Goal: Information Seeking & Learning: Learn about a topic

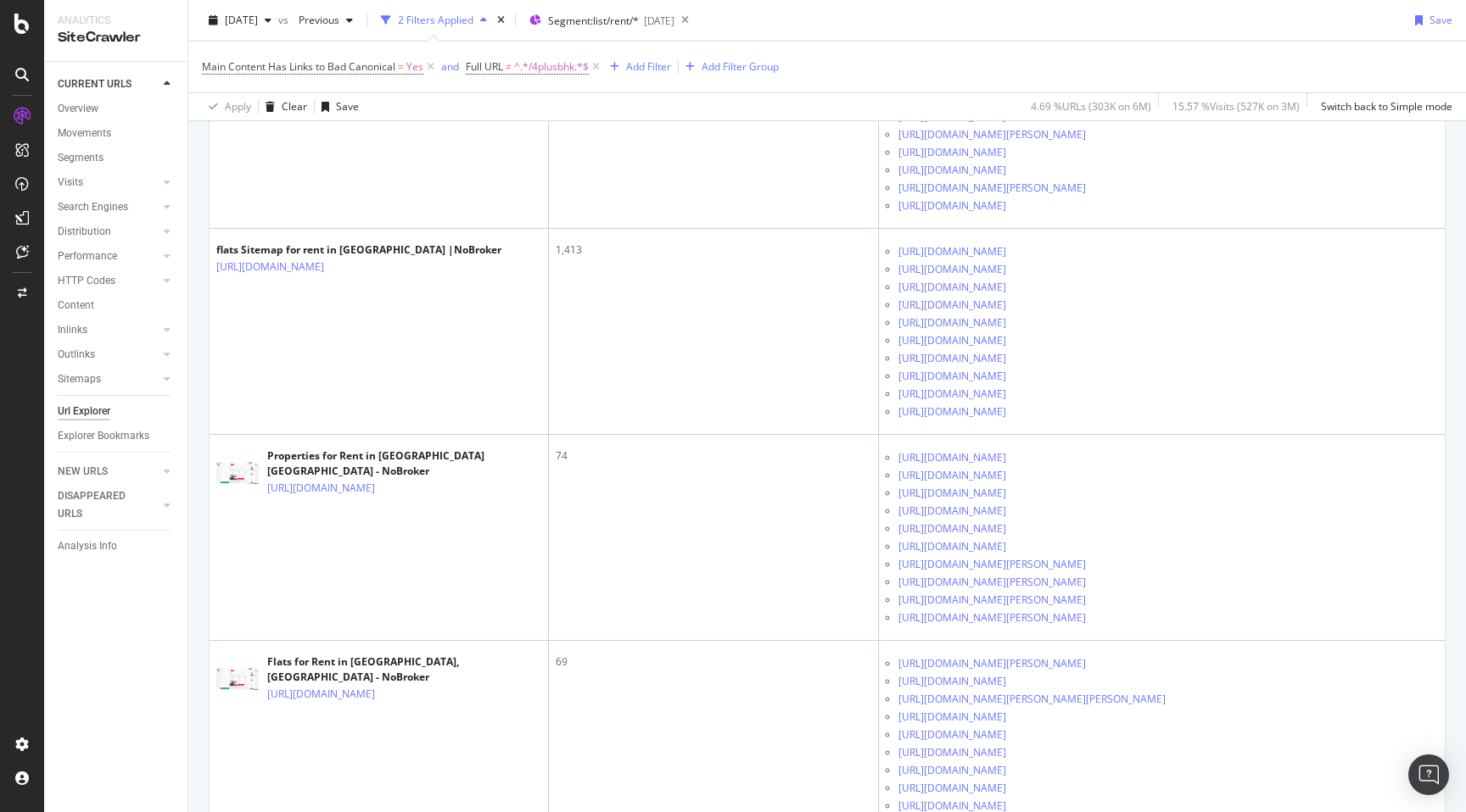
scroll to position [1406, 0]
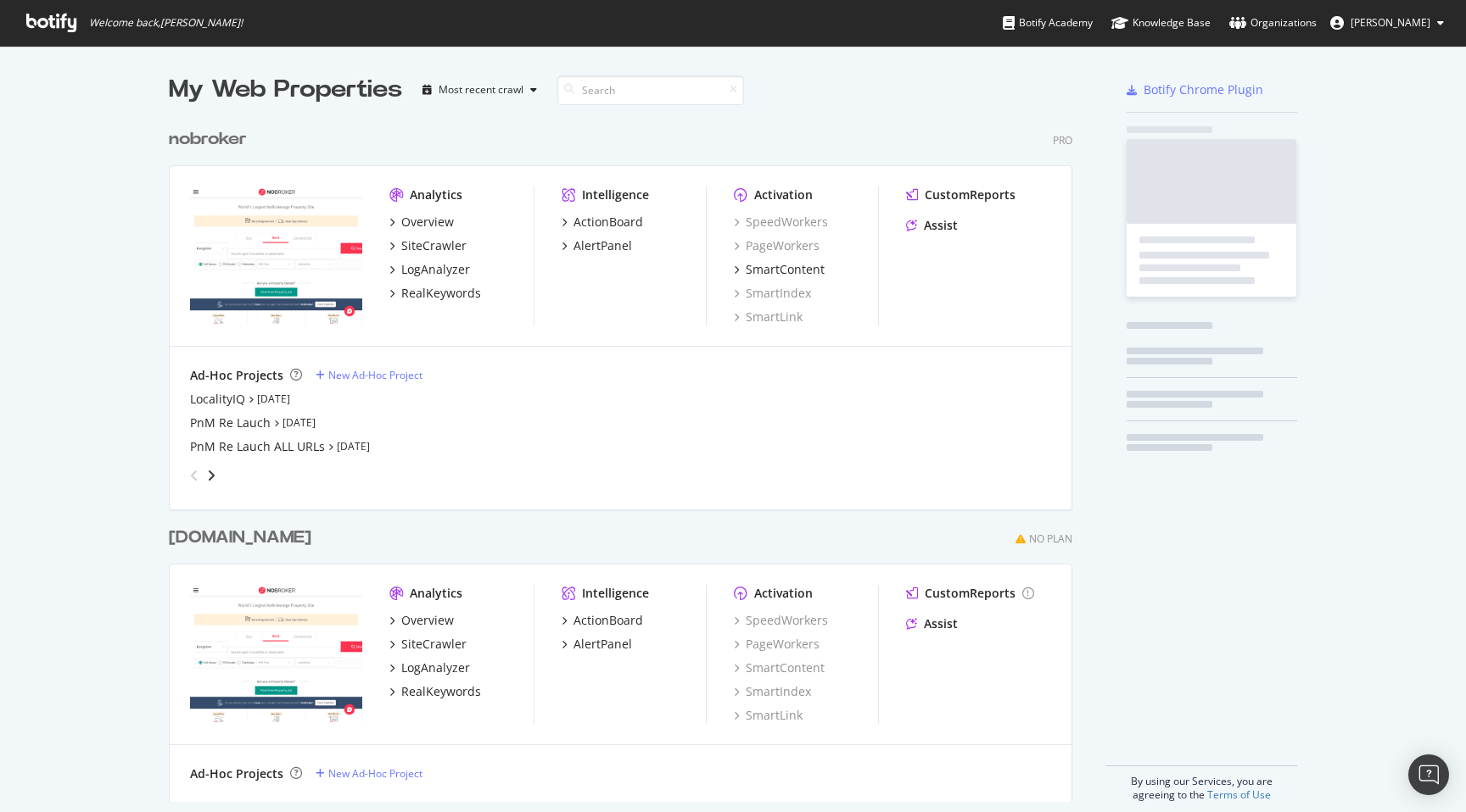
scroll to position [696, 917]
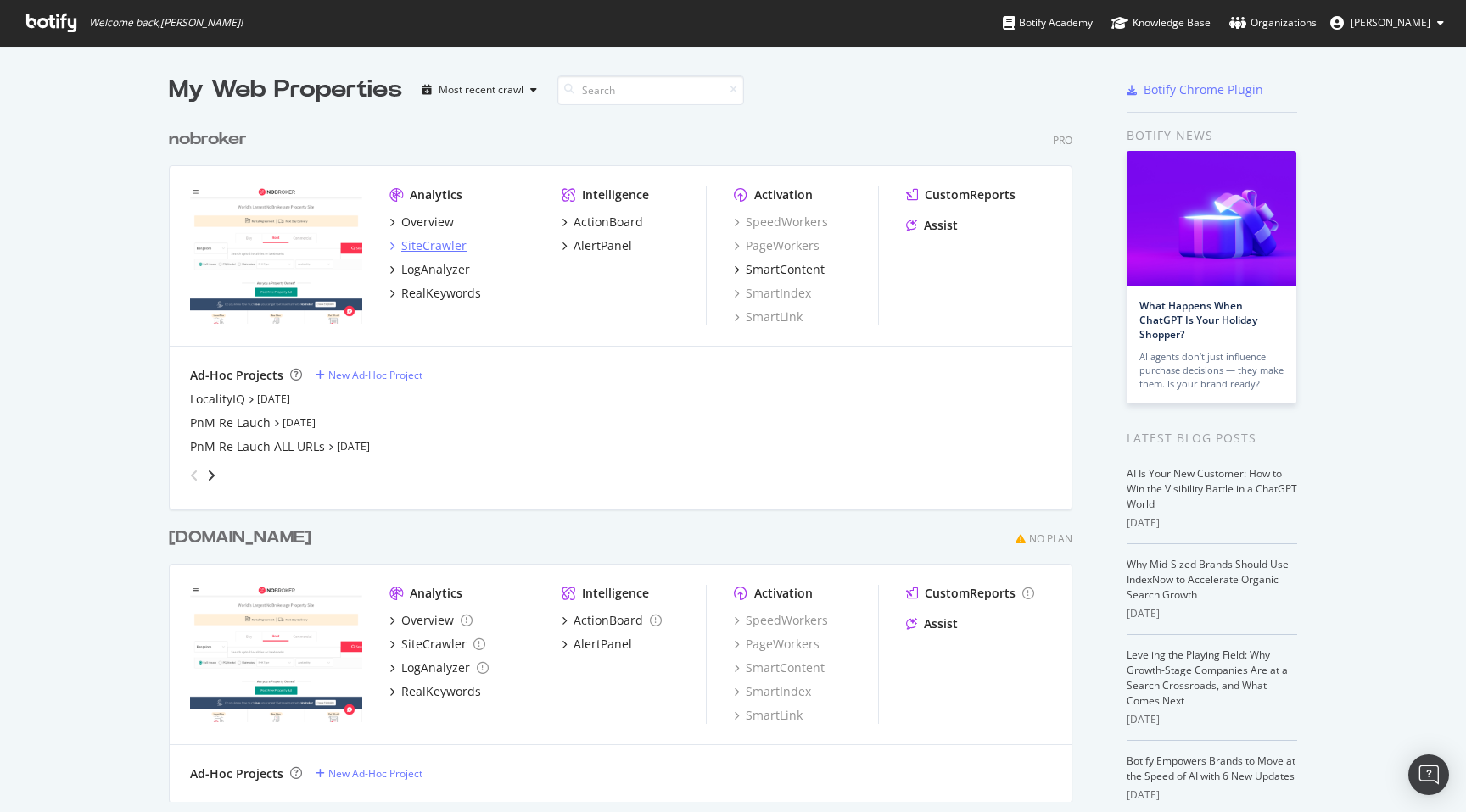
click at [433, 243] on div "SiteCrawler" at bounding box center [434, 246] width 65 height 17
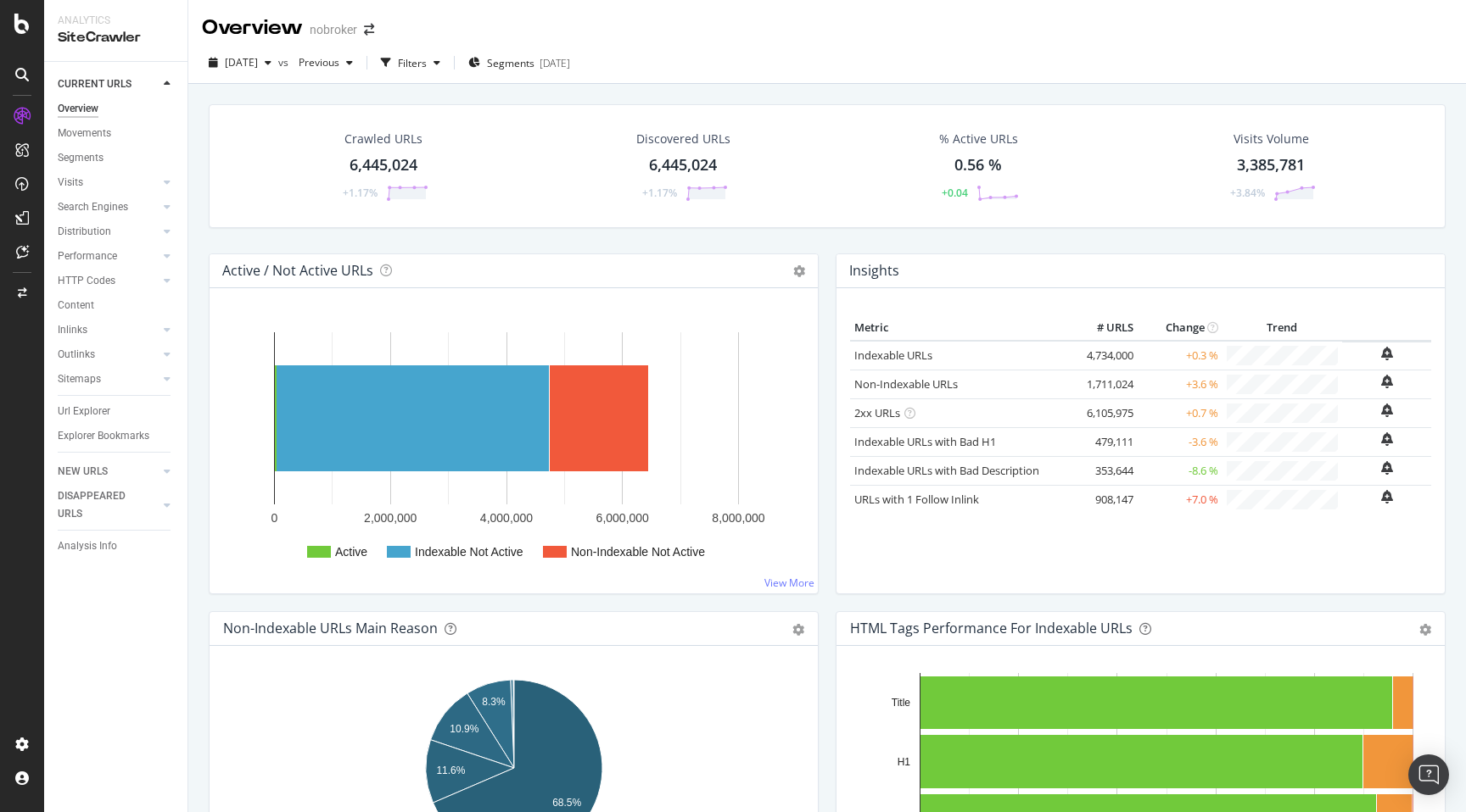
click at [363, 170] on div "6,445,024" at bounding box center [383, 165] width 68 height 22
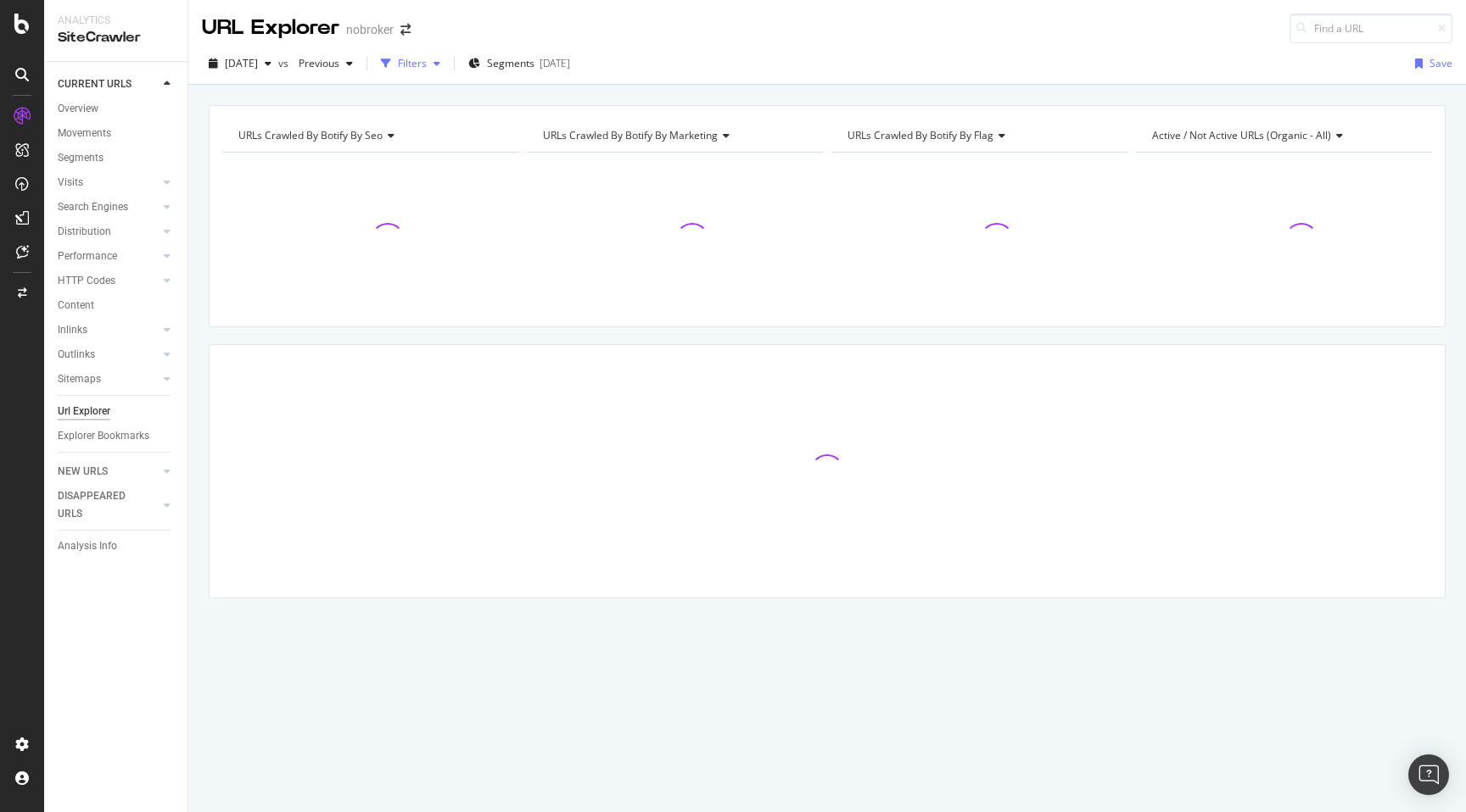
click at [427, 58] on div "Filters" at bounding box center [412, 63] width 29 height 15
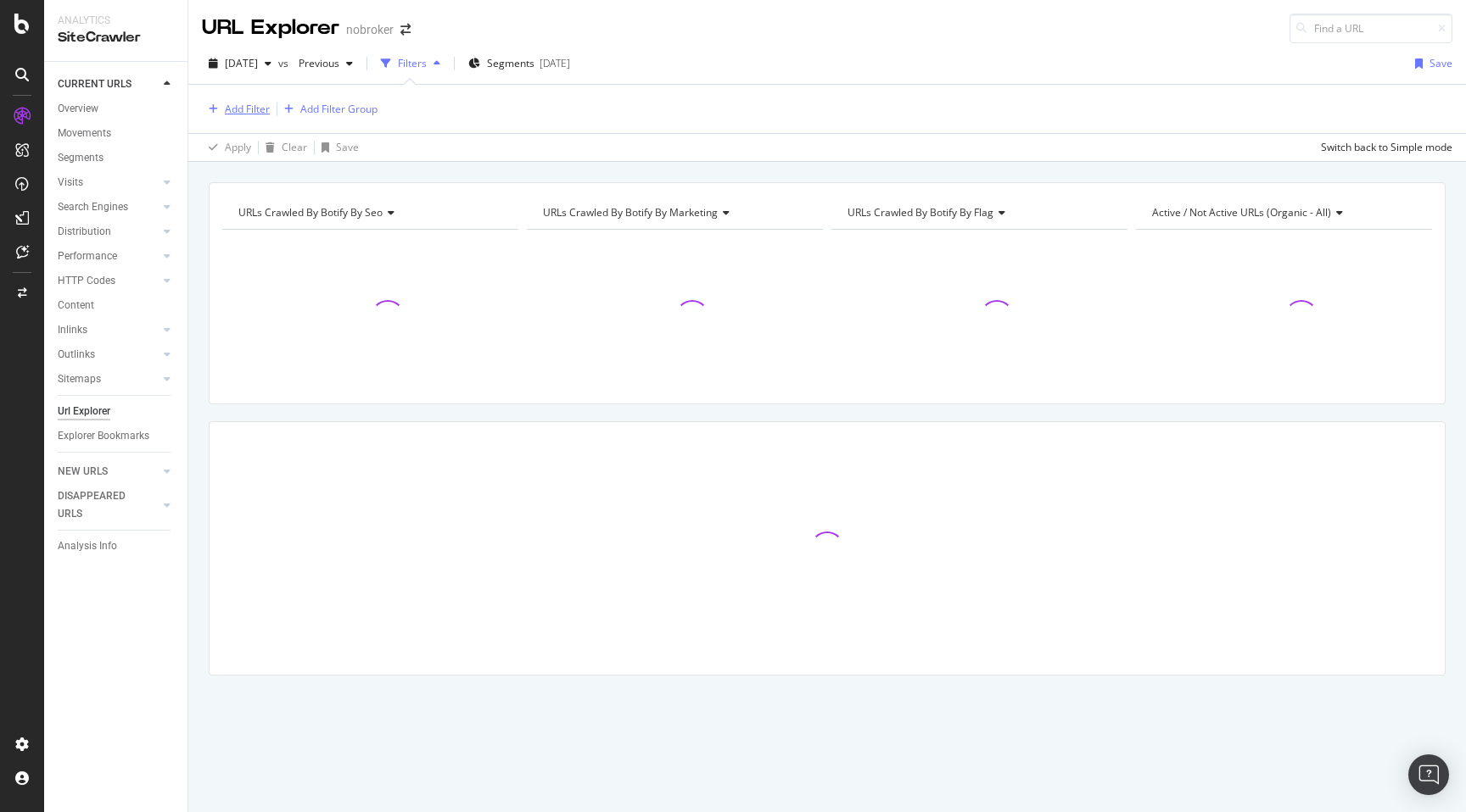
click at [243, 106] on div "Add Filter" at bounding box center [247, 109] width 45 height 15
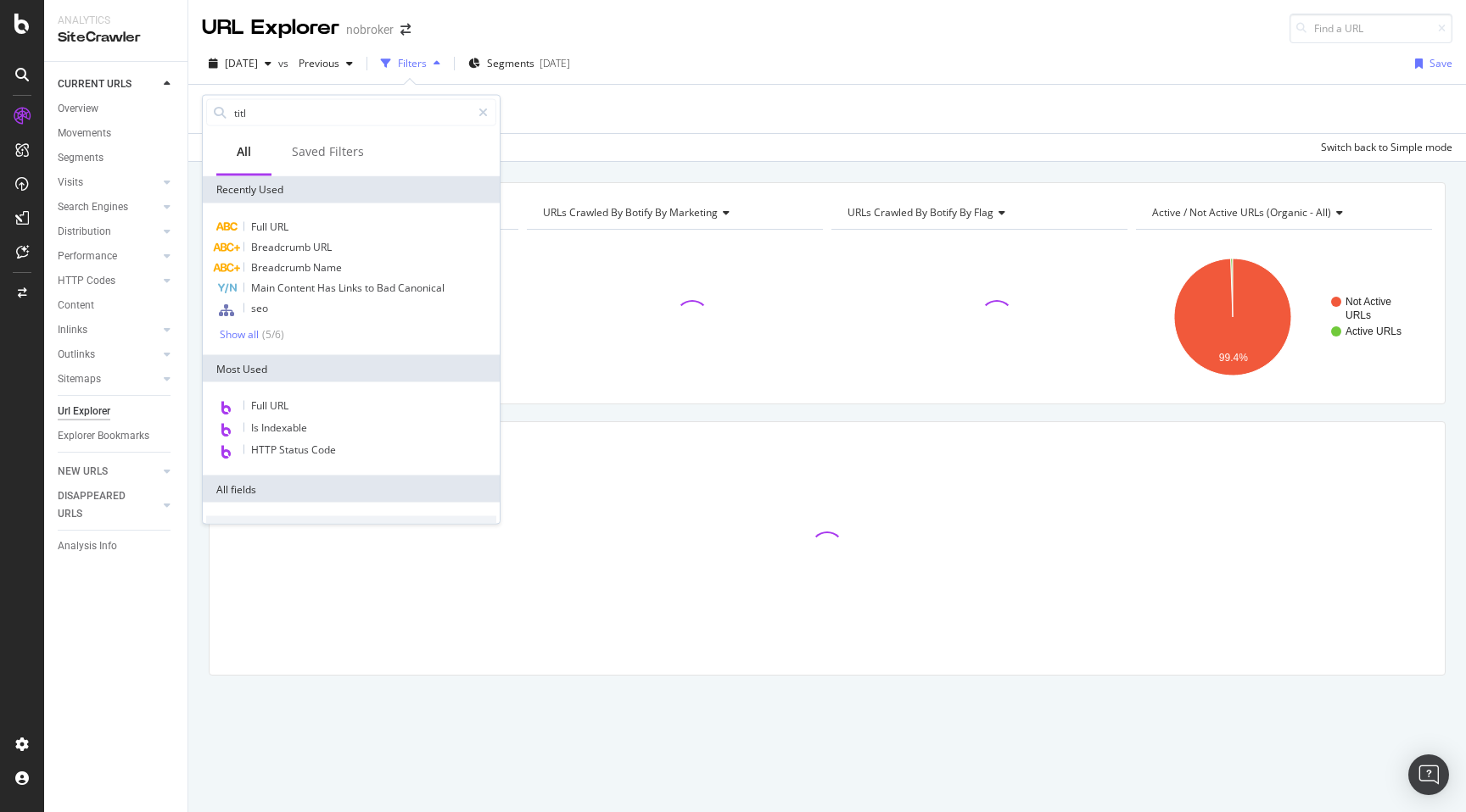
type input "title"
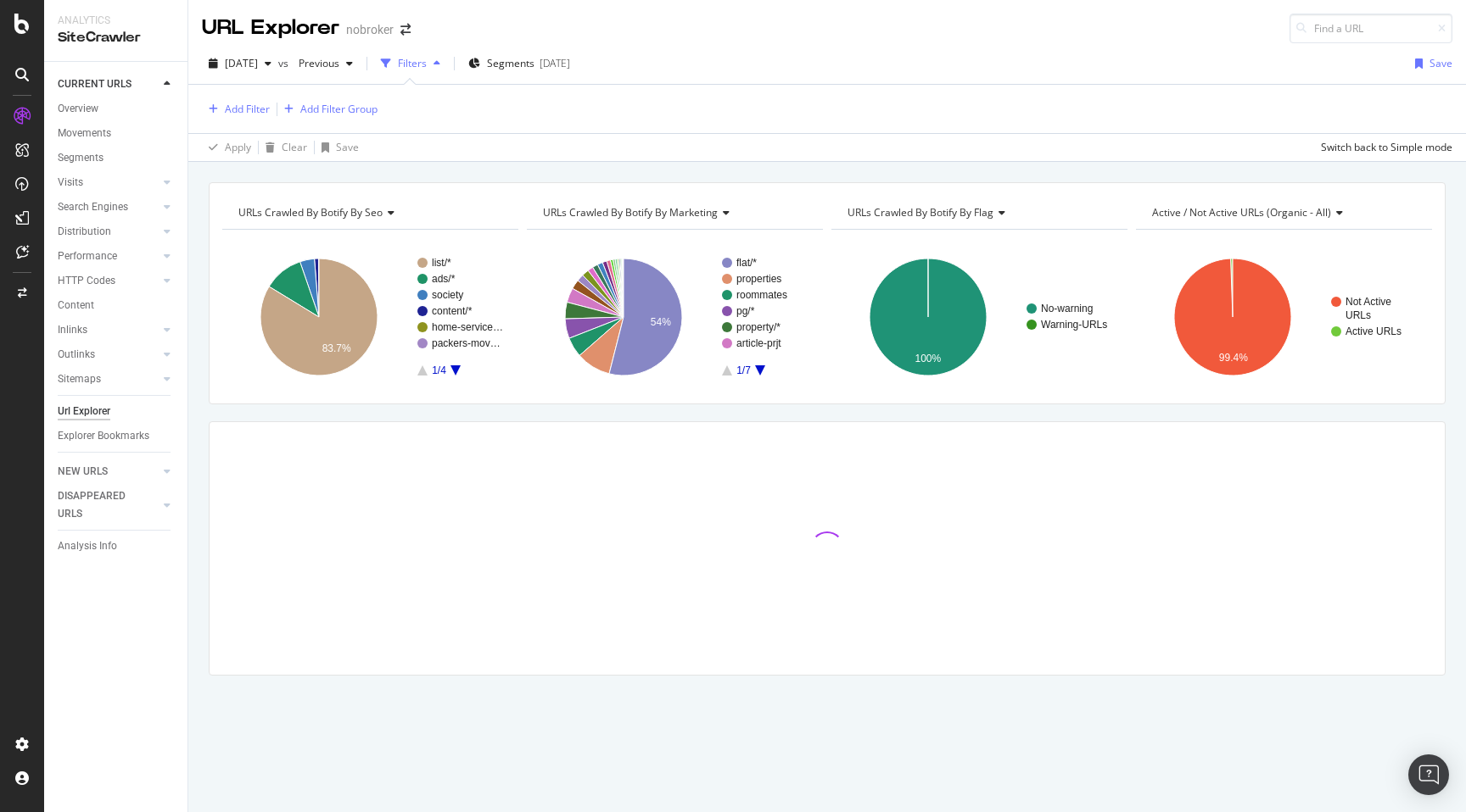
click at [646, 171] on div "URLs Crawled By Botify By seo Chart (by Value) Table Expand Export as CSV Expor…" at bounding box center [827, 182] width 1278 height 41
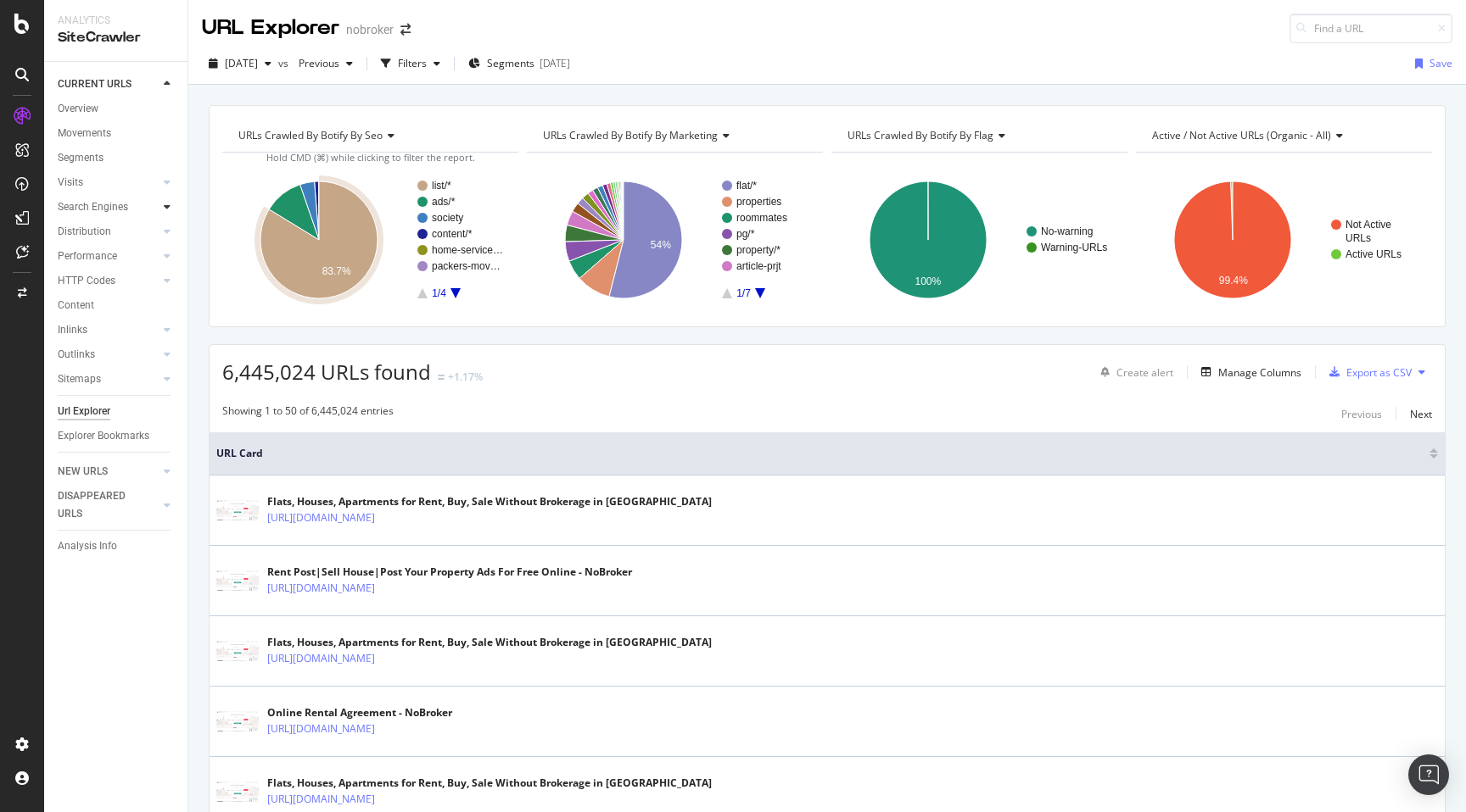
click at [166, 205] on icon at bounding box center [167, 207] width 7 height 10
click at [75, 224] on div "Top Charts" at bounding box center [90, 231] width 50 height 18
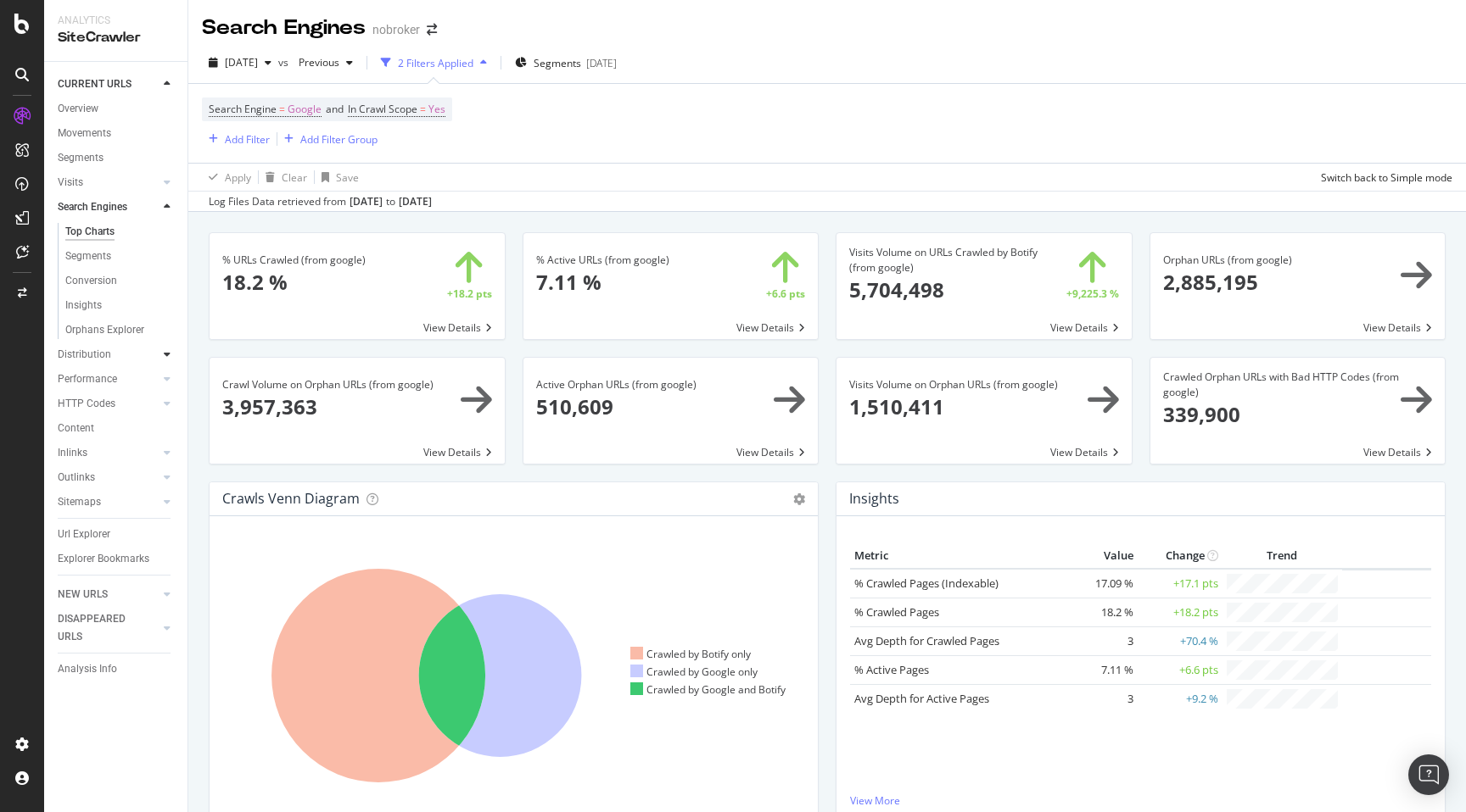
click at [167, 354] on icon at bounding box center [167, 355] width 7 height 10
click at [86, 403] on div "Content" at bounding box center [75, 403] width 37 height 18
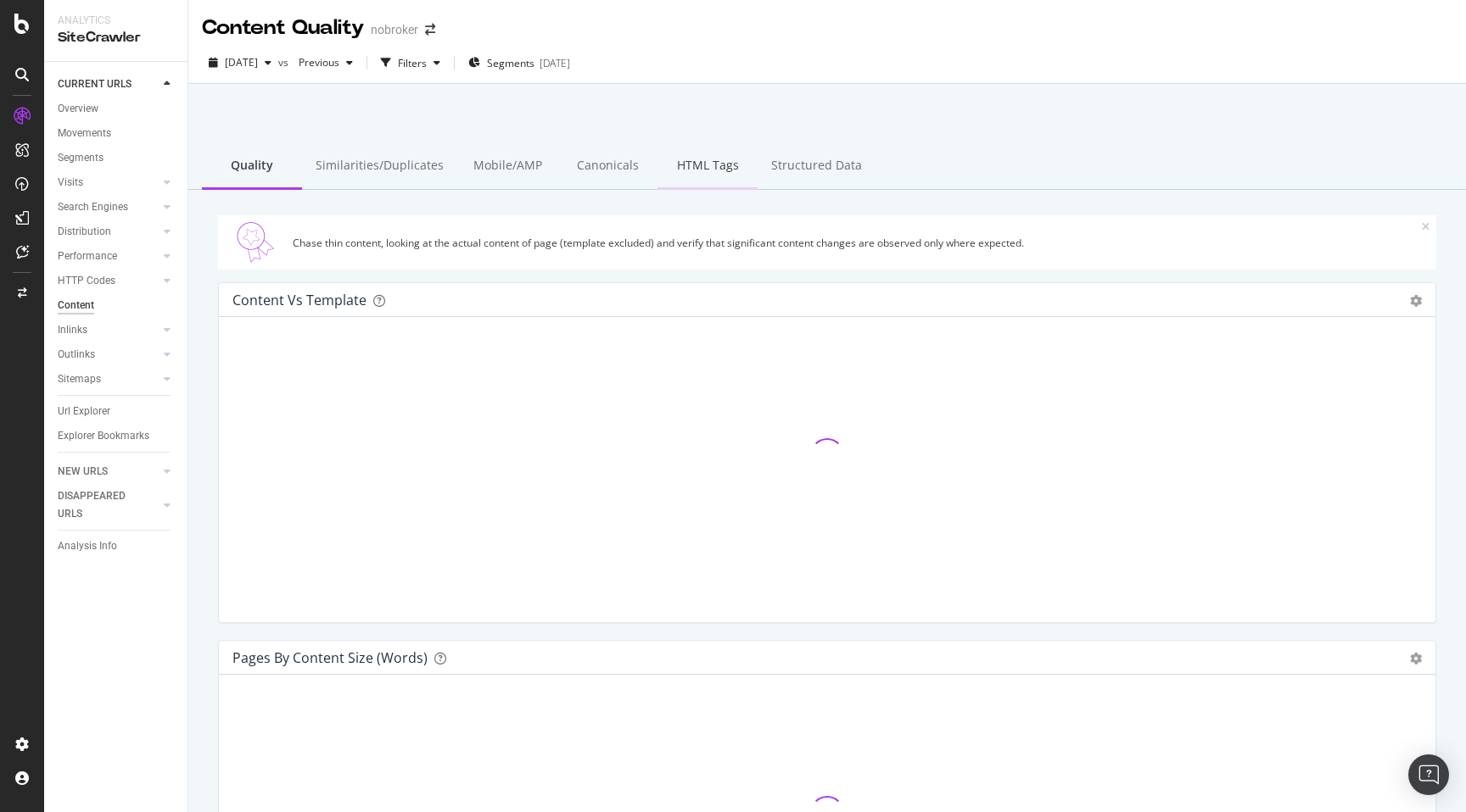
click at [683, 158] on div "HTML Tags" at bounding box center [707, 166] width 100 height 46
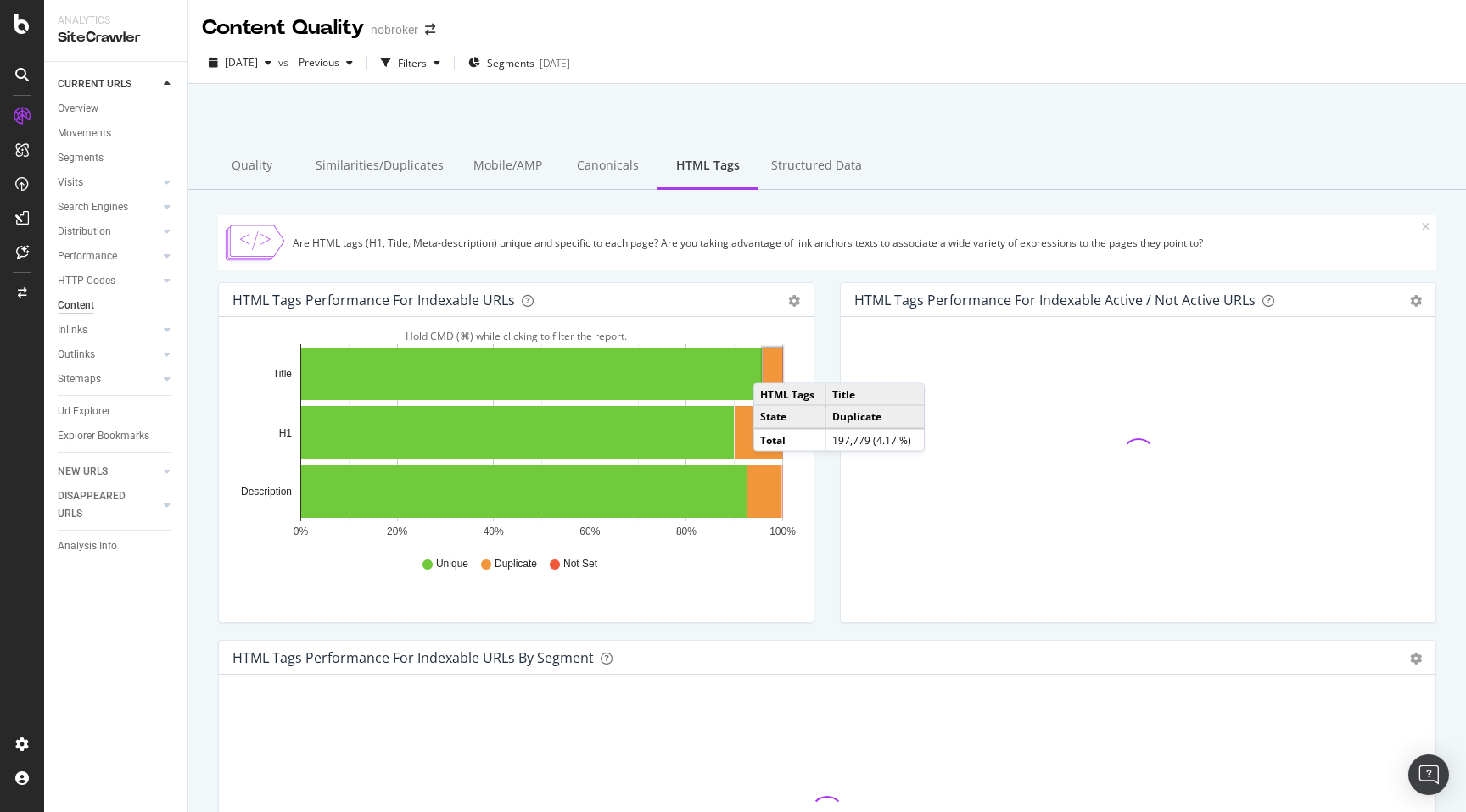
click at [770, 367] on rect "A chart." at bounding box center [772, 373] width 20 height 52
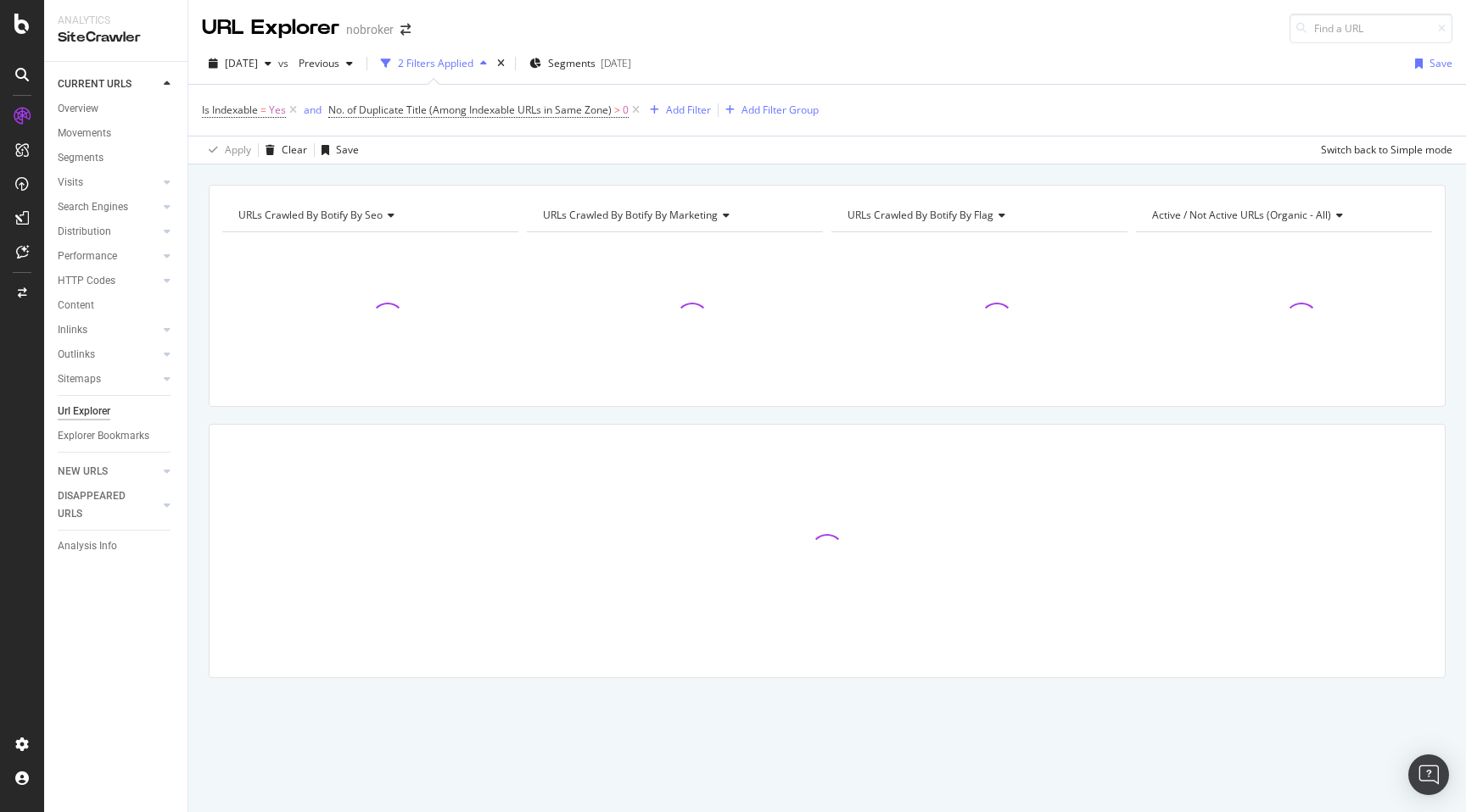
click at [194, 421] on div "URLs Crawled By Botify By seo Chart (by Value) Table Expand Export as CSV Expor…" at bounding box center [827, 461] width 1278 height 552
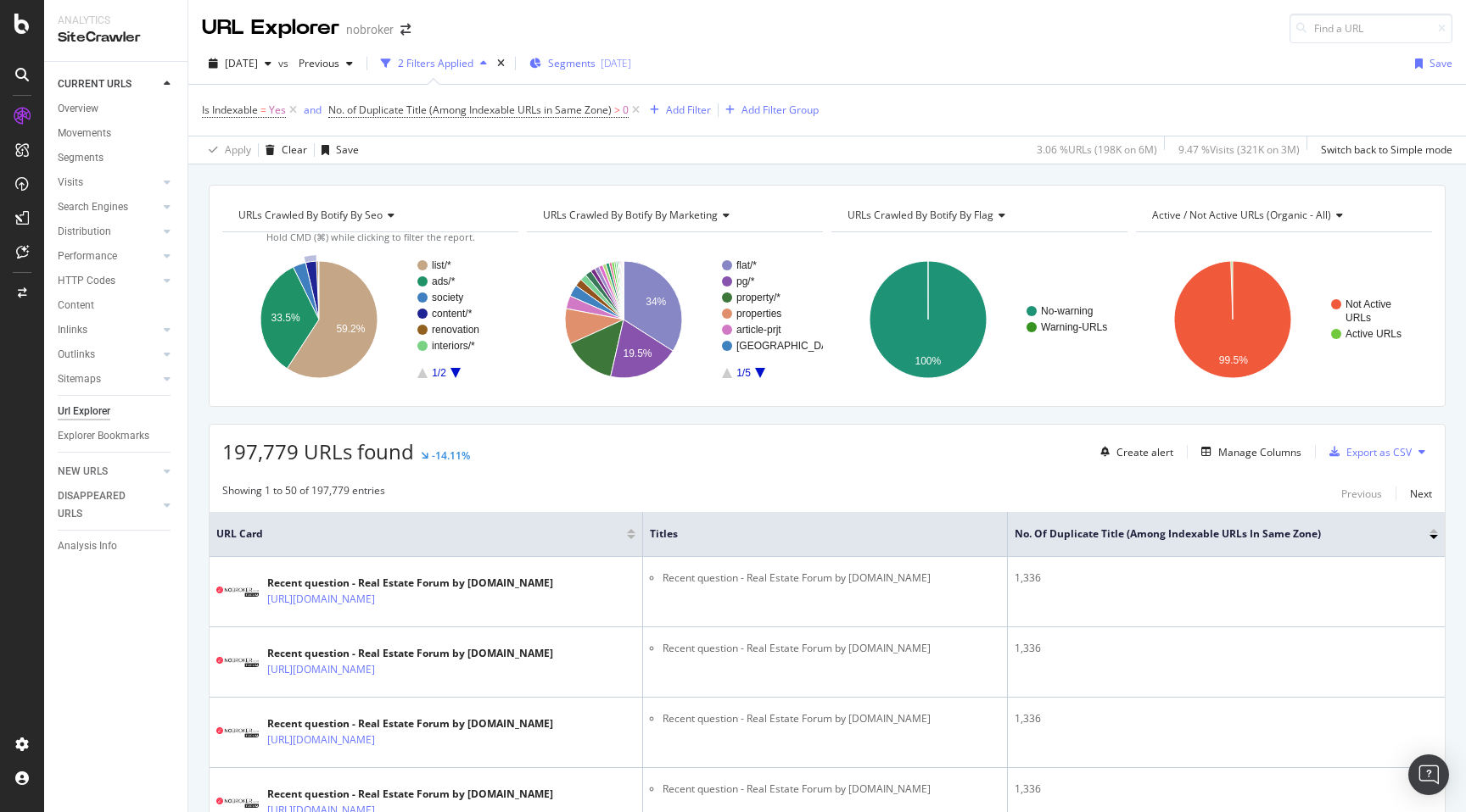
click at [594, 68] on span "Segments" at bounding box center [571, 63] width 47 height 15
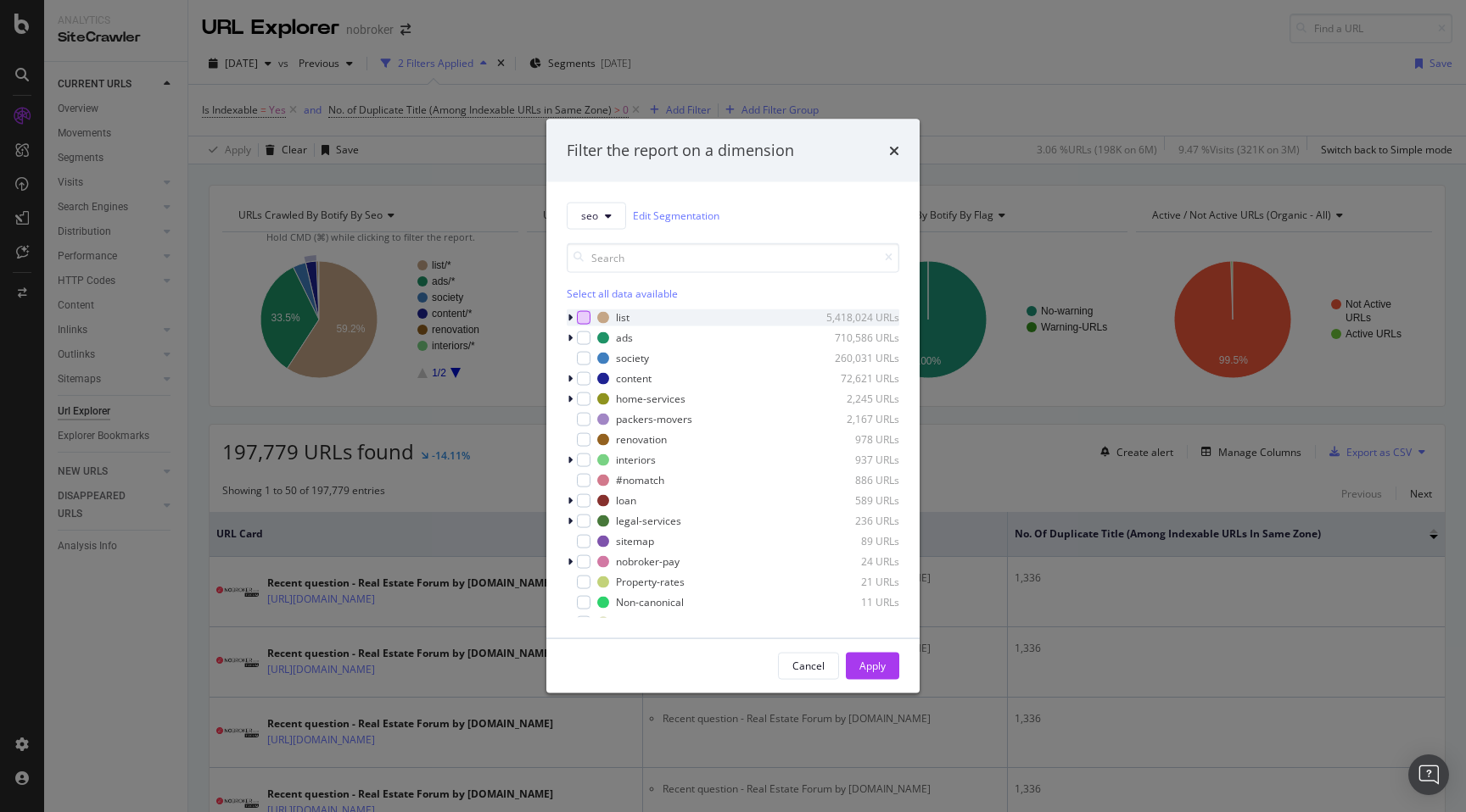
click at [585, 317] on div "modal" at bounding box center [583, 317] width 14 height 14
click at [869, 670] on div "Apply" at bounding box center [872, 666] width 27 height 15
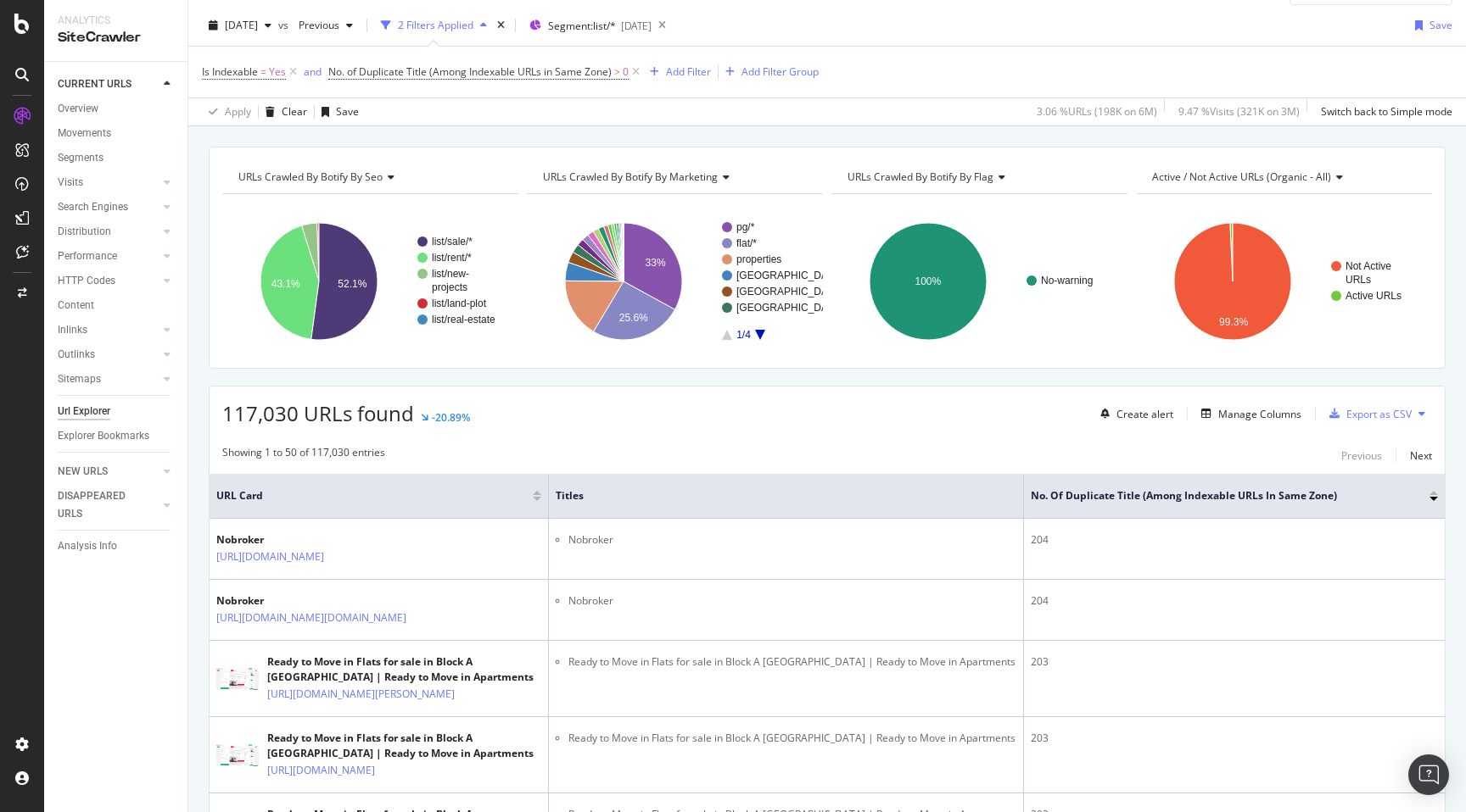
scroll to position [36, 0]
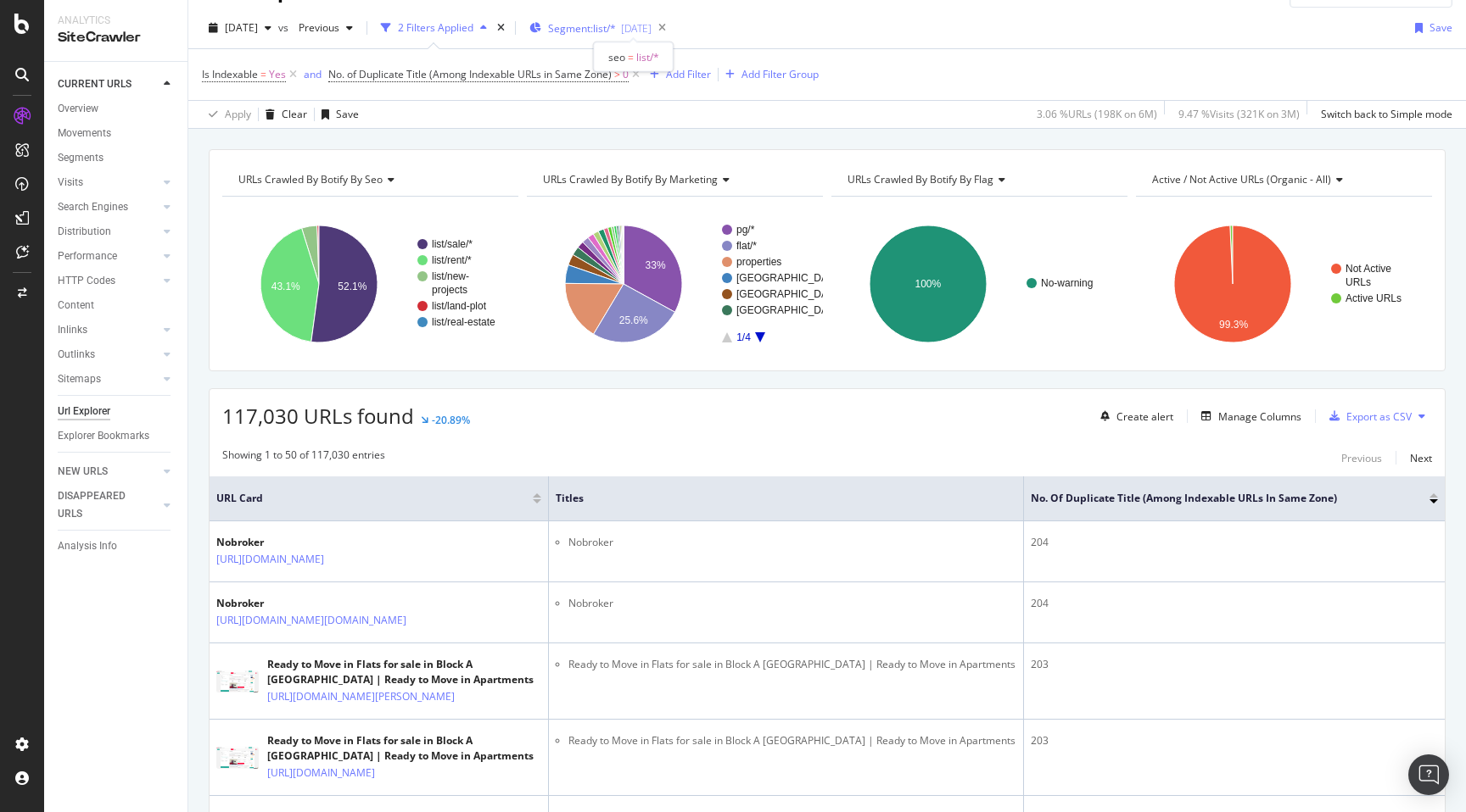
click at [616, 27] on span "Segment: list/*" at bounding box center [582, 28] width 68 height 15
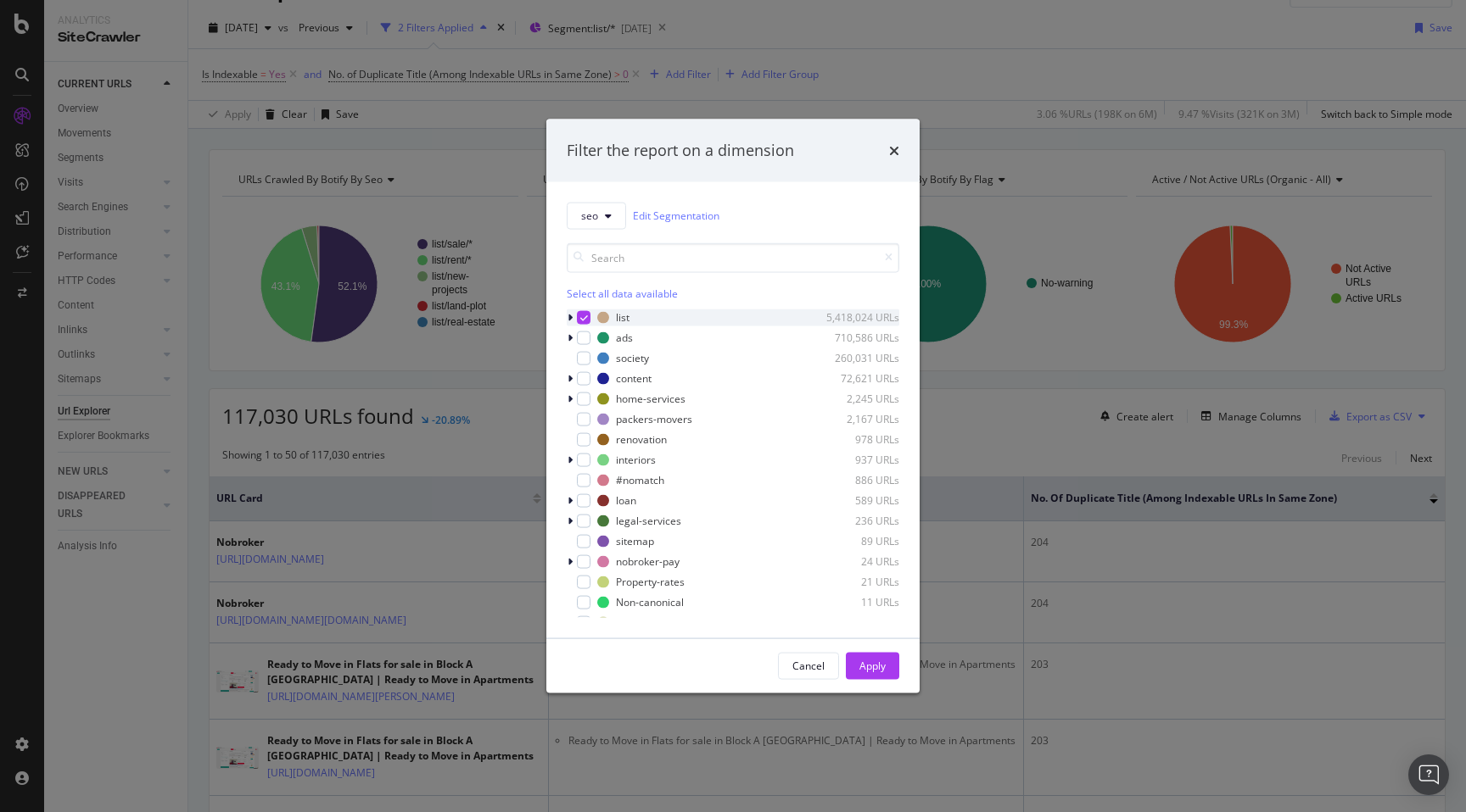
click at [571, 316] on icon "modal" at bounding box center [570, 317] width 5 height 10
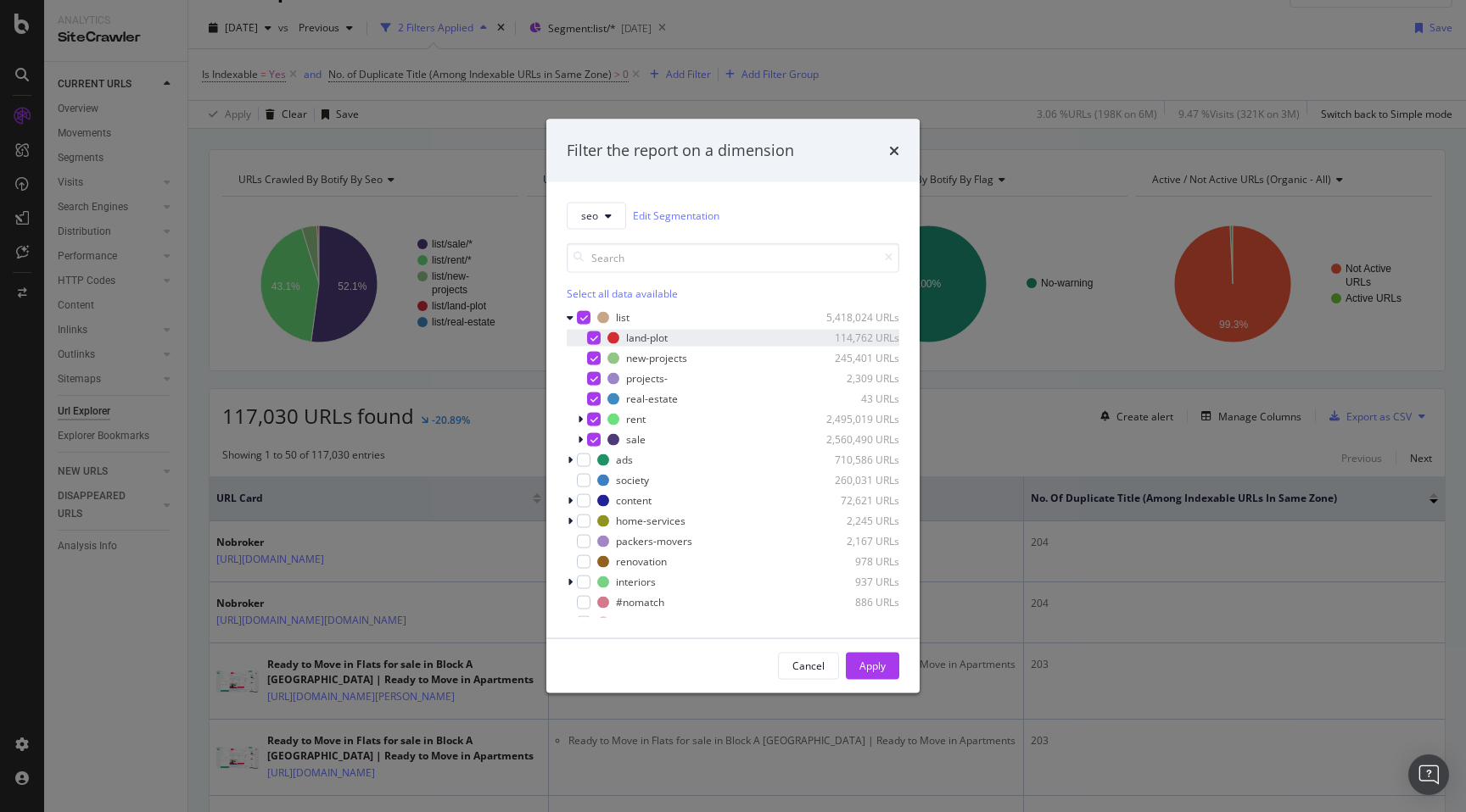
click at [597, 337] on icon "modal" at bounding box center [594, 337] width 8 height 9
click at [597, 357] on div "modal" at bounding box center [594, 358] width 14 height 14
click at [594, 380] on icon "modal" at bounding box center [594, 379] width 8 height 9
click at [593, 400] on icon "modal" at bounding box center [594, 398] width 8 height 9
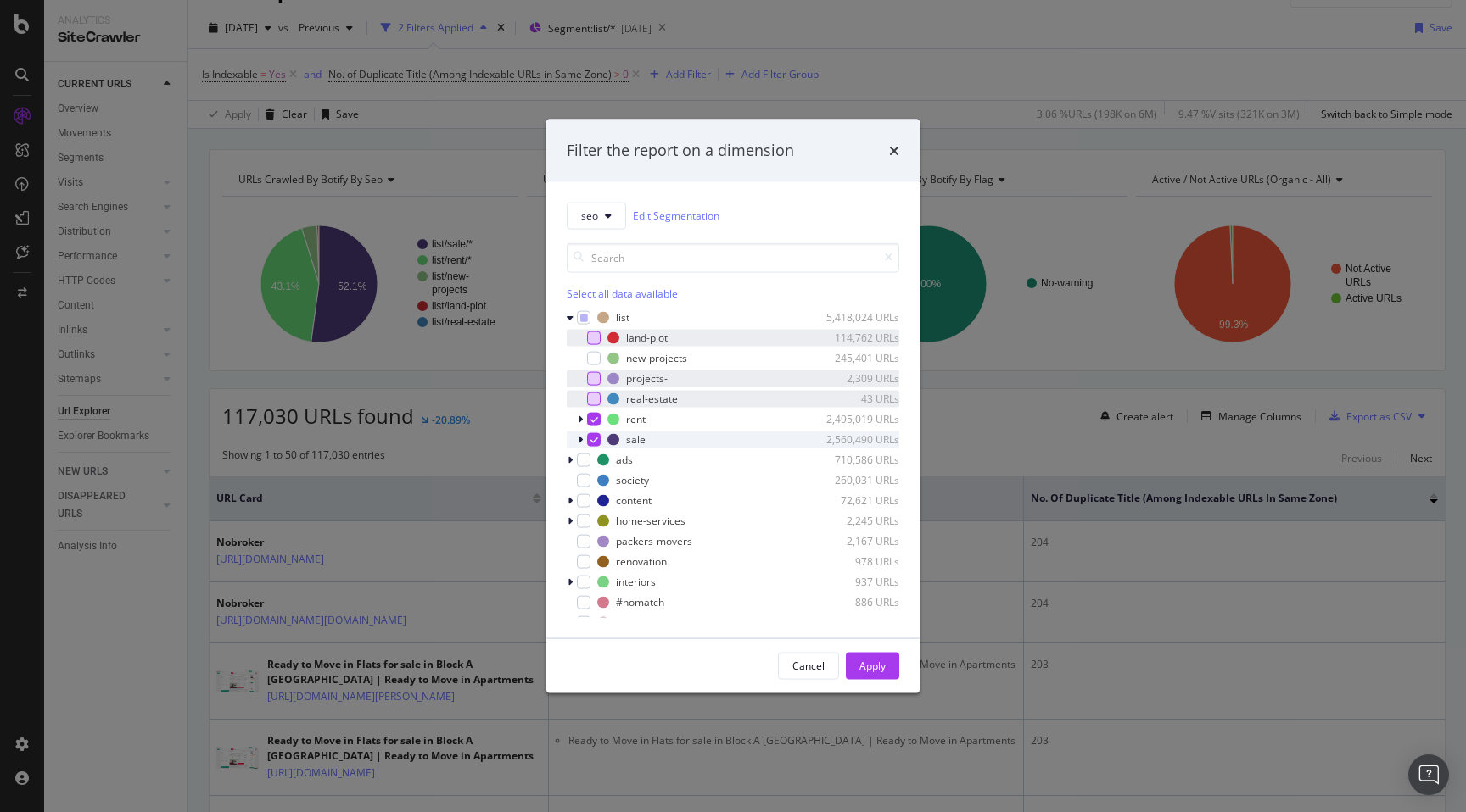
click at [590, 439] on icon "modal" at bounding box center [594, 439] width 8 height 9
click at [877, 663] on div "Apply" at bounding box center [872, 666] width 27 height 15
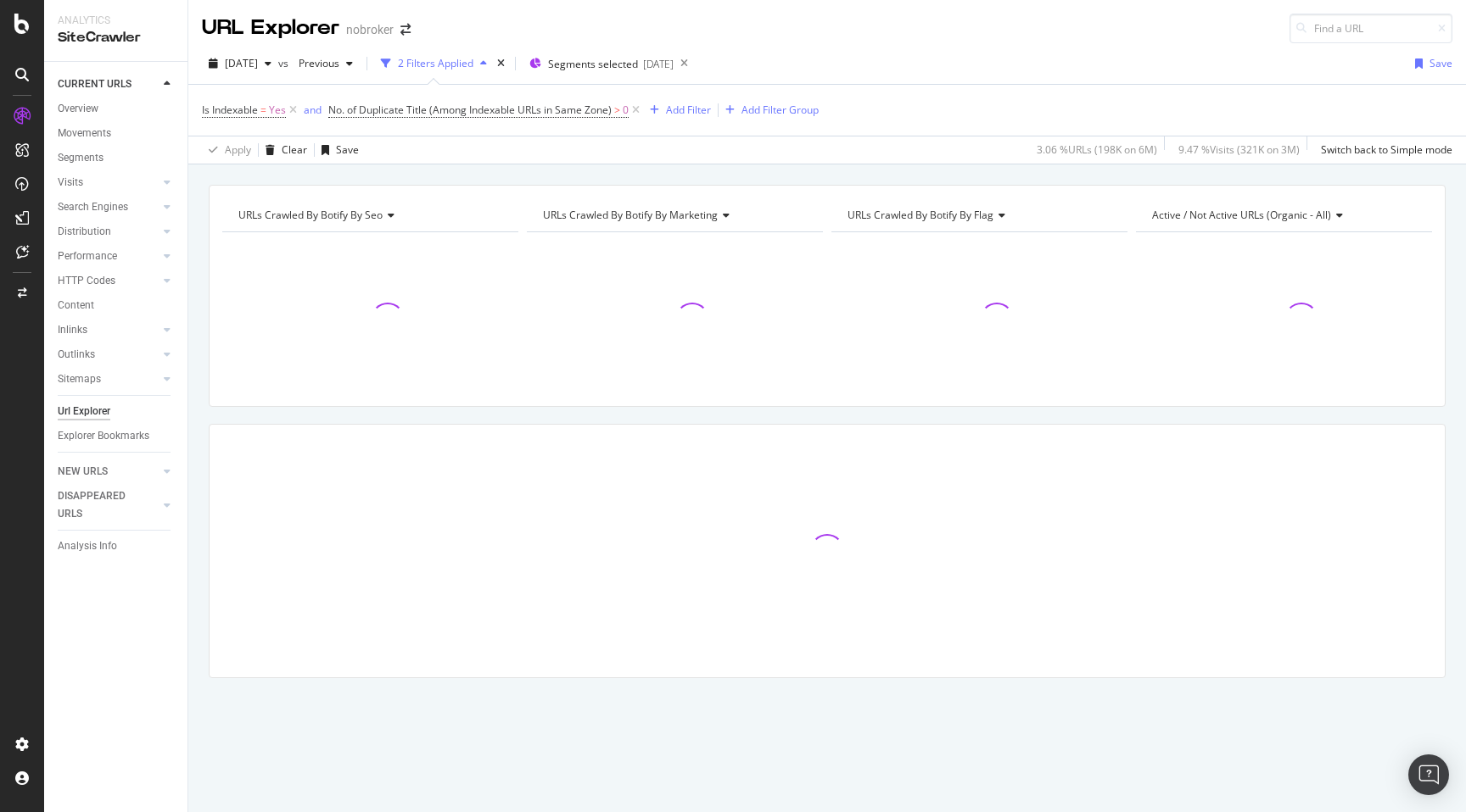
click at [194, 406] on div "URLs Crawled By Botify By seo Chart (by Value) Table Expand Export as CSV Expor…" at bounding box center [827, 461] width 1278 height 552
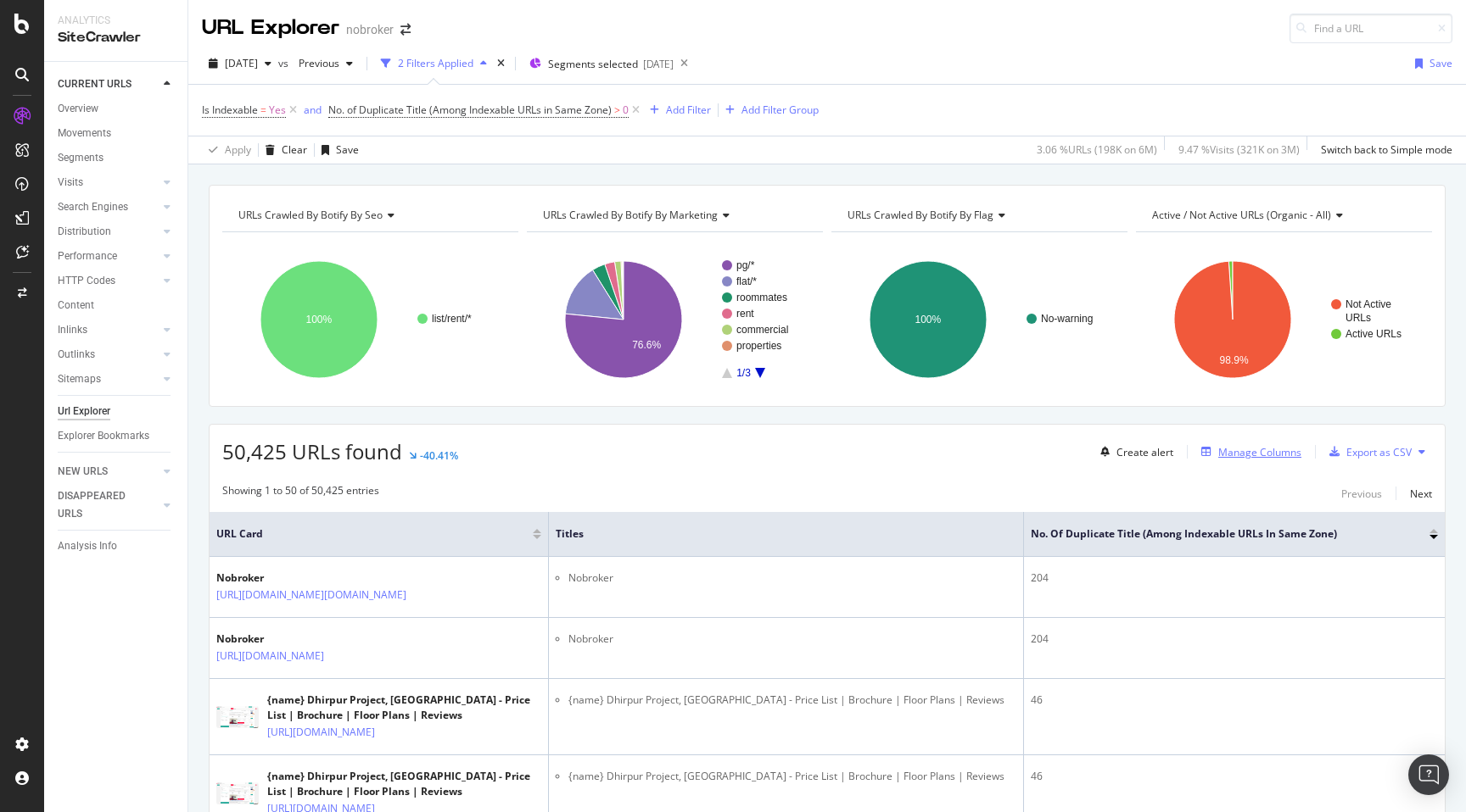
click at [1252, 455] on div "Manage Columns" at bounding box center [1260, 452] width 83 height 15
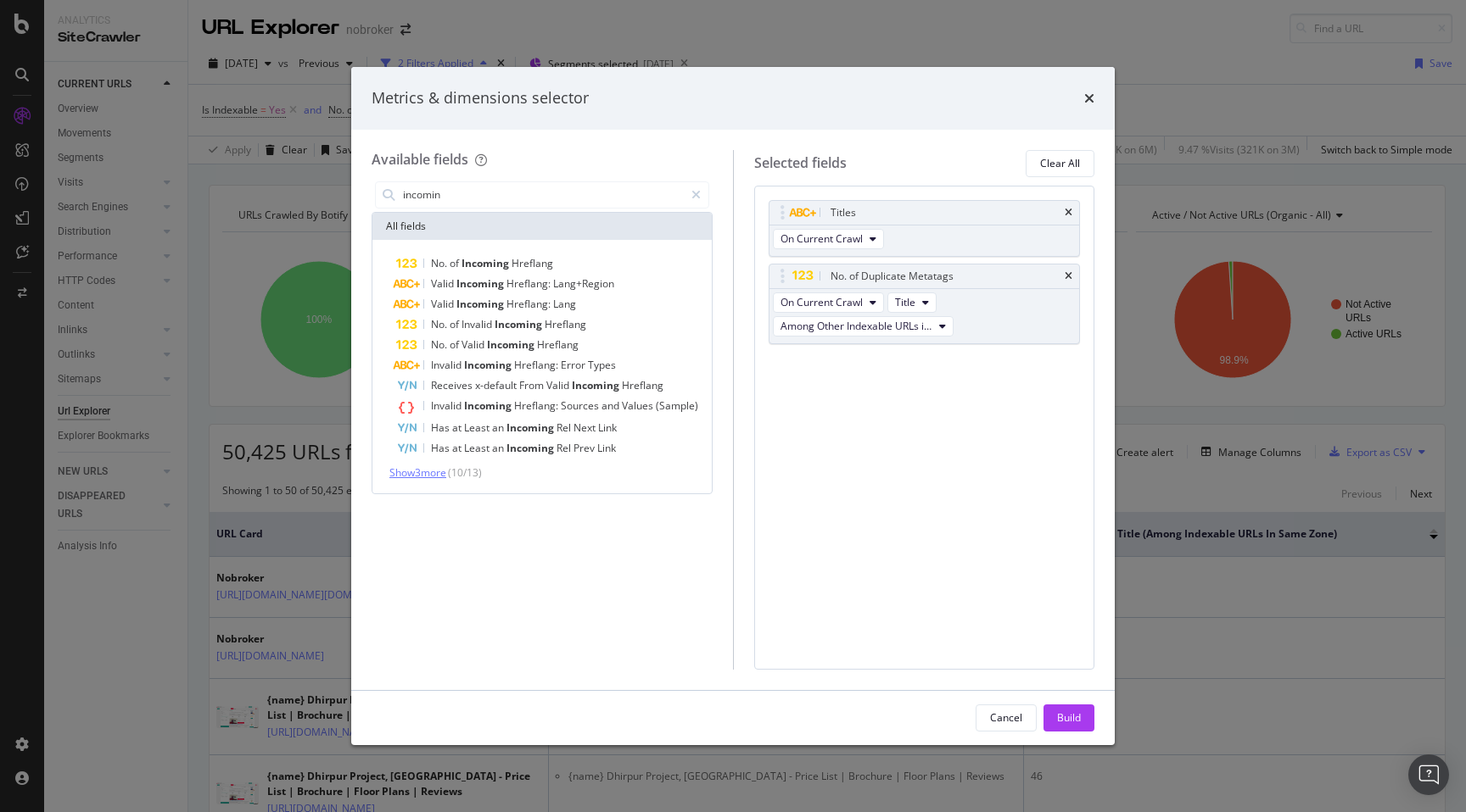
type input "incomin"
click at [429, 474] on span "Show 3 more" at bounding box center [417, 472] width 57 height 15
click at [998, 719] on div "Cancel" at bounding box center [1006, 718] width 33 height 15
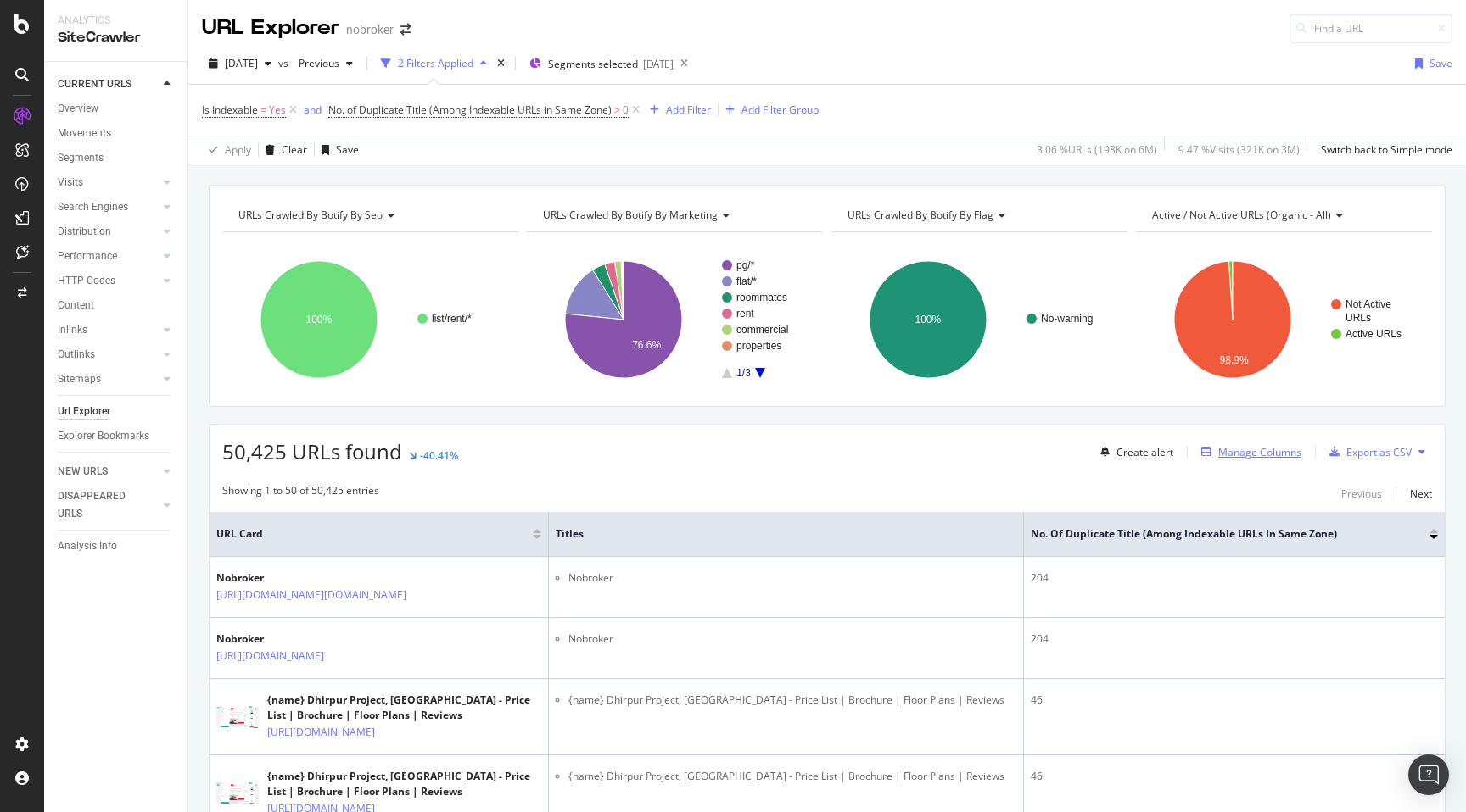
click at [1256, 458] on div "Manage Columns" at bounding box center [1260, 452] width 83 height 15
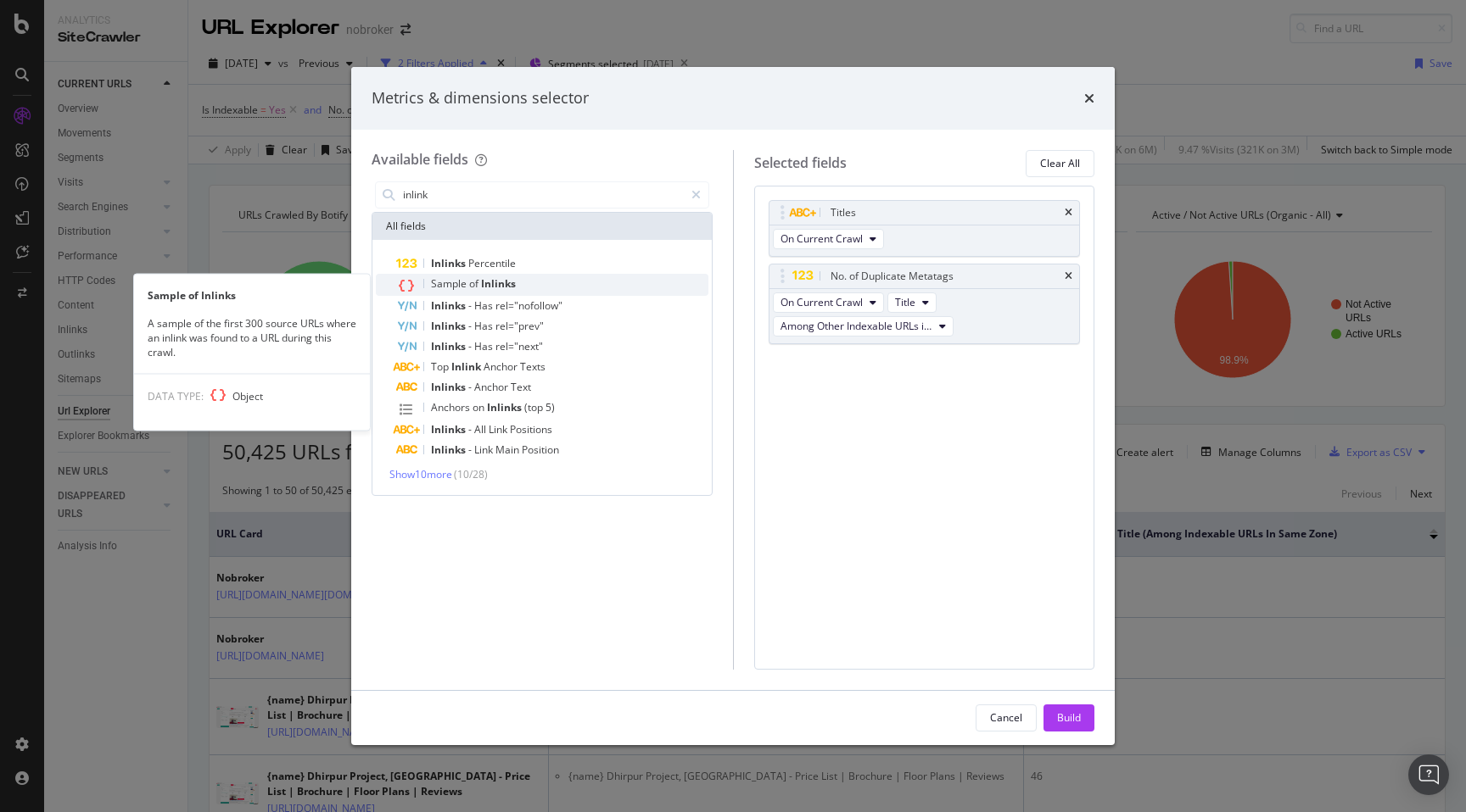
type input "inlink"
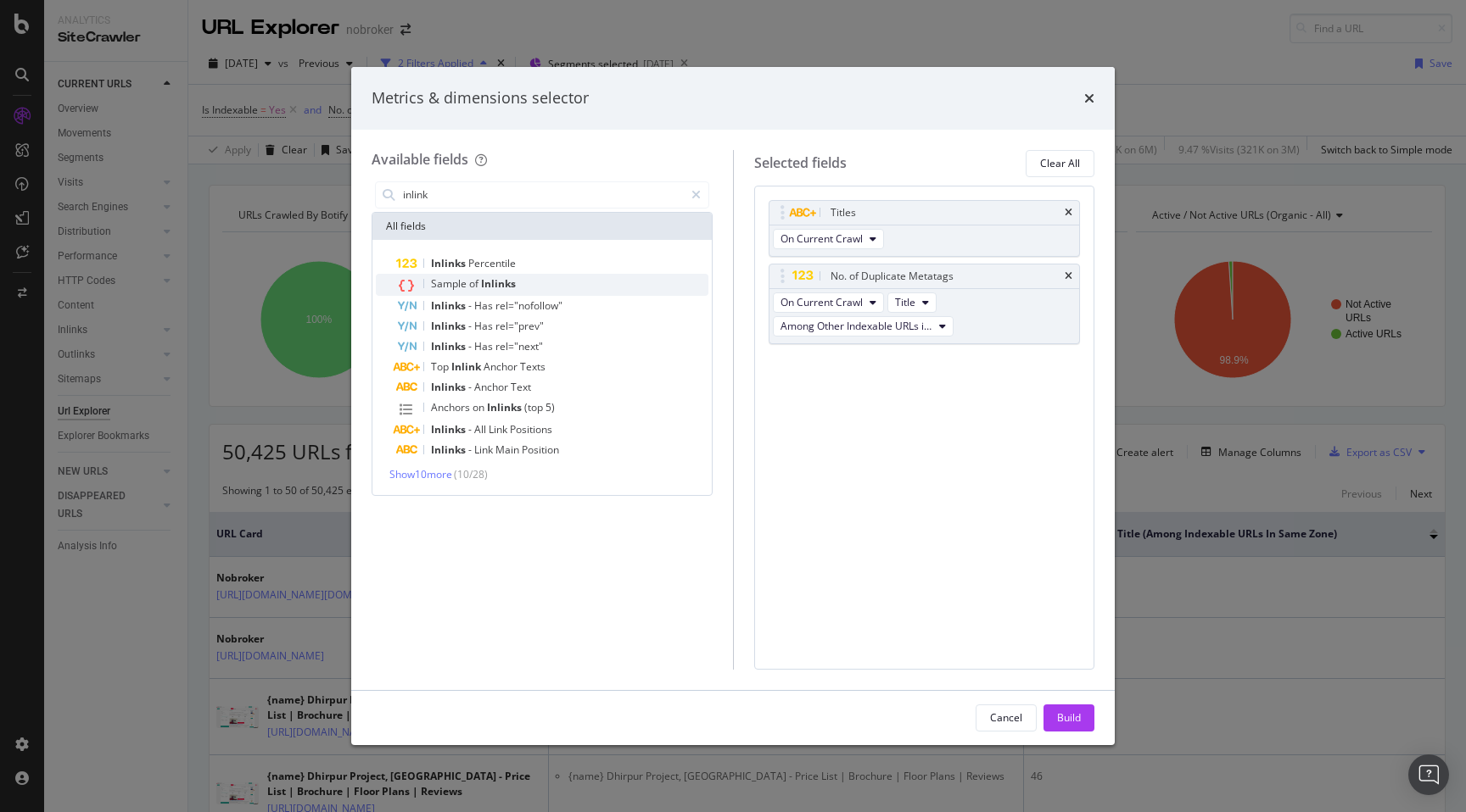
click at [554, 281] on div "Sample of Inlinks" at bounding box center [552, 285] width 312 height 22
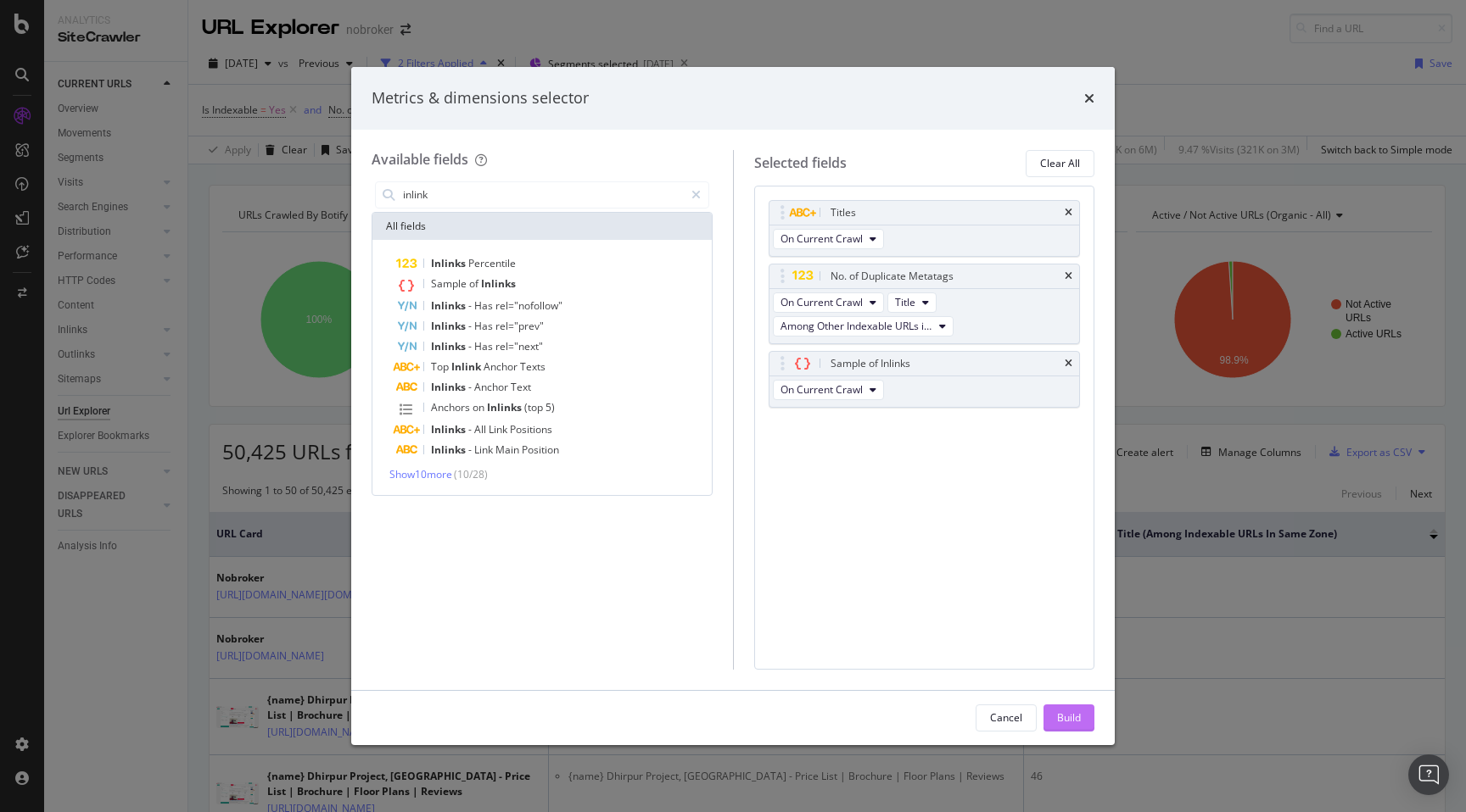
click at [1069, 727] on div "Build" at bounding box center [1069, 719] width 24 height 26
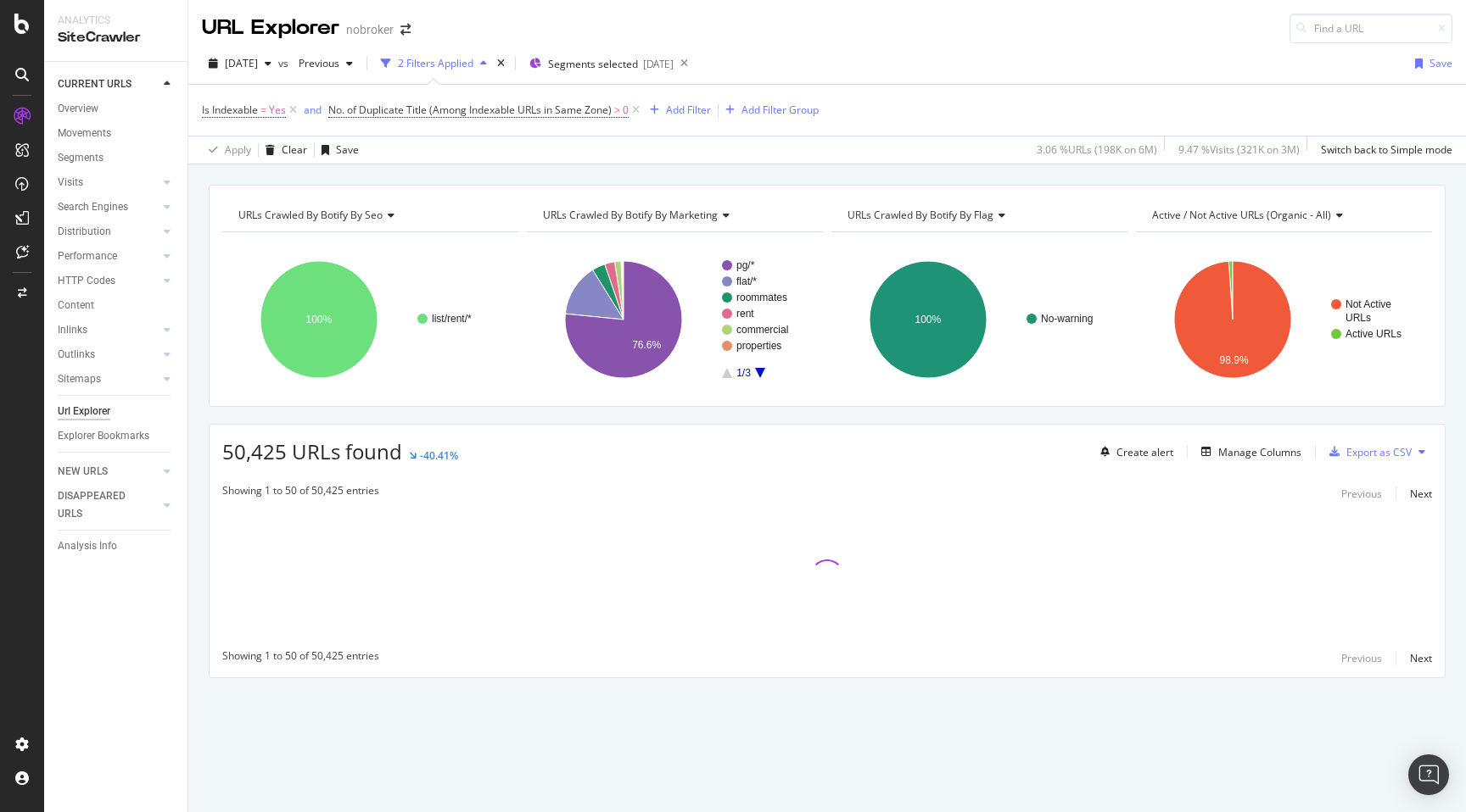
click at [202, 402] on div "URLs Crawled By Botify By seo Chart (by Value) Table Expand Export as CSV Expor…" at bounding box center [827, 461] width 1278 height 552
click at [198, 528] on div "URLs Crawled By Botify By seo Chart (by Value) Table Expand Export as CSV Expor…" at bounding box center [827, 461] width 1278 height 552
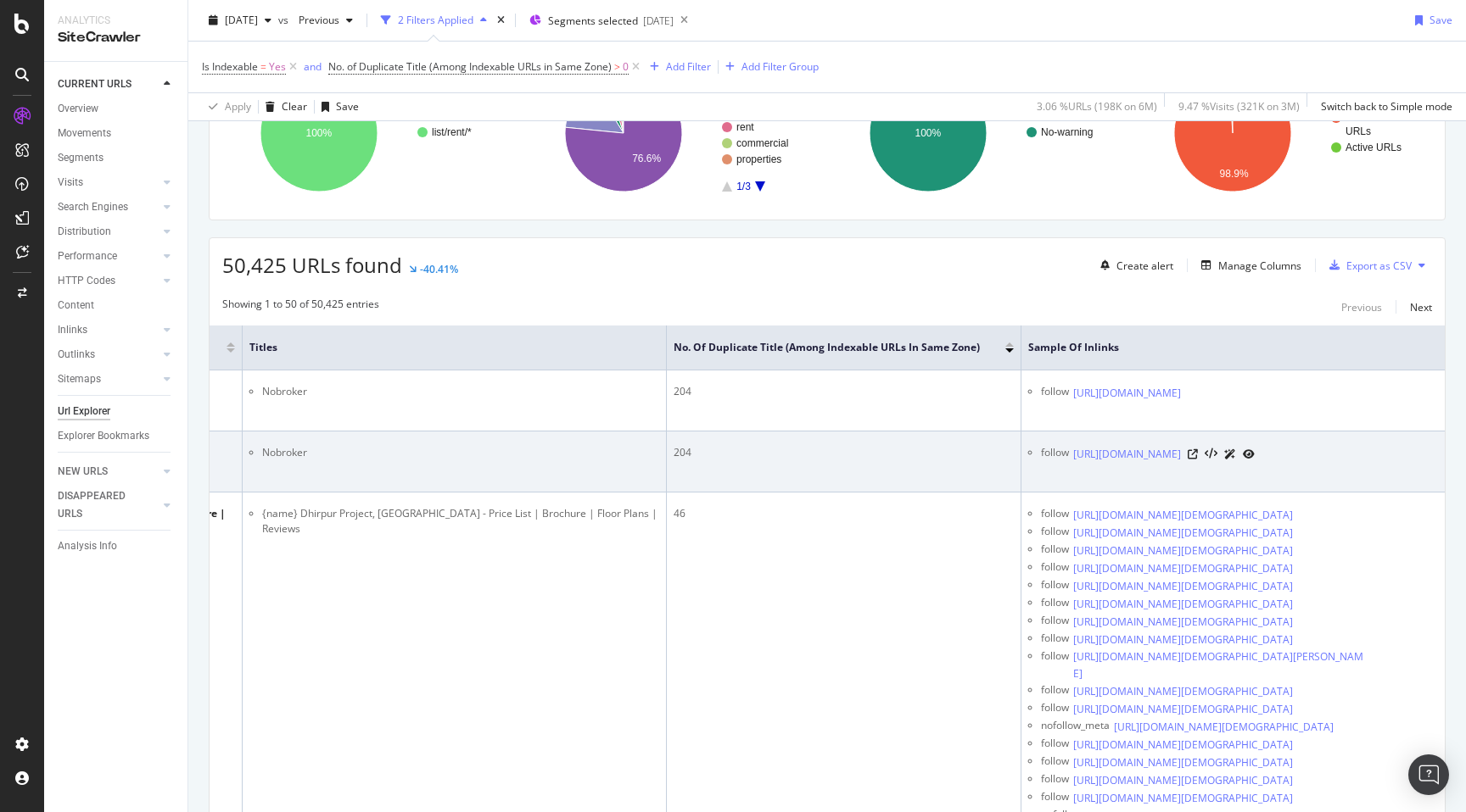
scroll to position [175, 0]
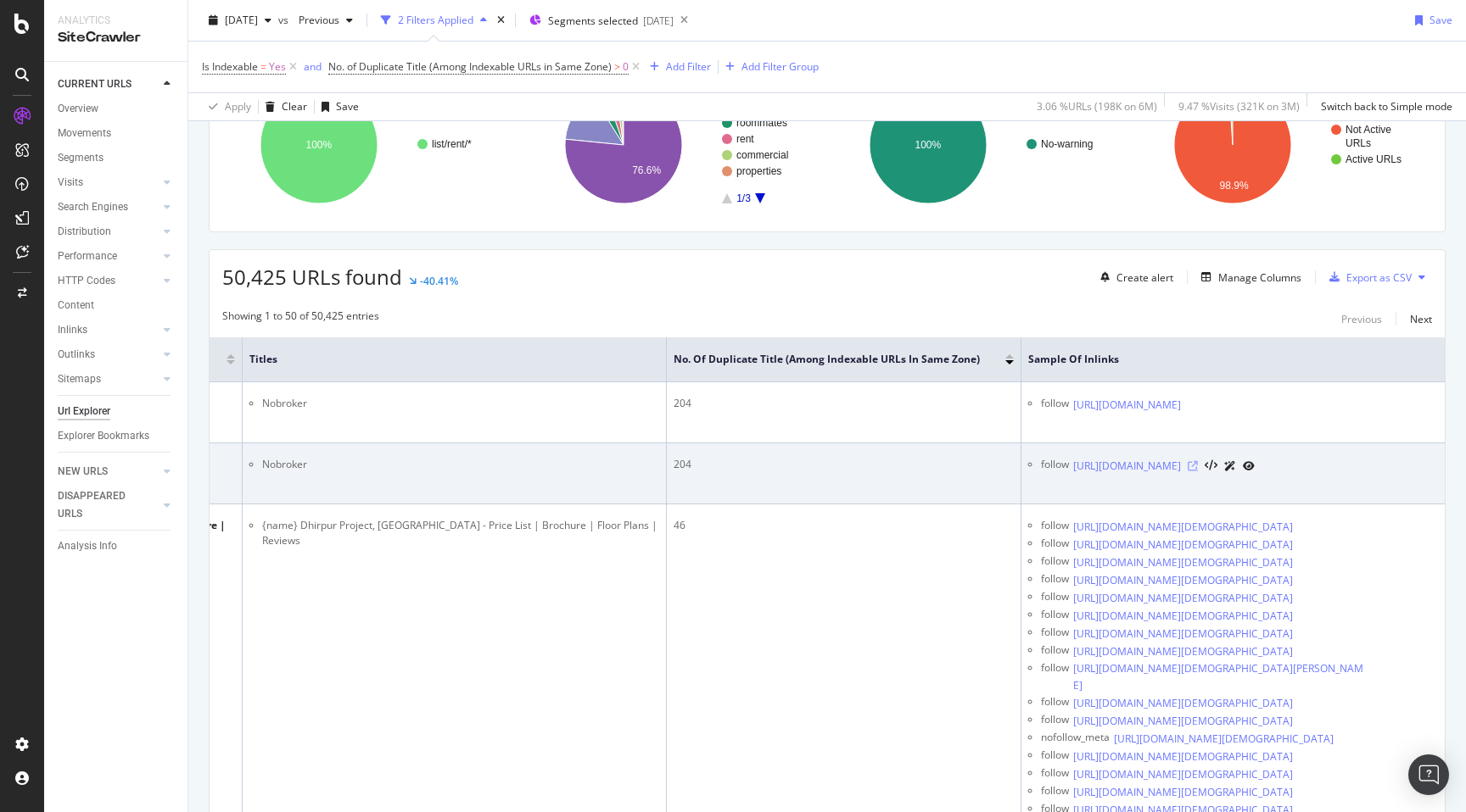
click at [1198, 470] on icon at bounding box center [1193, 467] width 10 height 10
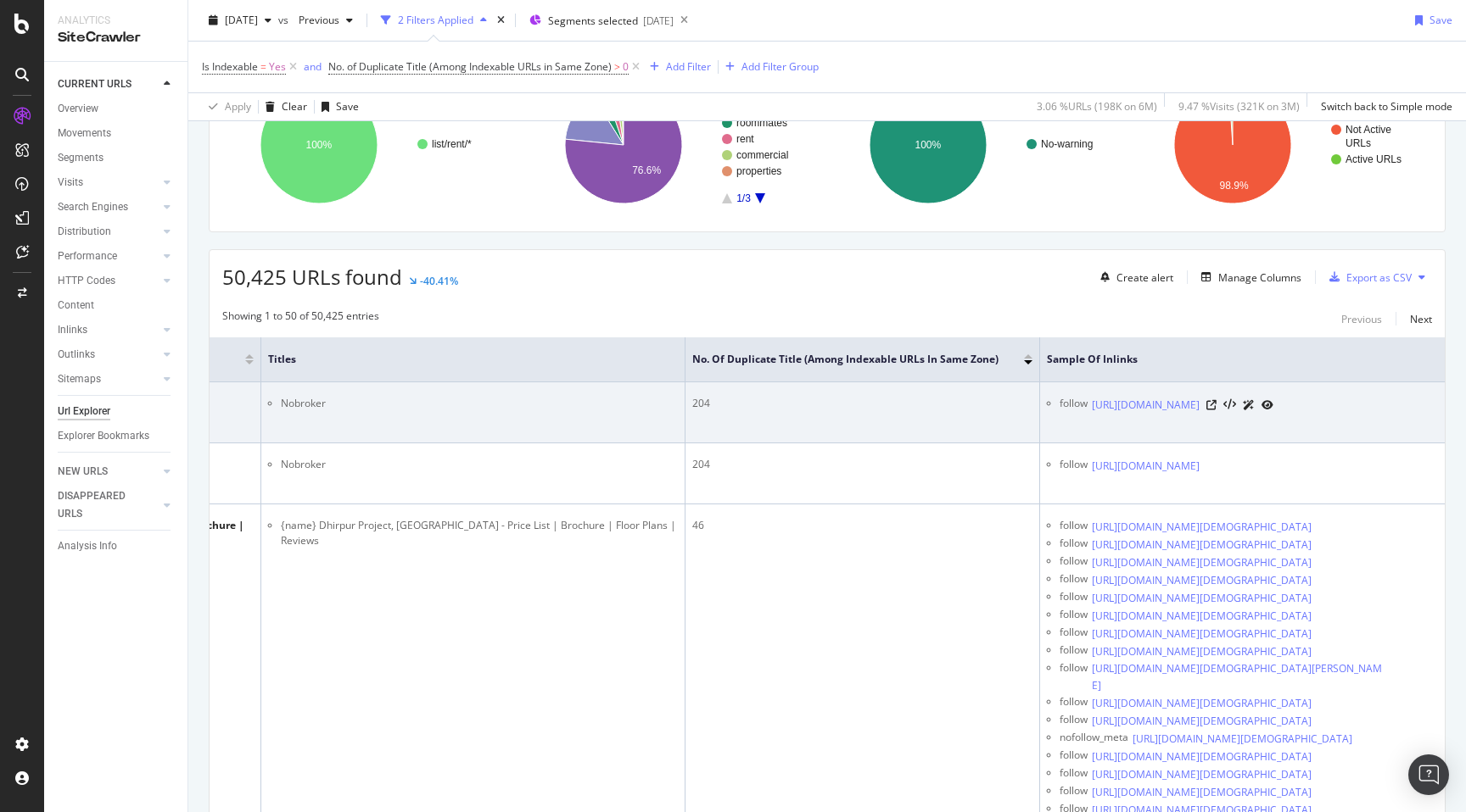
scroll to position [0, 391]
click at [1198, 410] on icon at bounding box center [1193, 405] width 10 height 10
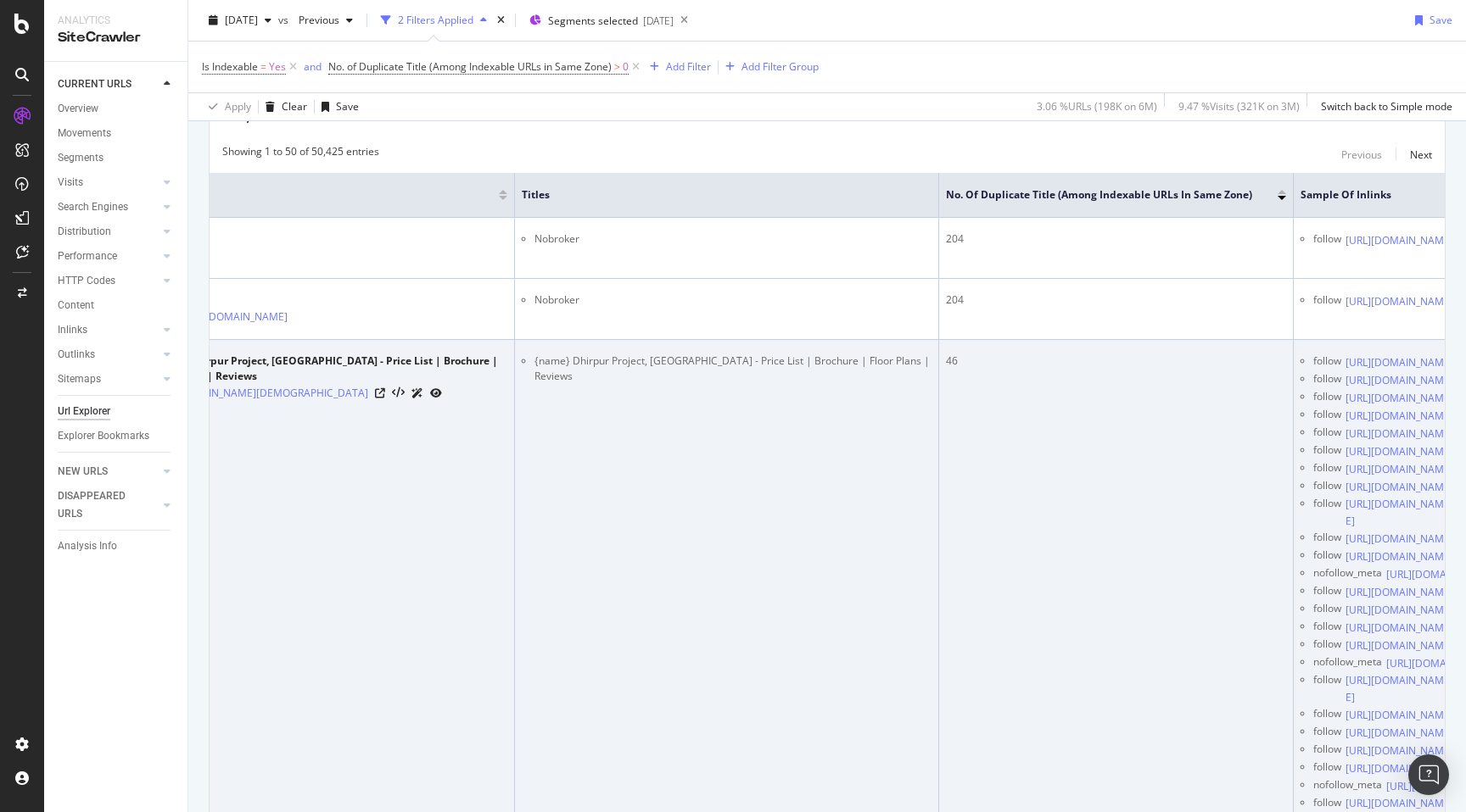
scroll to position [0, 0]
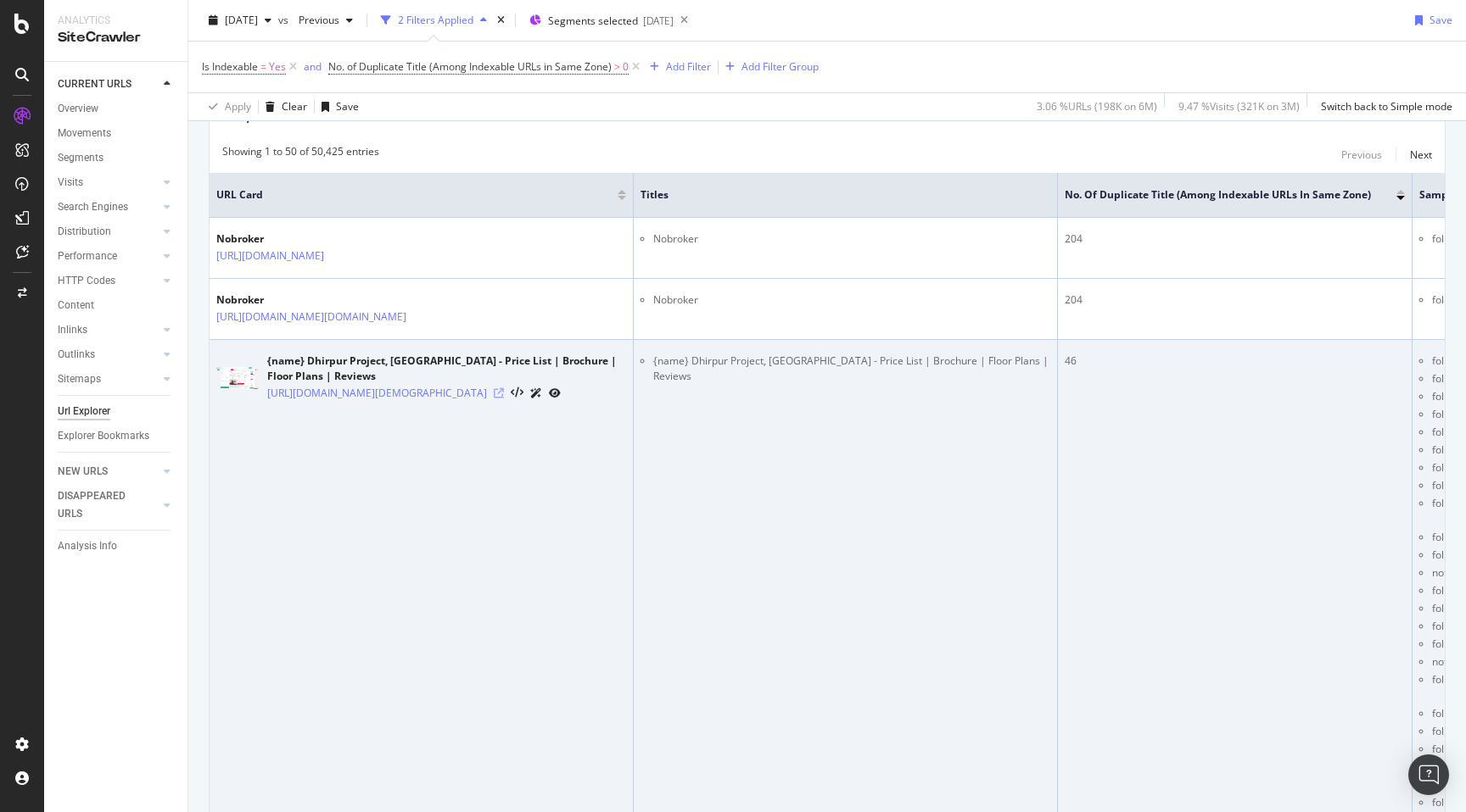
click at [504, 398] on icon at bounding box center [499, 393] width 10 height 10
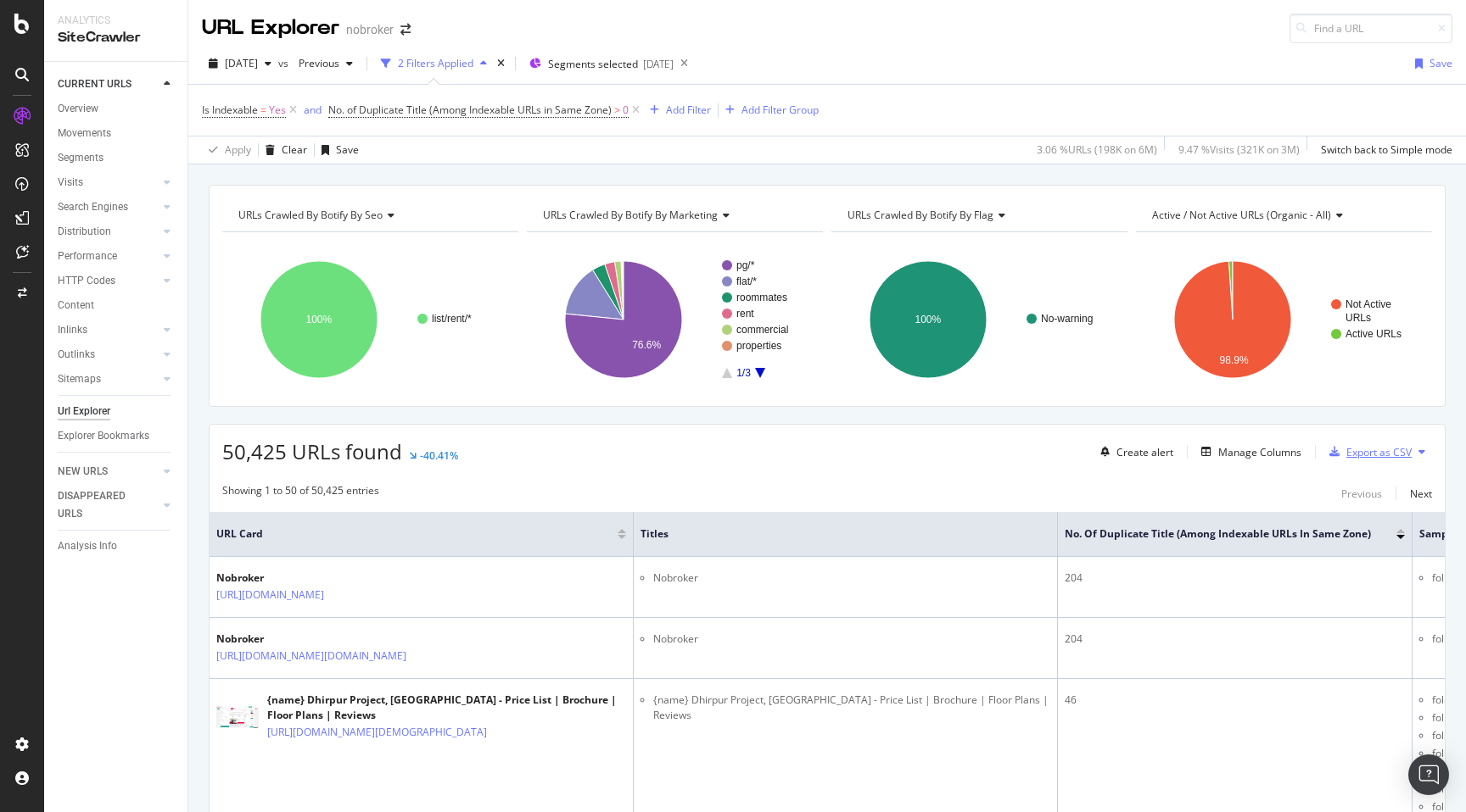
click at [1397, 451] on div "Export as CSV" at bounding box center [1379, 452] width 65 height 15
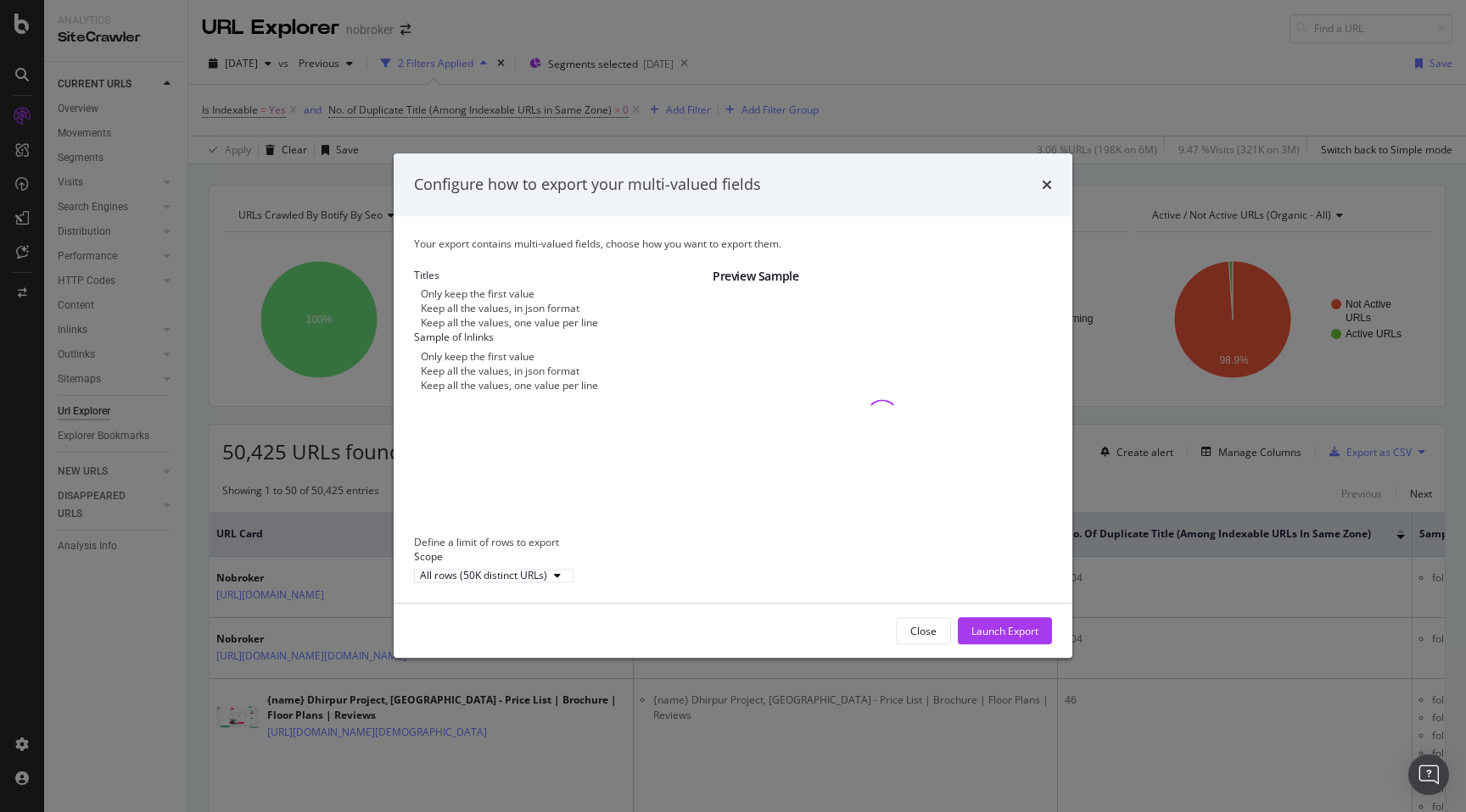
click at [491, 330] on div "Only keep the first value Keep all the values, in json format Keep all the valu…" at bounding box center [563, 308] width 298 height 43
click at [478, 326] on div "Keep all the values, one value per line" at bounding box center [509, 323] width 177 height 15
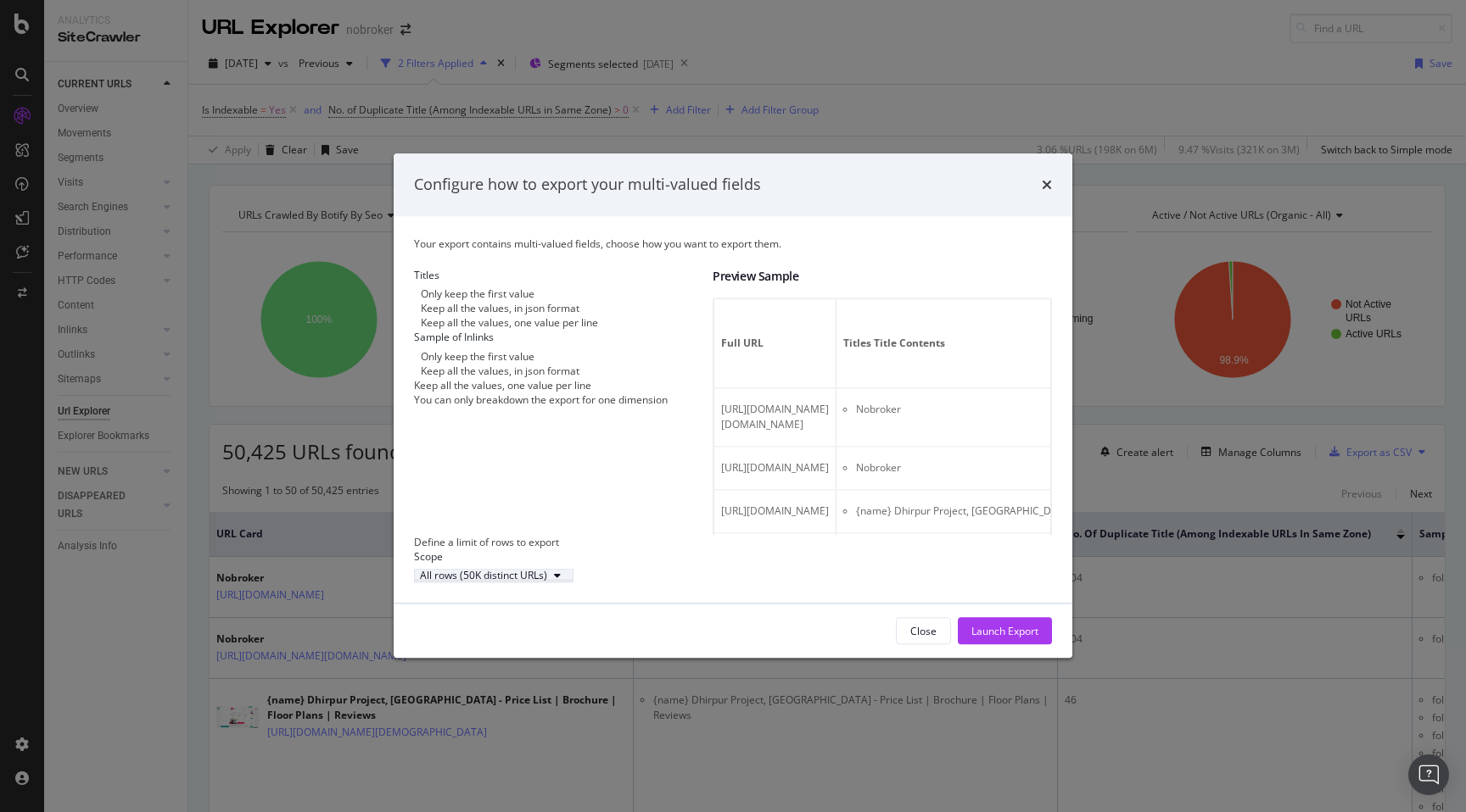
click at [548, 581] on div "All rows (50K distinct URLs)" at bounding box center [483, 576] width 127 height 10
click at [673, 581] on div "All rows (50K distinct URLs)" at bounding box center [733, 575] width 637 height 15
click at [1012, 644] on div "Launch Export" at bounding box center [1005, 632] width 67 height 26
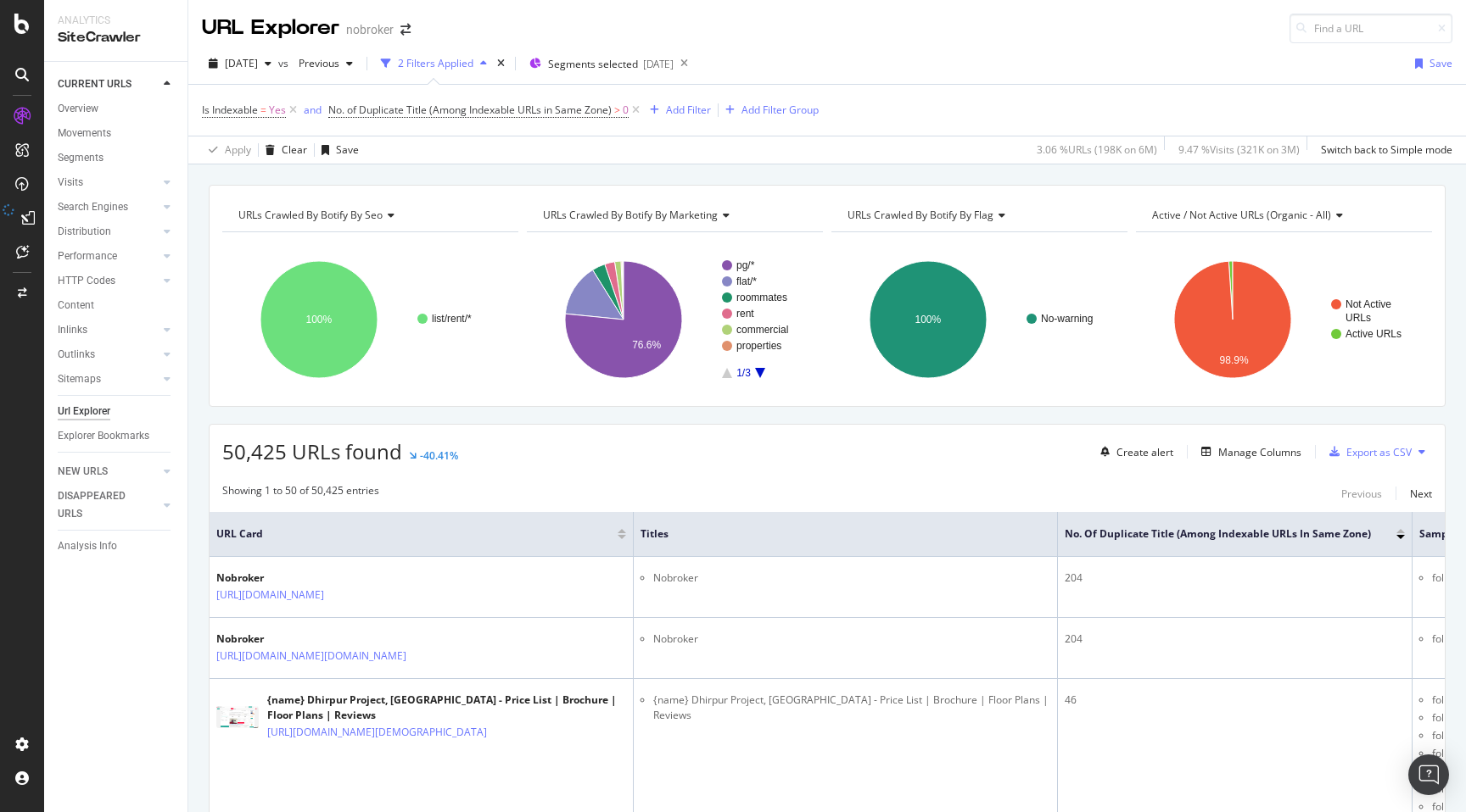
click at [79, 304] on div "Content" at bounding box center [75, 305] width 37 height 18
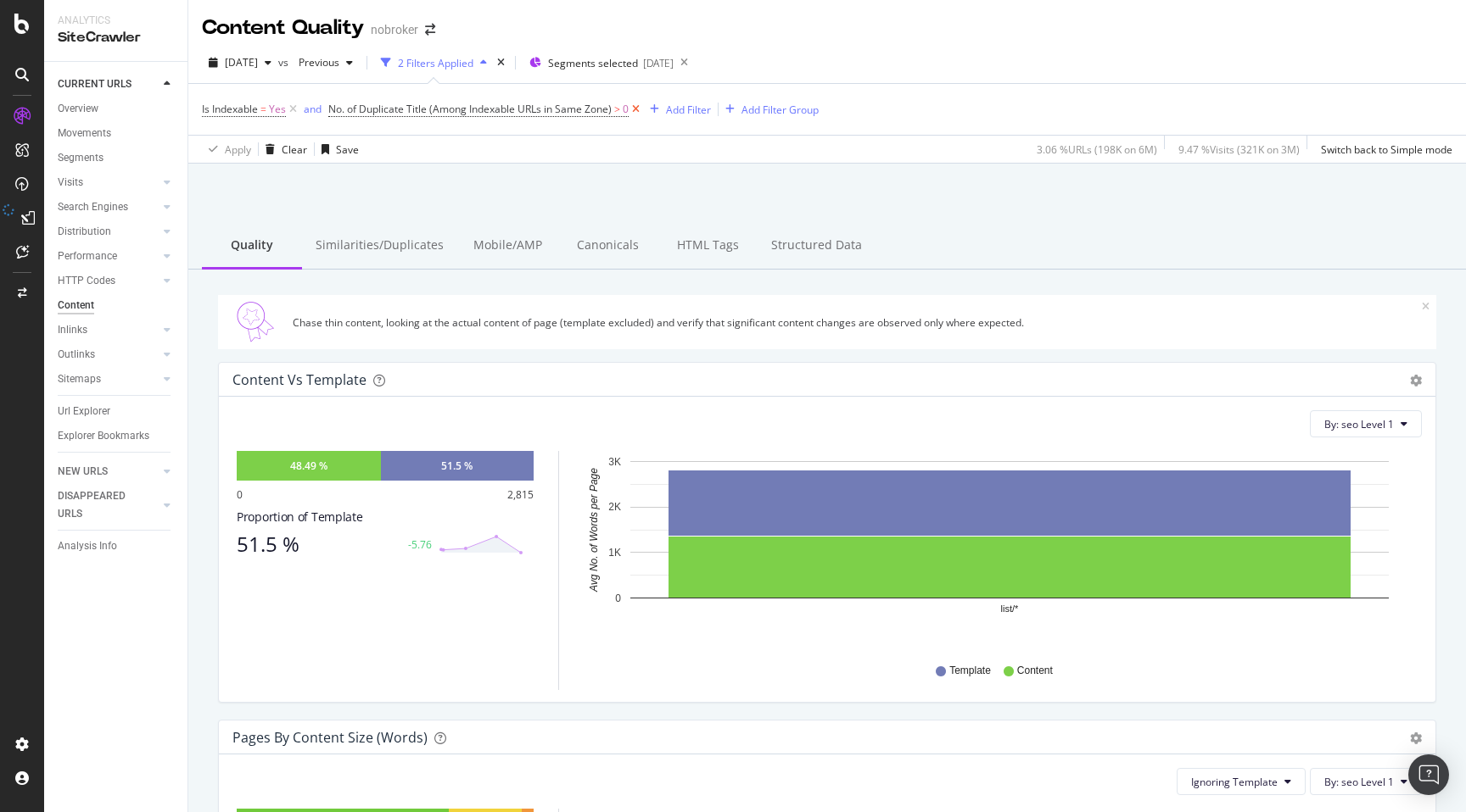
click at [638, 105] on icon at bounding box center [636, 110] width 15 height 17
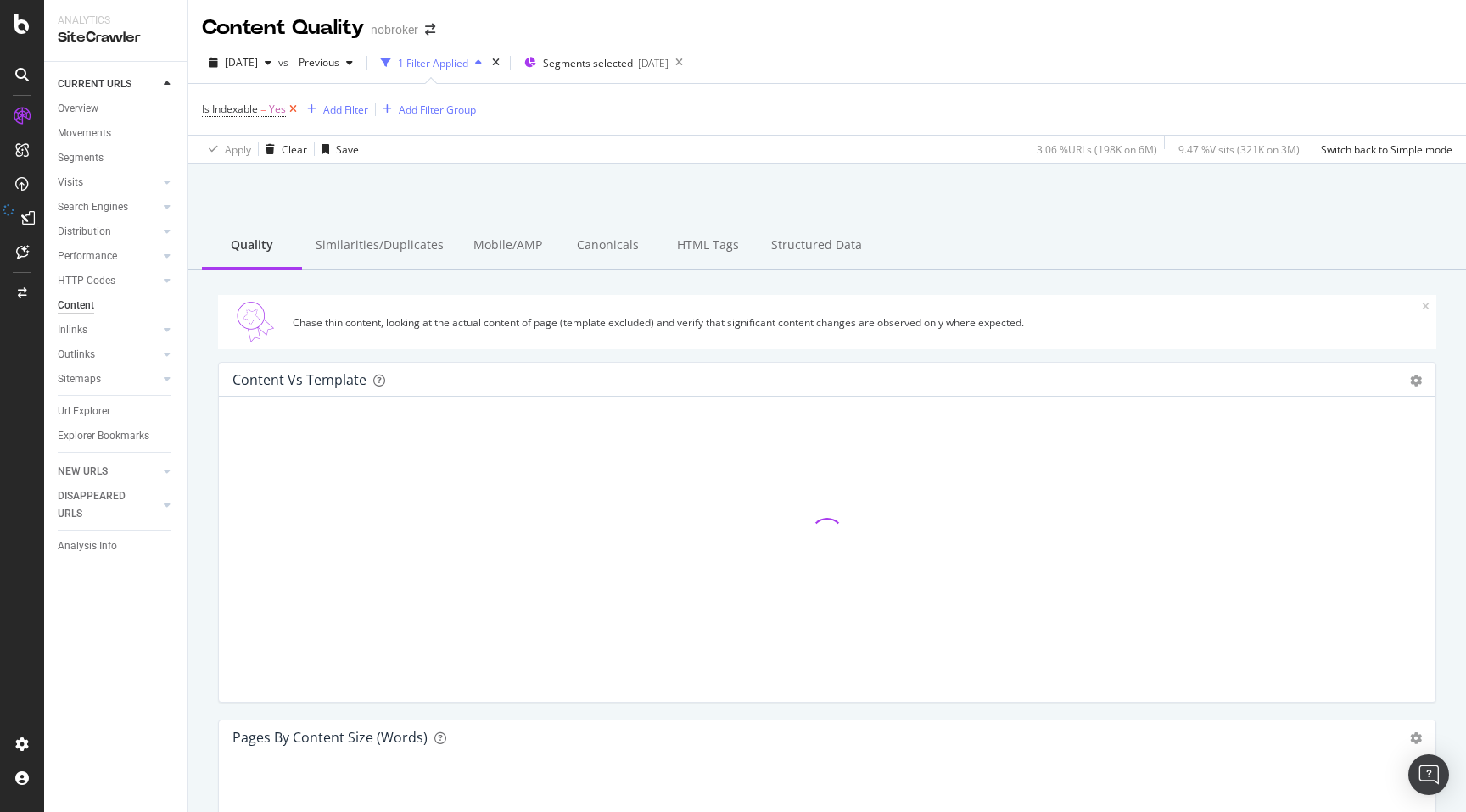
click at [294, 109] on icon at bounding box center [293, 110] width 15 height 17
click at [706, 243] on div "HTML Tags" at bounding box center [707, 243] width 100 height 46
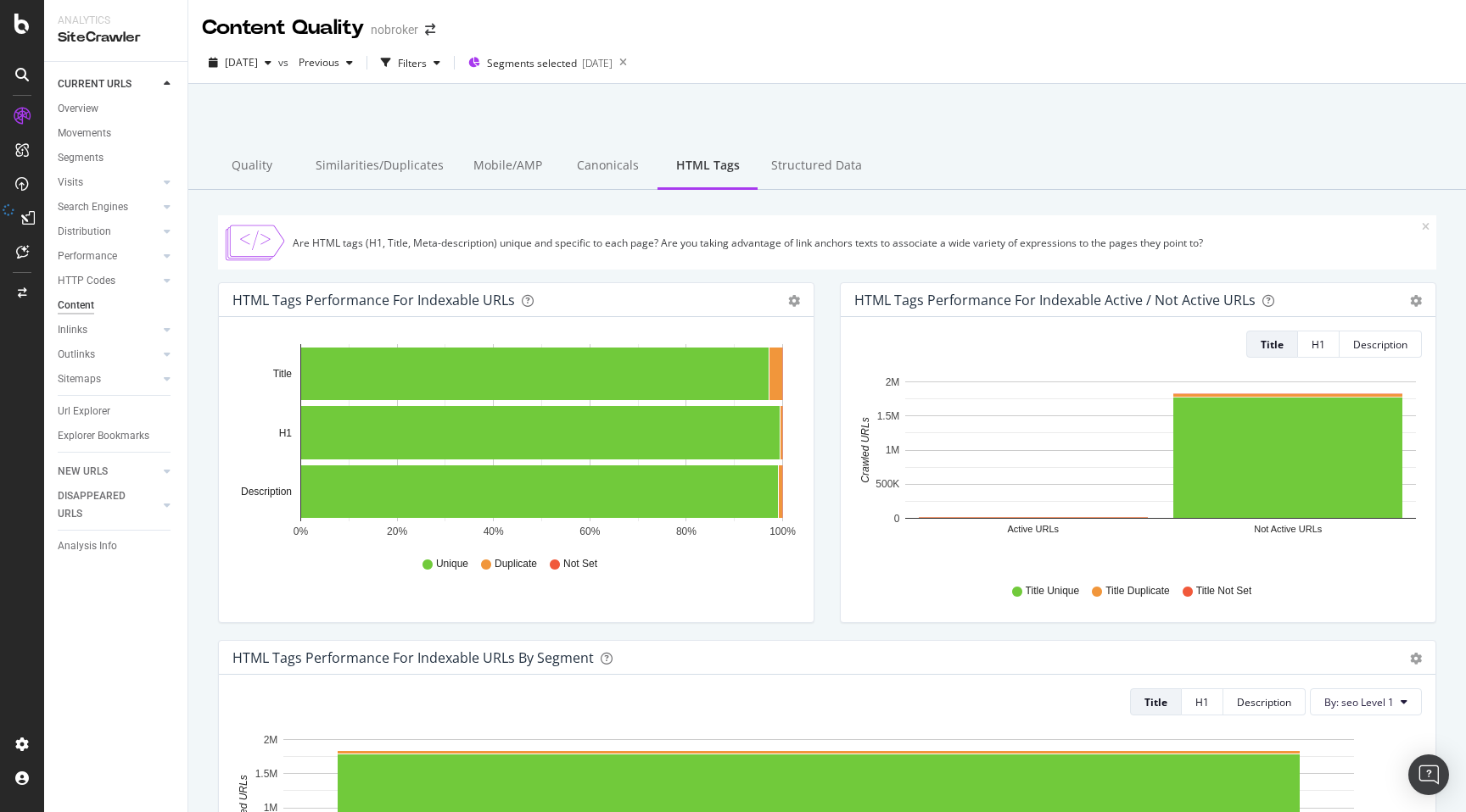
click at [823, 466] on div "HTML Tags Performance for Indexable URLs Bar Bar (by Percentage) Table Export a…" at bounding box center [517, 462] width 622 height 358
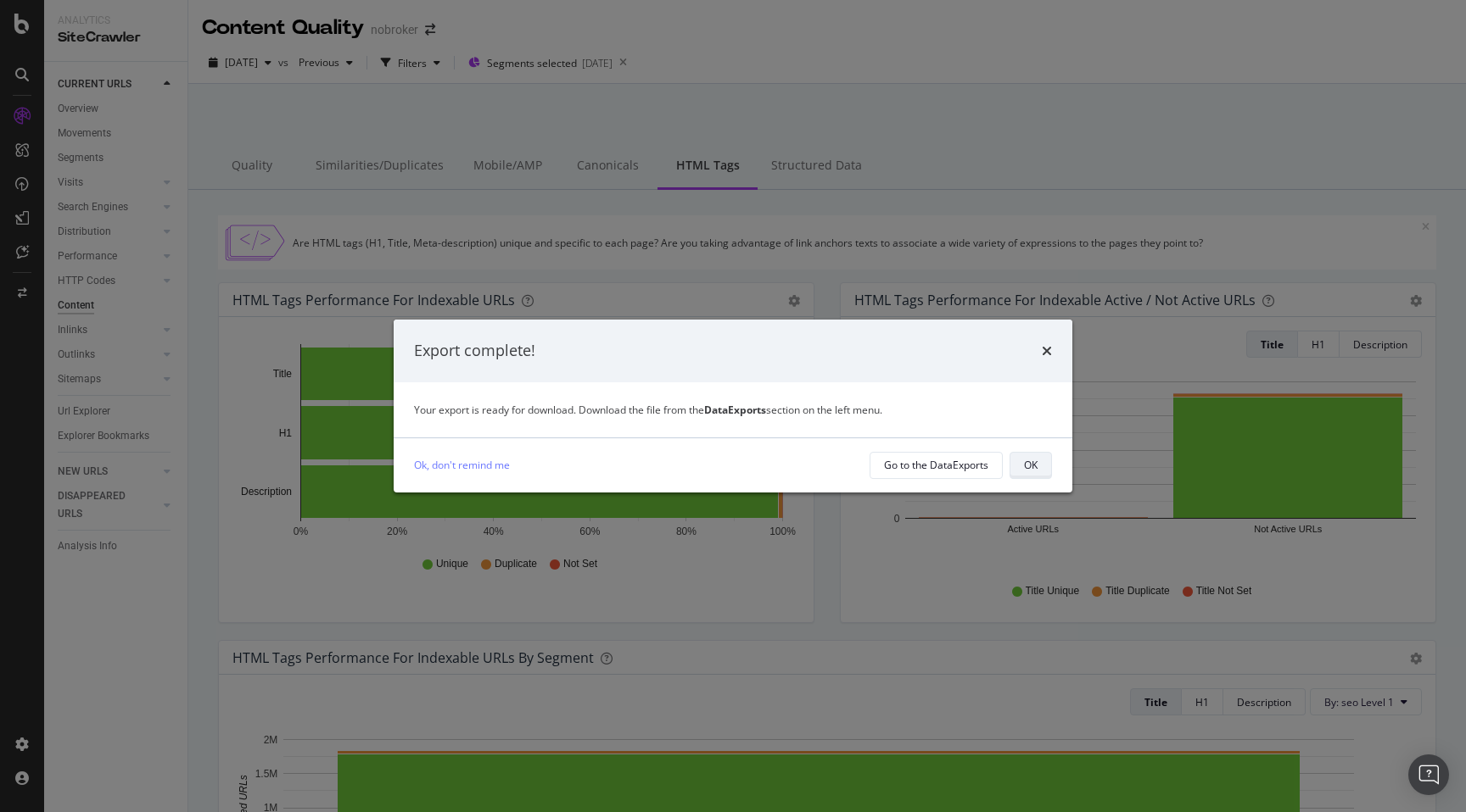
click at [1029, 475] on div "OK" at bounding box center [1031, 466] width 14 height 24
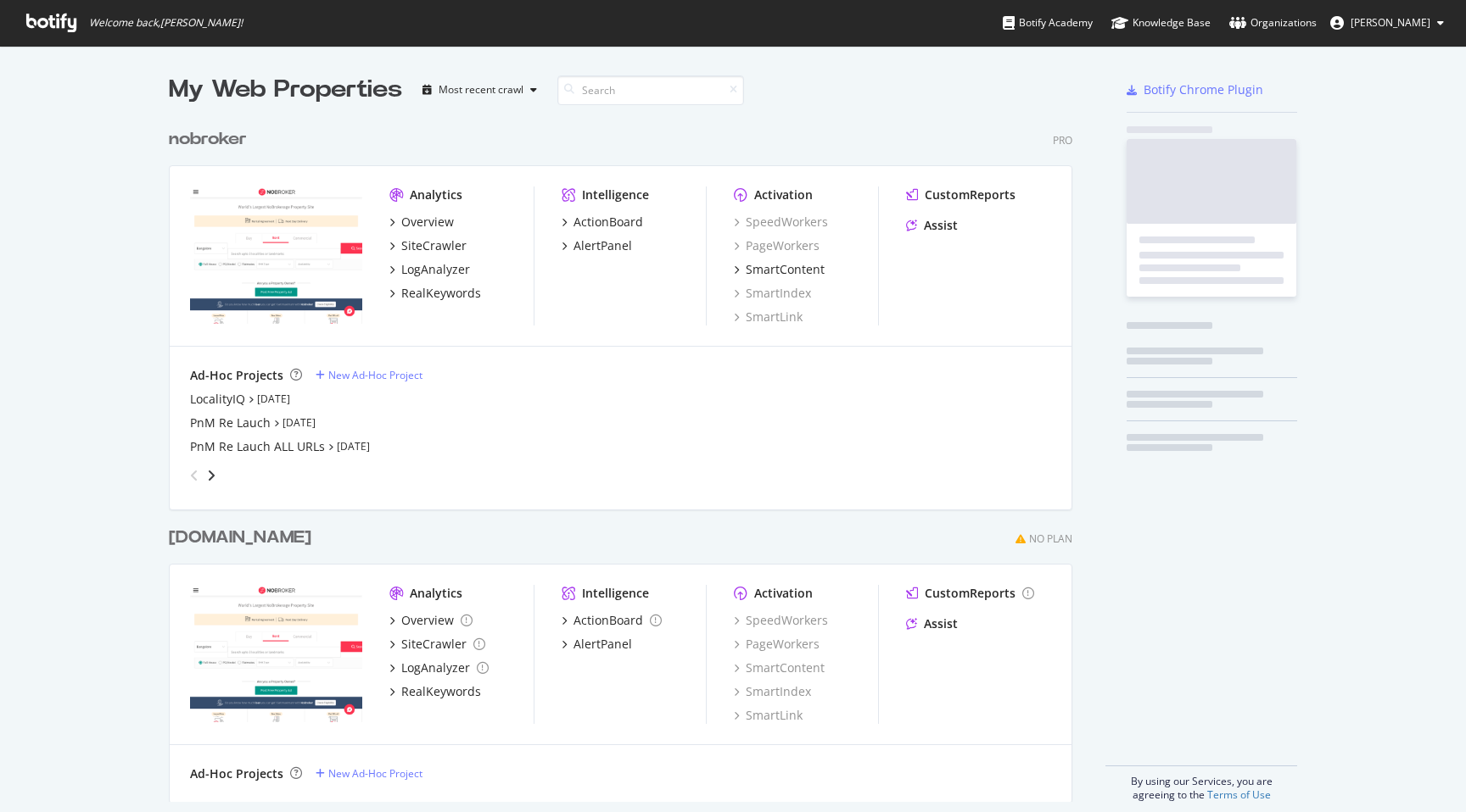
scroll to position [812, 1466]
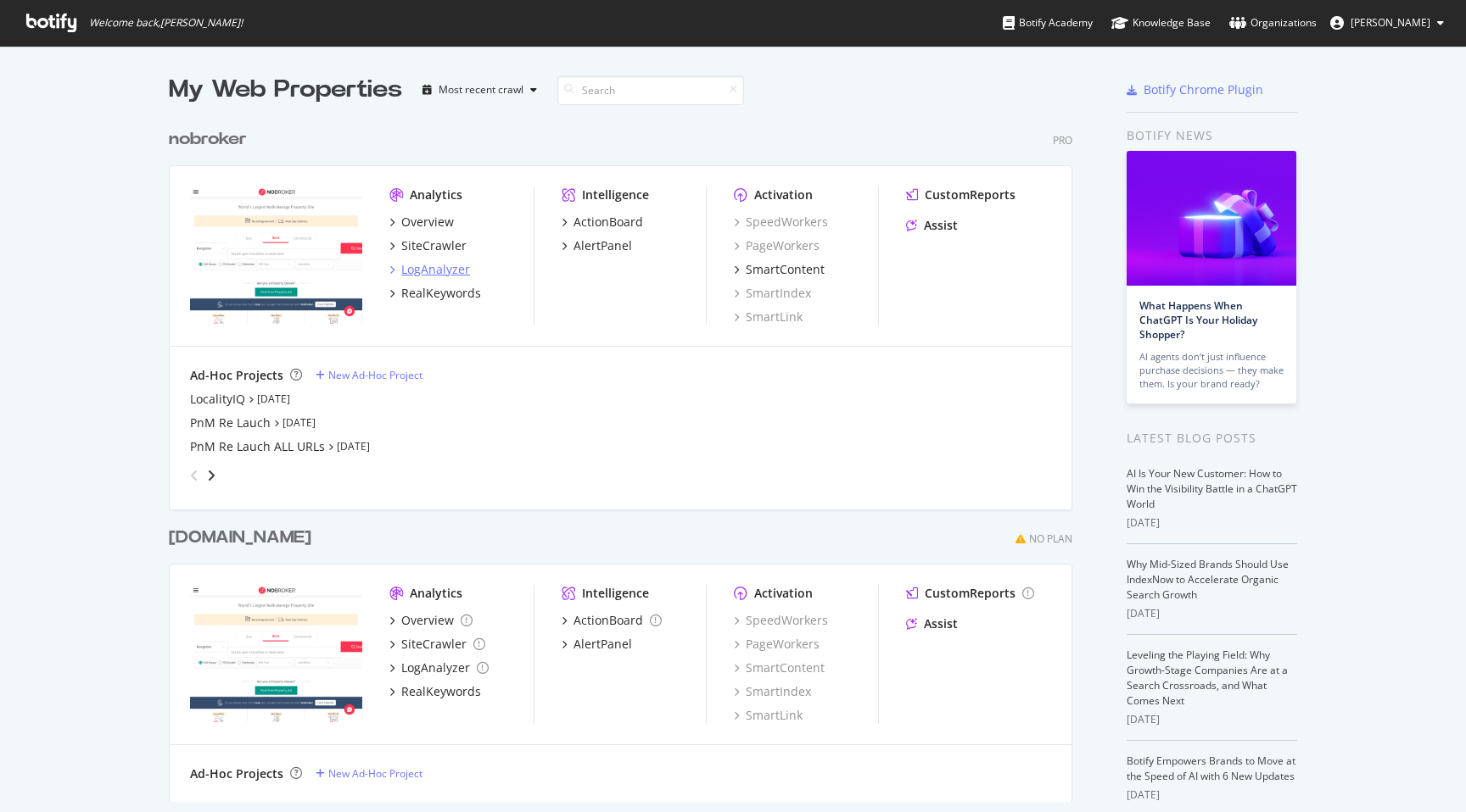
click at [439, 266] on div "LogAnalyzer" at bounding box center [435, 270] width 69 height 17
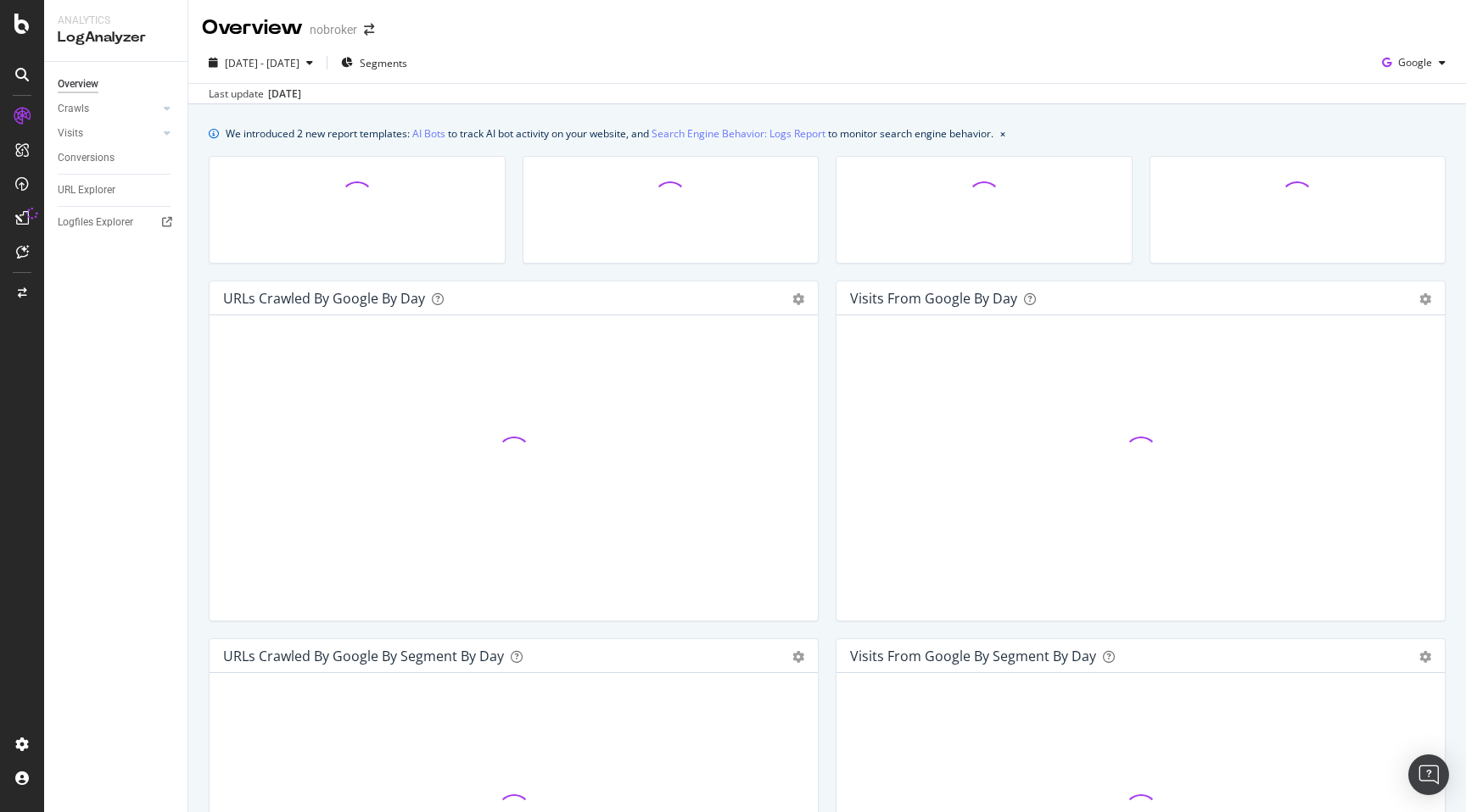
click at [199, 316] on div "We introduced 2 new report templates: AI Bots to track AI bot activity on your …" at bounding box center [827, 759] width 1278 height 1310
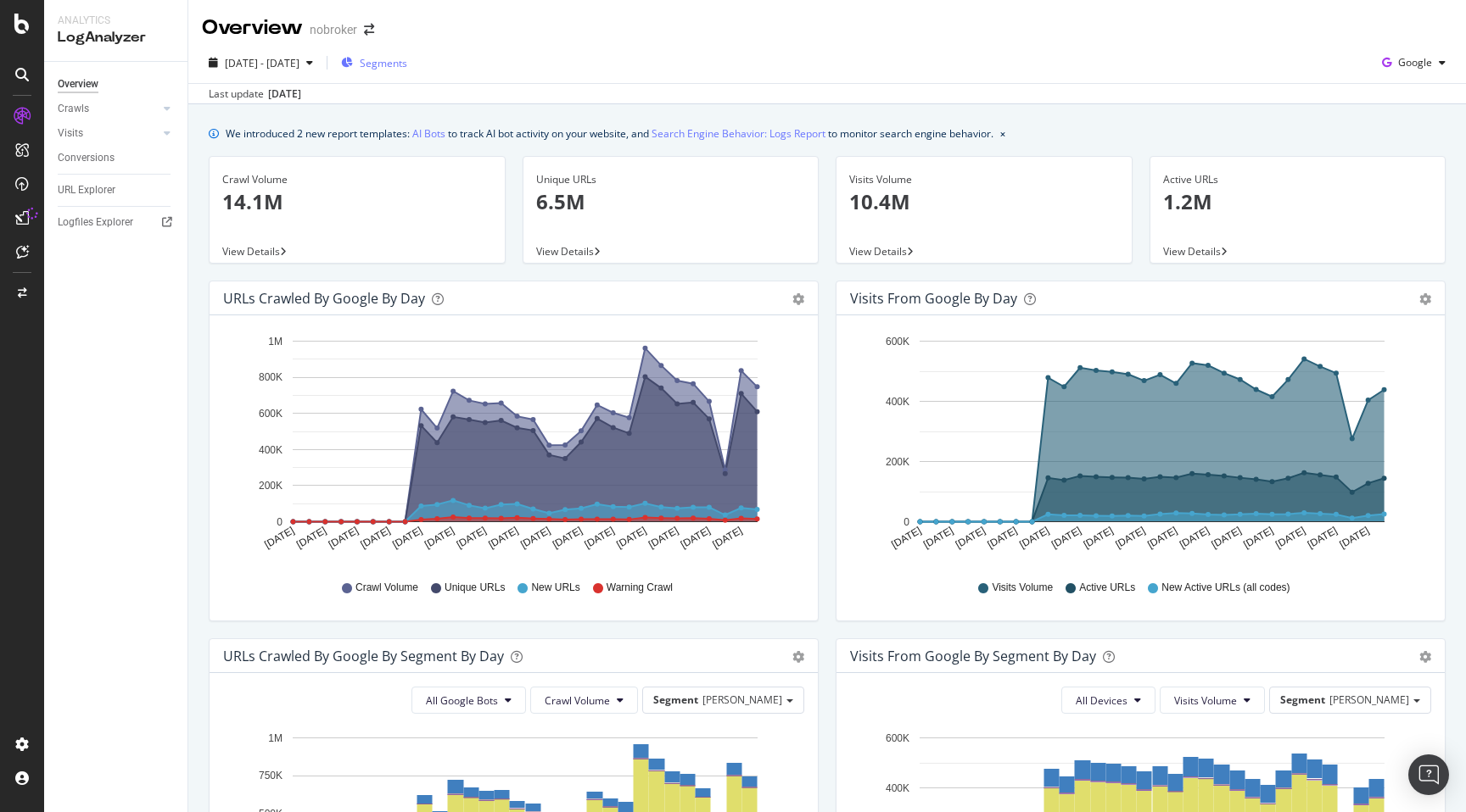
click at [407, 63] on span "Segments" at bounding box center [383, 63] width 47 height 15
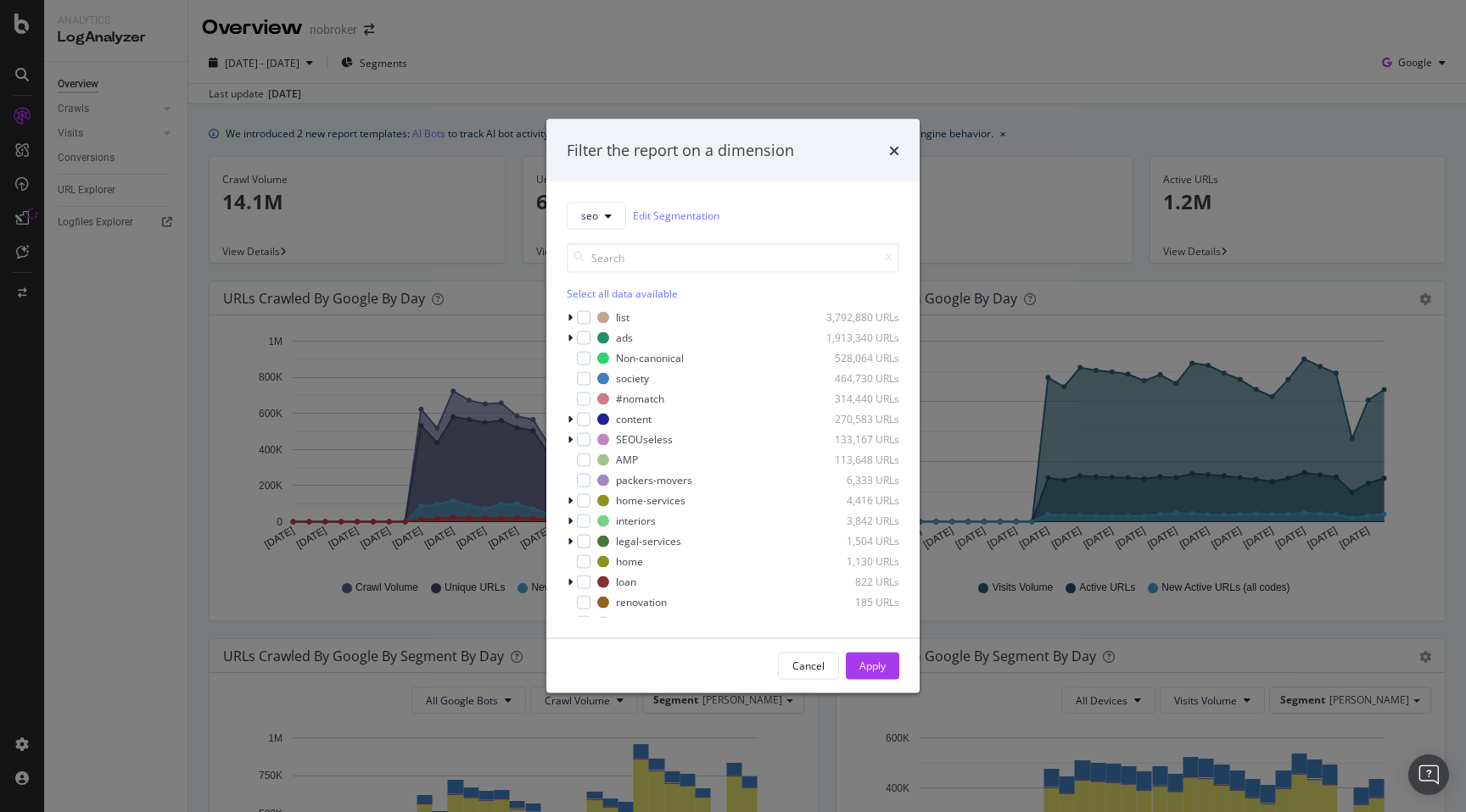
click at [902, 143] on div "Filter the report on a dimension" at bounding box center [733, 151] width 374 height 63
click at [895, 150] on icon "times" at bounding box center [894, 150] width 10 height 14
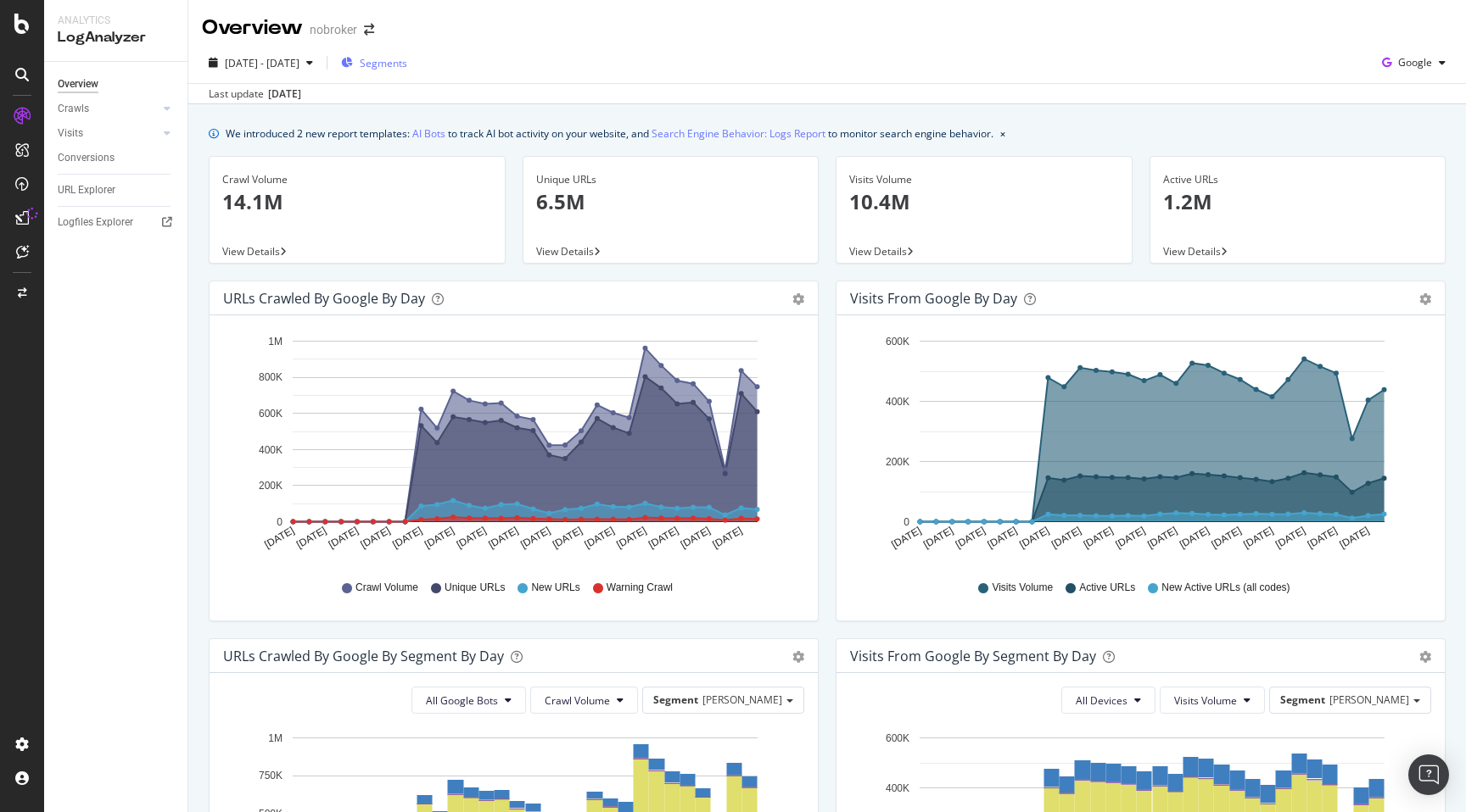
click at [407, 63] on span "Segments" at bounding box center [383, 63] width 47 height 15
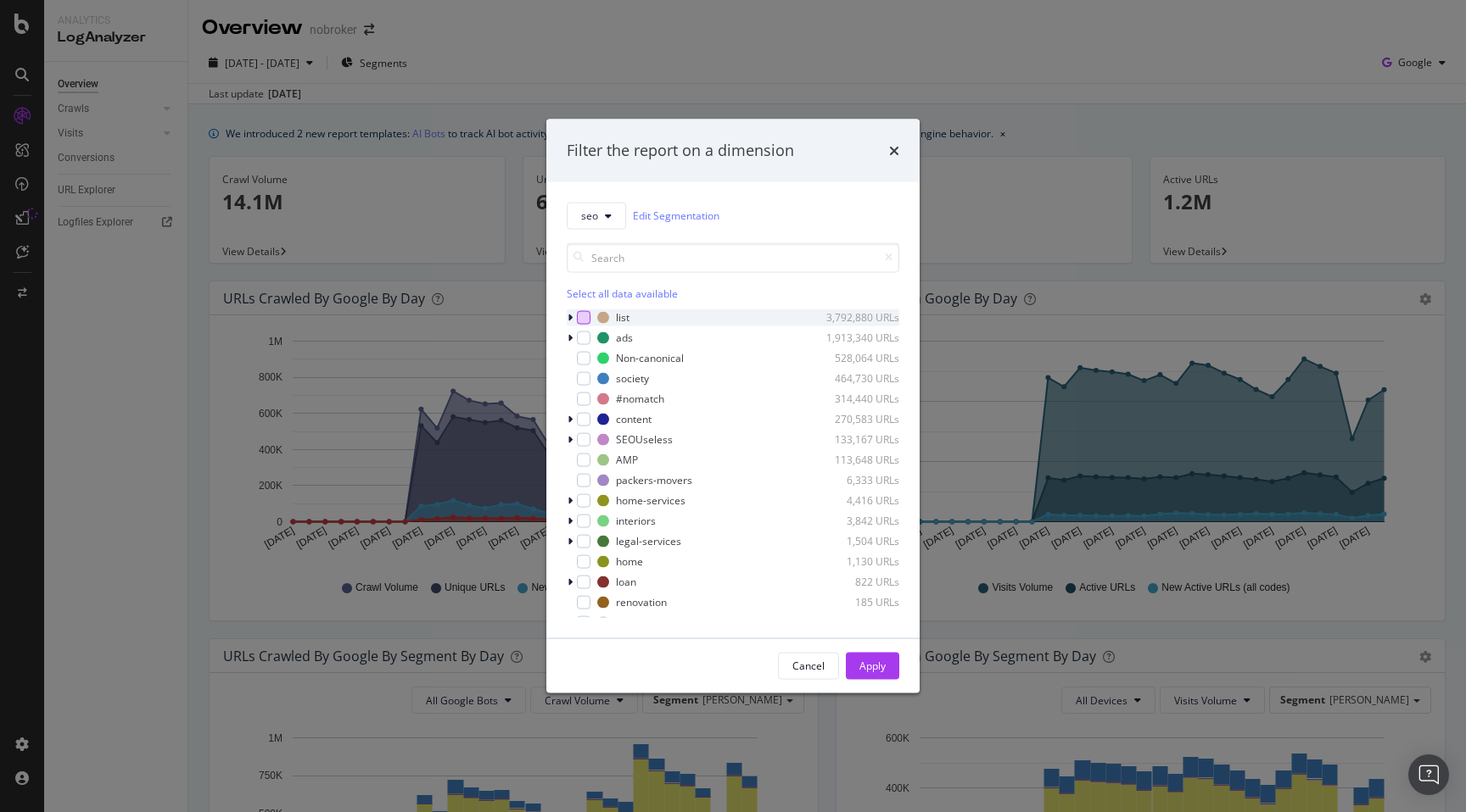
click at [582, 319] on div "modal" at bounding box center [583, 317] width 14 height 14
click at [582, 336] on div "modal" at bounding box center [583, 337] width 14 height 14
click at [585, 379] on div "modal" at bounding box center [583, 379] width 14 height 14
click at [889, 666] on button "Apply" at bounding box center [872, 666] width 53 height 27
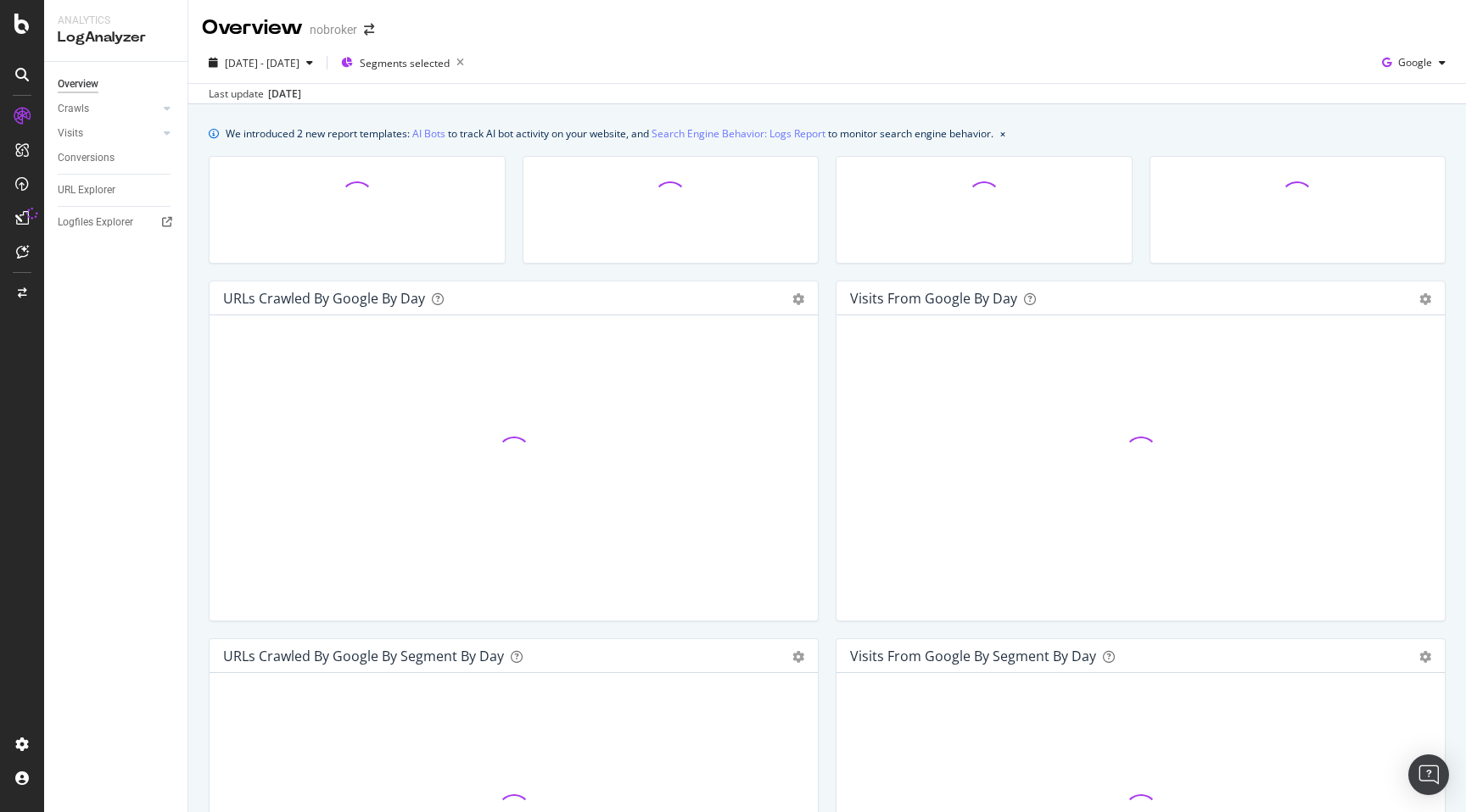
click at [198, 325] on div "We introduced 2 new report templates: AI Bots to track AI bot activity on your …" at bounding box center [827, 759] width 1278 height 1310
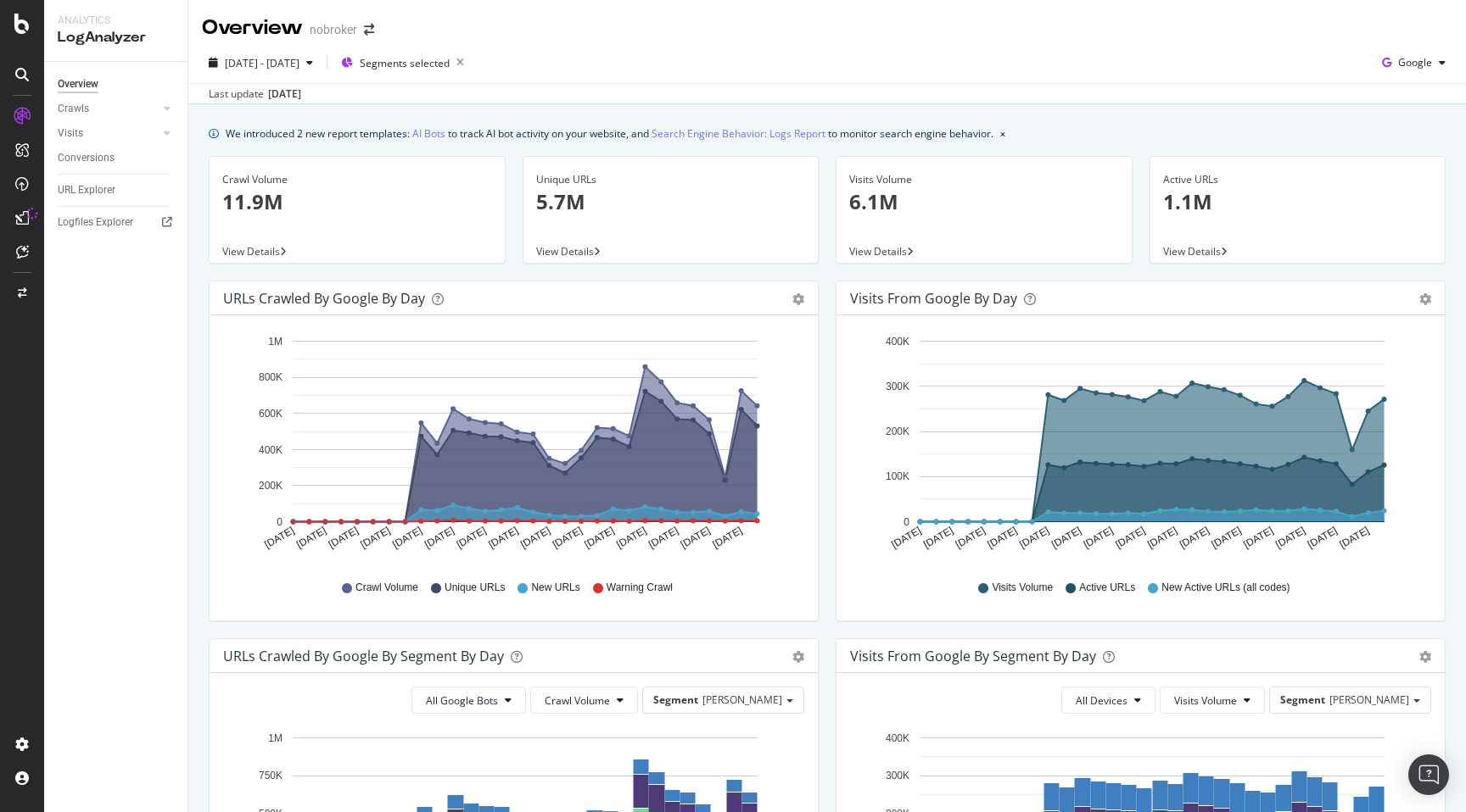
click at [545, 202] on p "5.7M" at bounding box center [671, 202] width 270 height 29
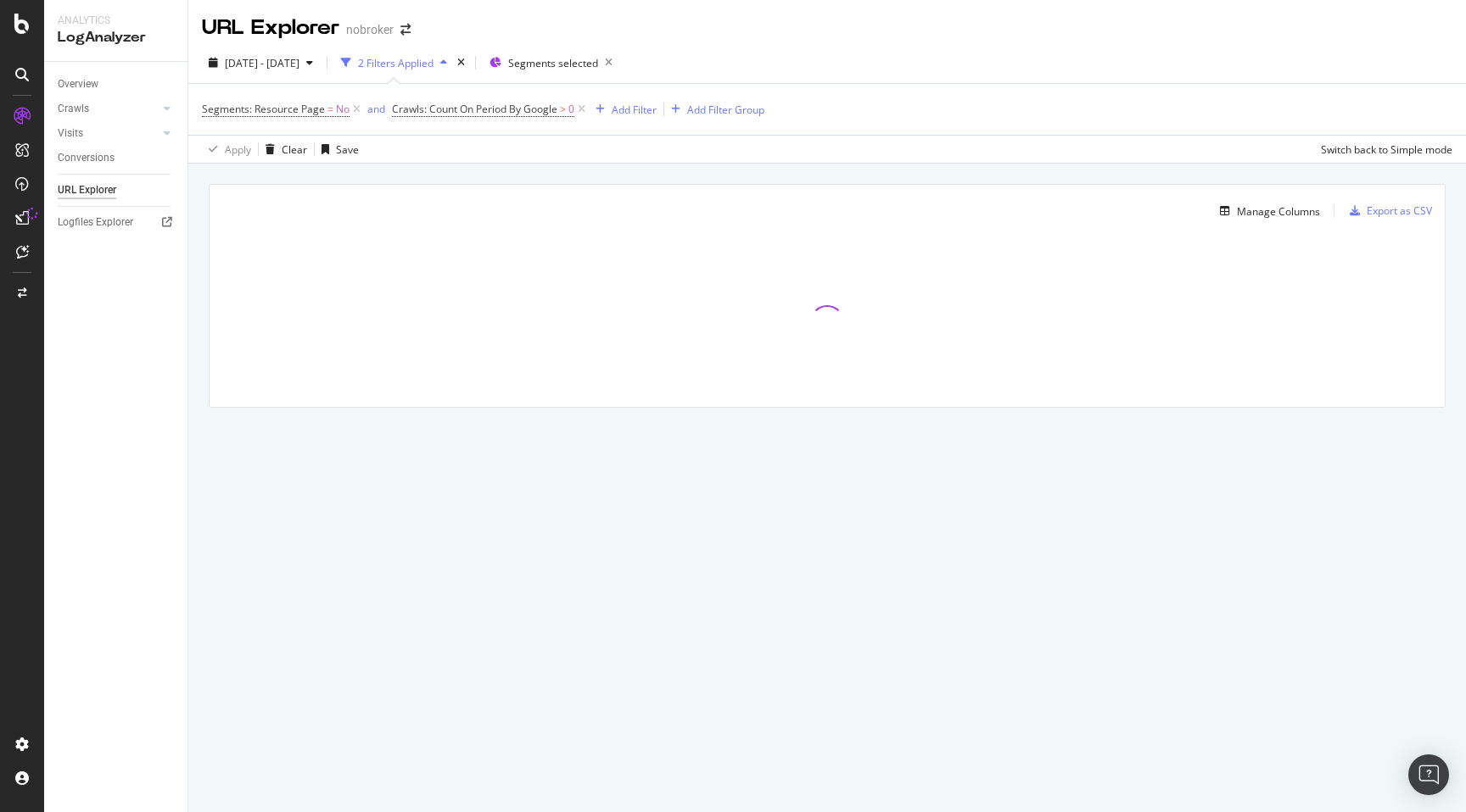
click at [197, 208] on div "Manage Columns Export as CSV Full URL Crawls: Count On Period By Google" at bounding box center [827, 315] width 1278 height 303
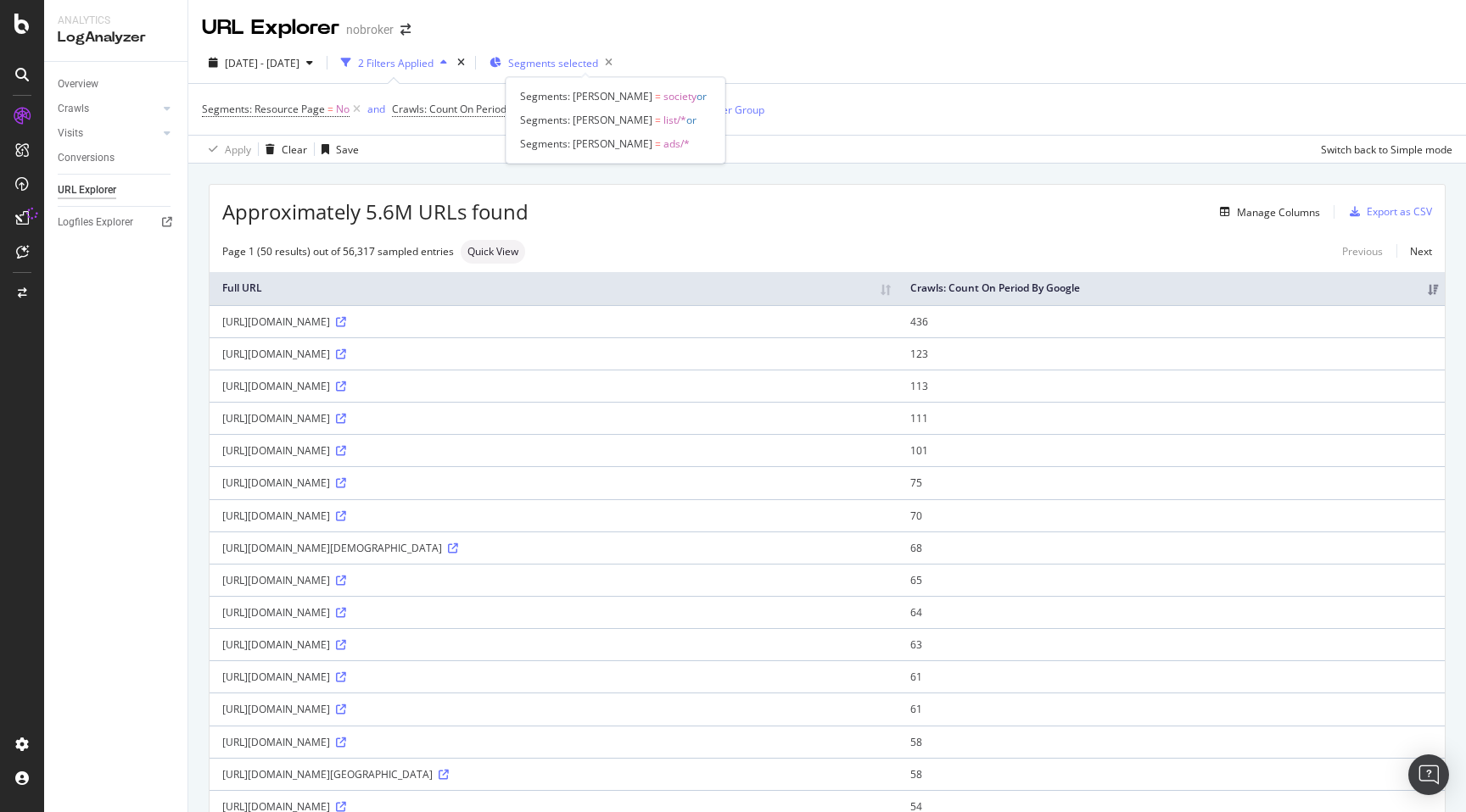
click at [578, 63] on span "Segments selected" at bounding box center [553, 63] width 90 height 15
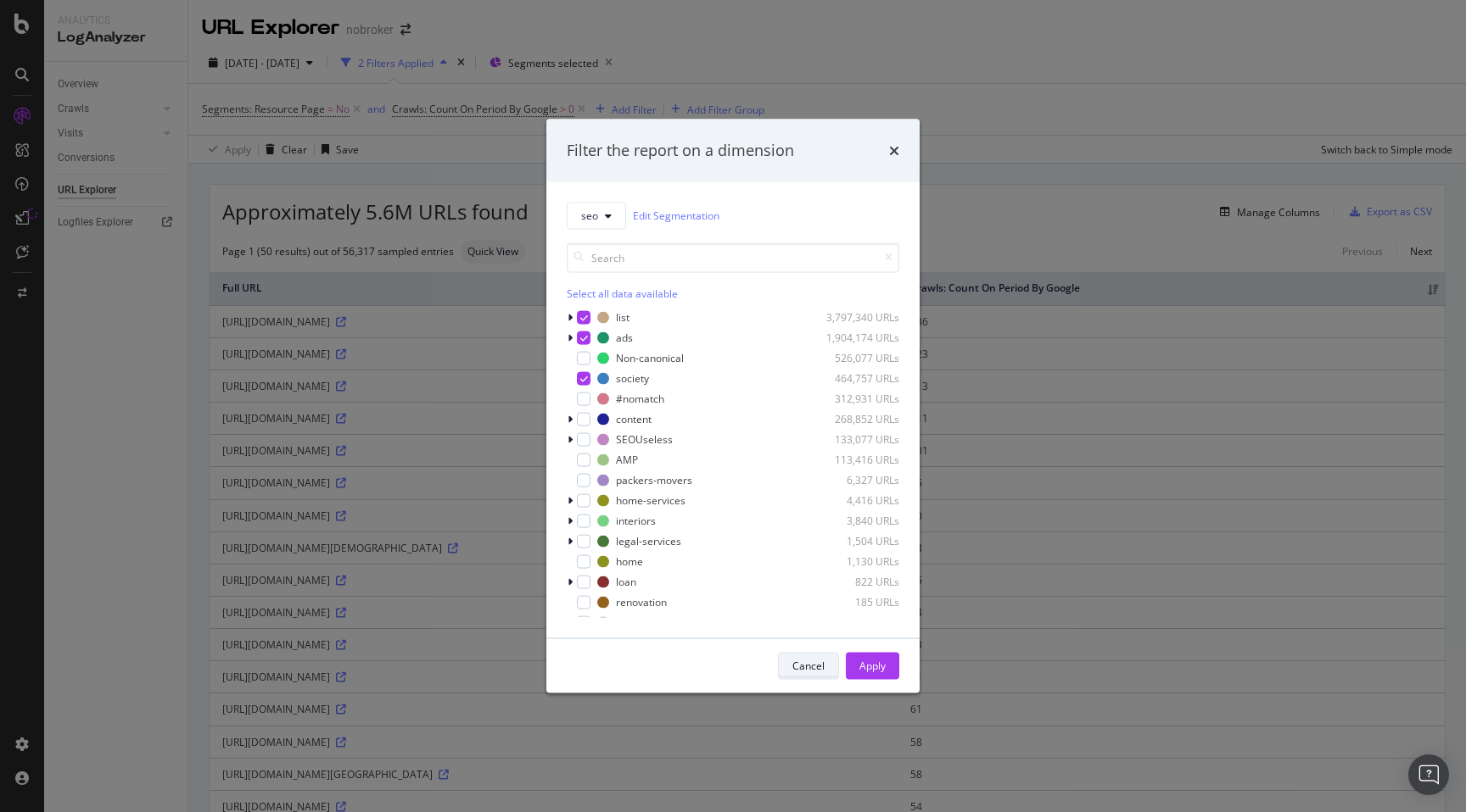
click at [822, 666] on div "Cancel" at bounding box center [809, 666] width 33 height 15
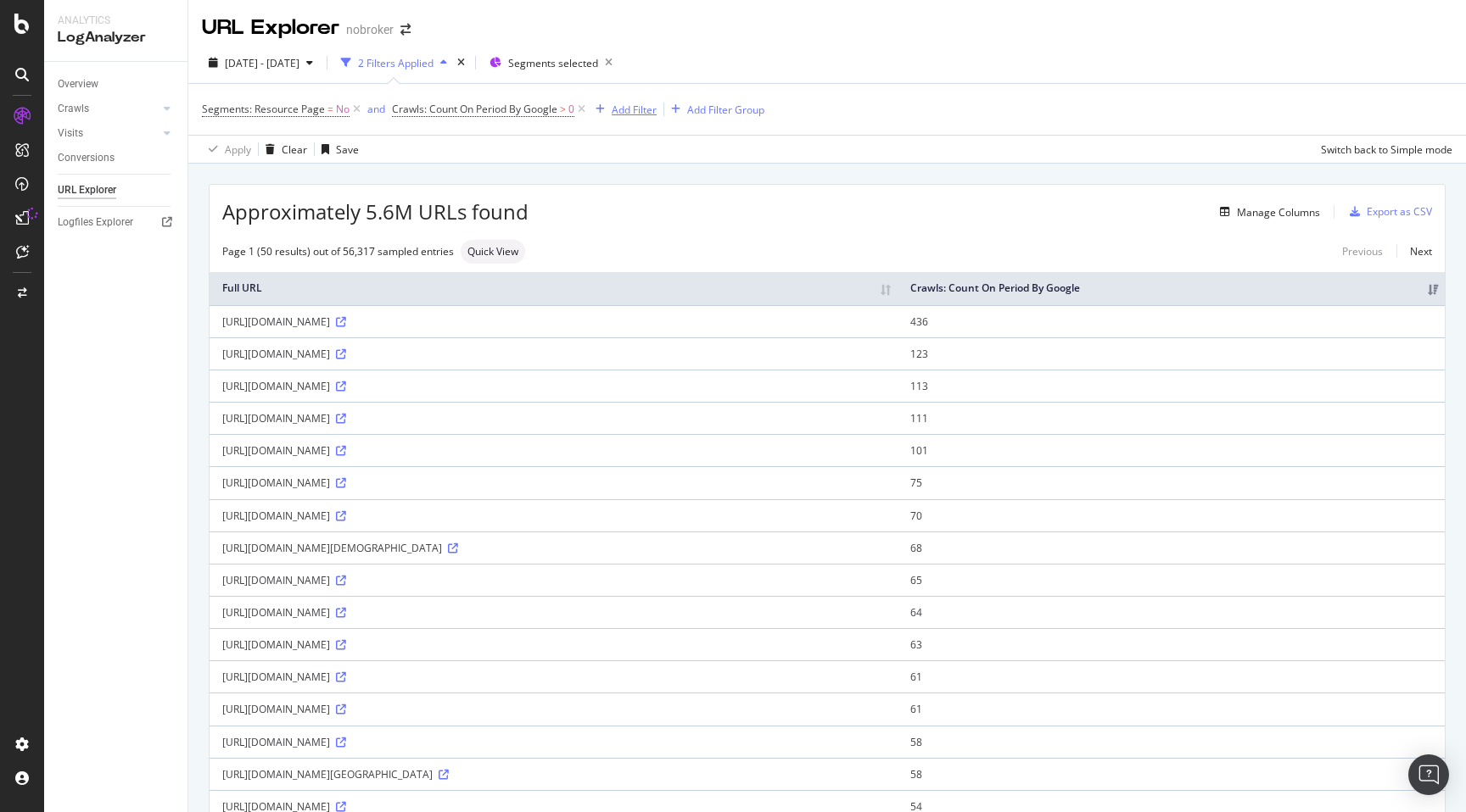
click at [641, 104] on div "Add Filter" at bounding box center [634, 110] width 45 height 15
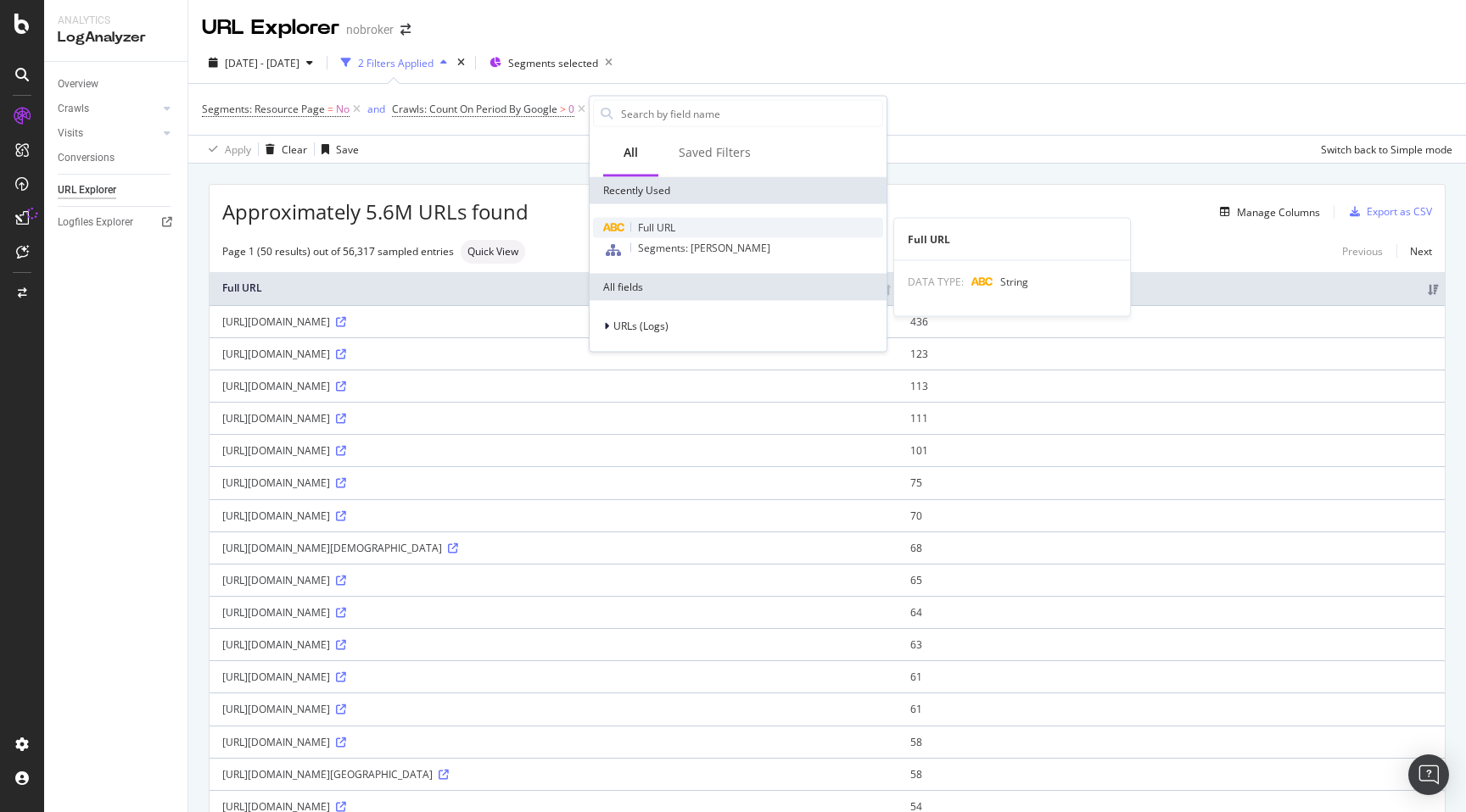
click at [664, 218] on div "Full URL" at bounding box center [738, 228] width 290 height 21
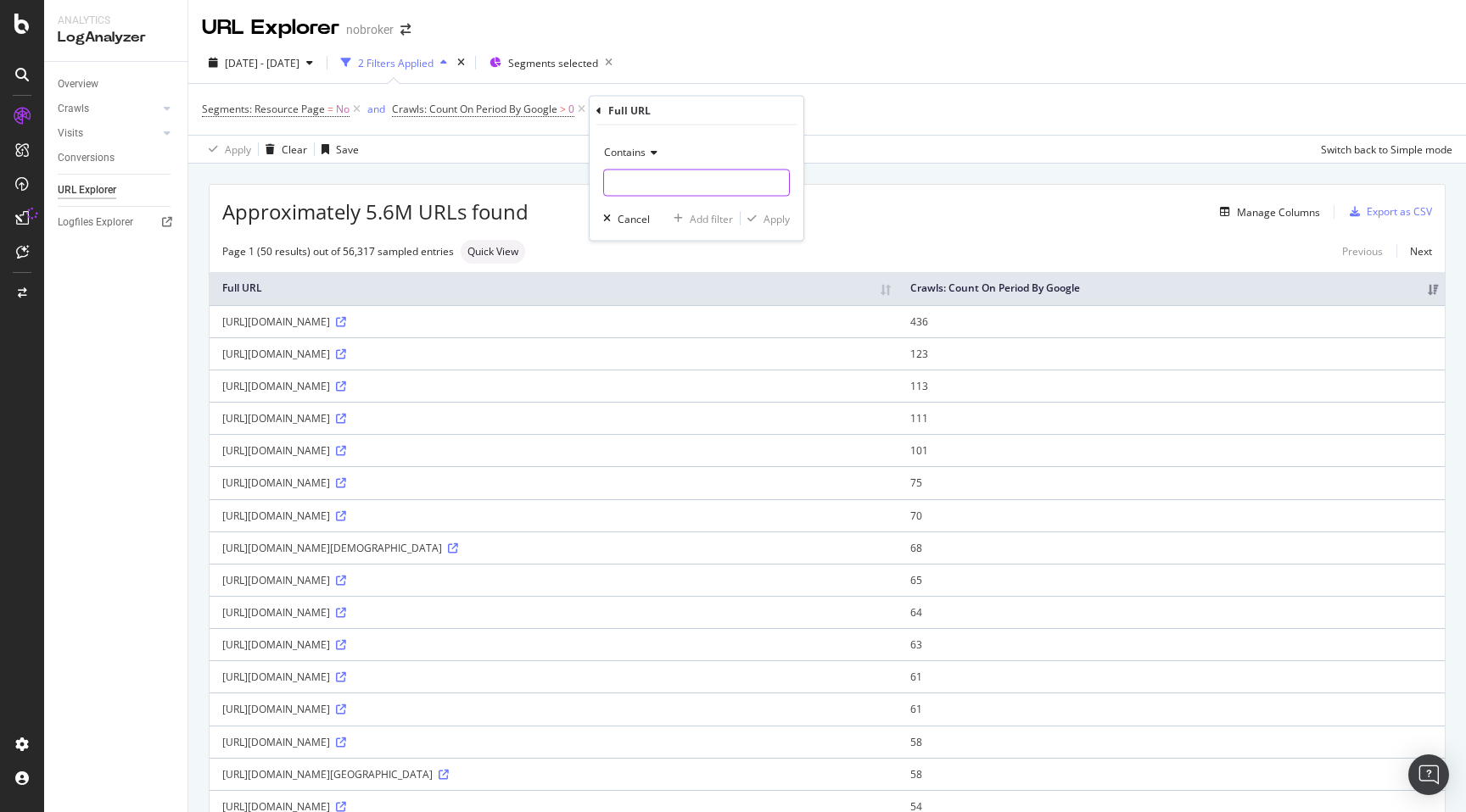
click at [642, 176] on input "text" at bounding box center [697, 183] width 185 height 27
type input "-na-"
click at [778, 217] on div "Apply" at bounding box center [776, 218] width 27 height 15
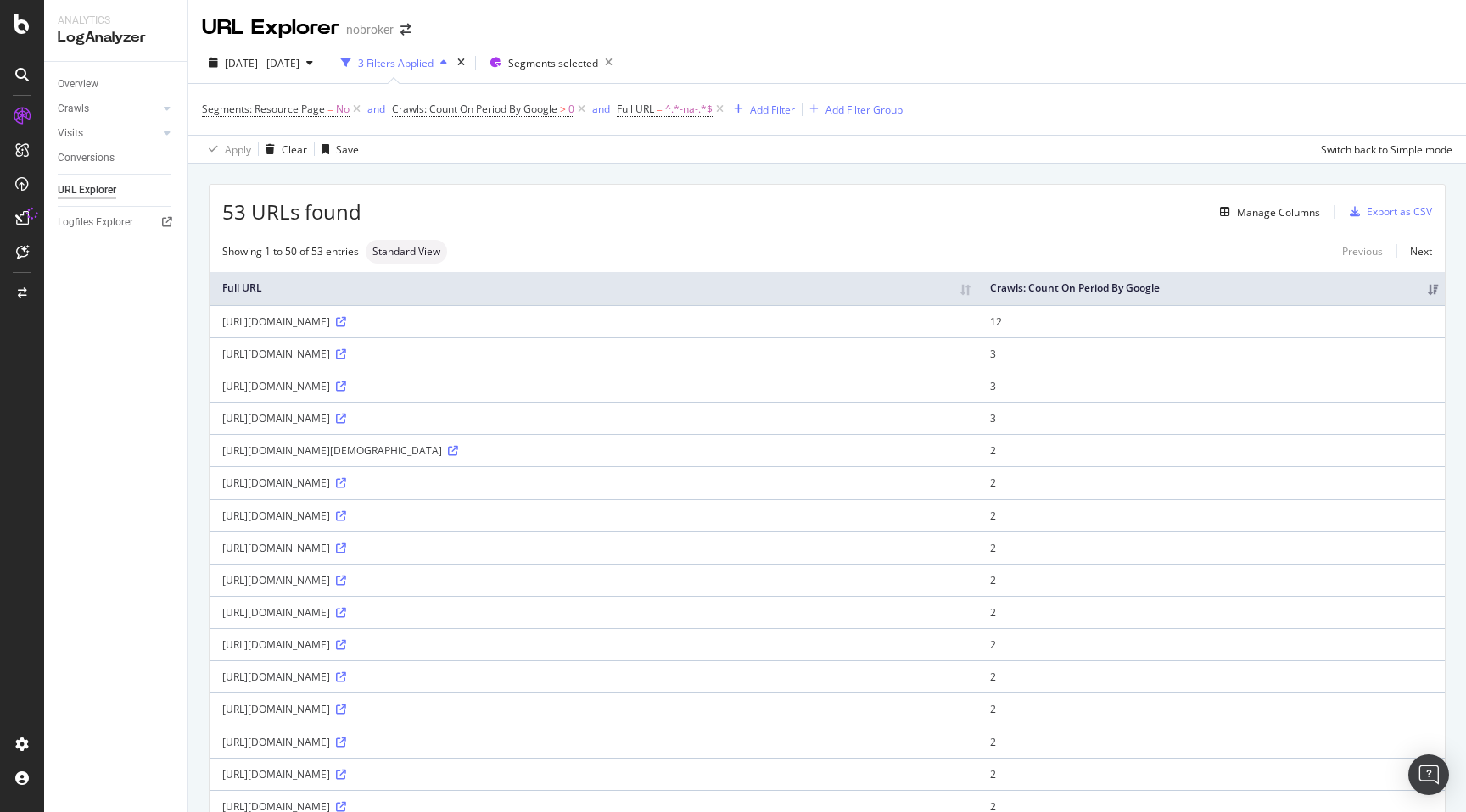
click at [346, 553] on icon at bounding box center [341, 549] width 10 height 10
click at [691, 113] on span "^.*-na-.*$" at bounding box center [688, 110] width 47 height 24
click at [697, 185] on input "-na-" at bounding box center [713, 181] width 160 height 27
type input "-na-na"
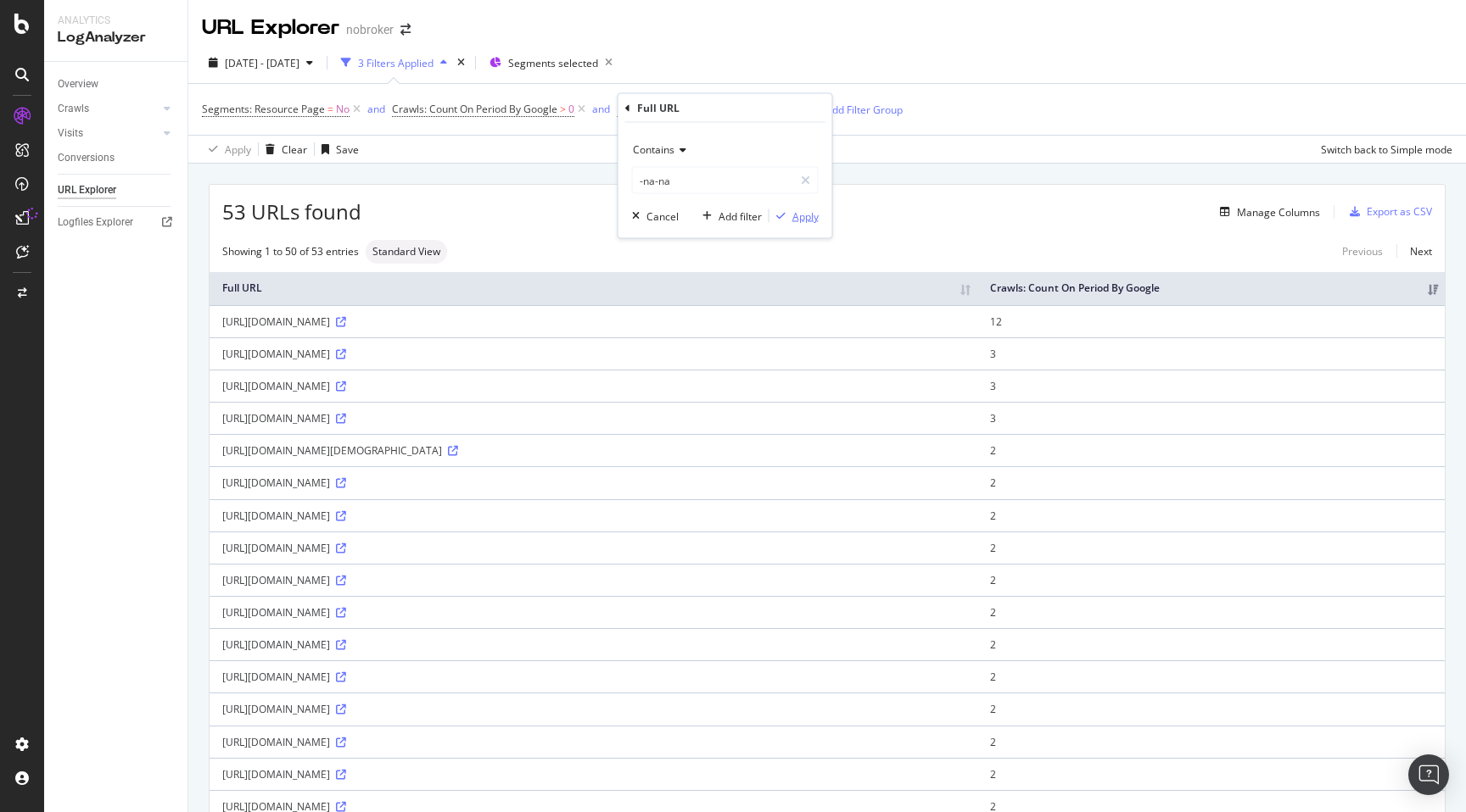
click at [804, 213] on div "Apply" at bounding box center [805, 216] width 27 height 15
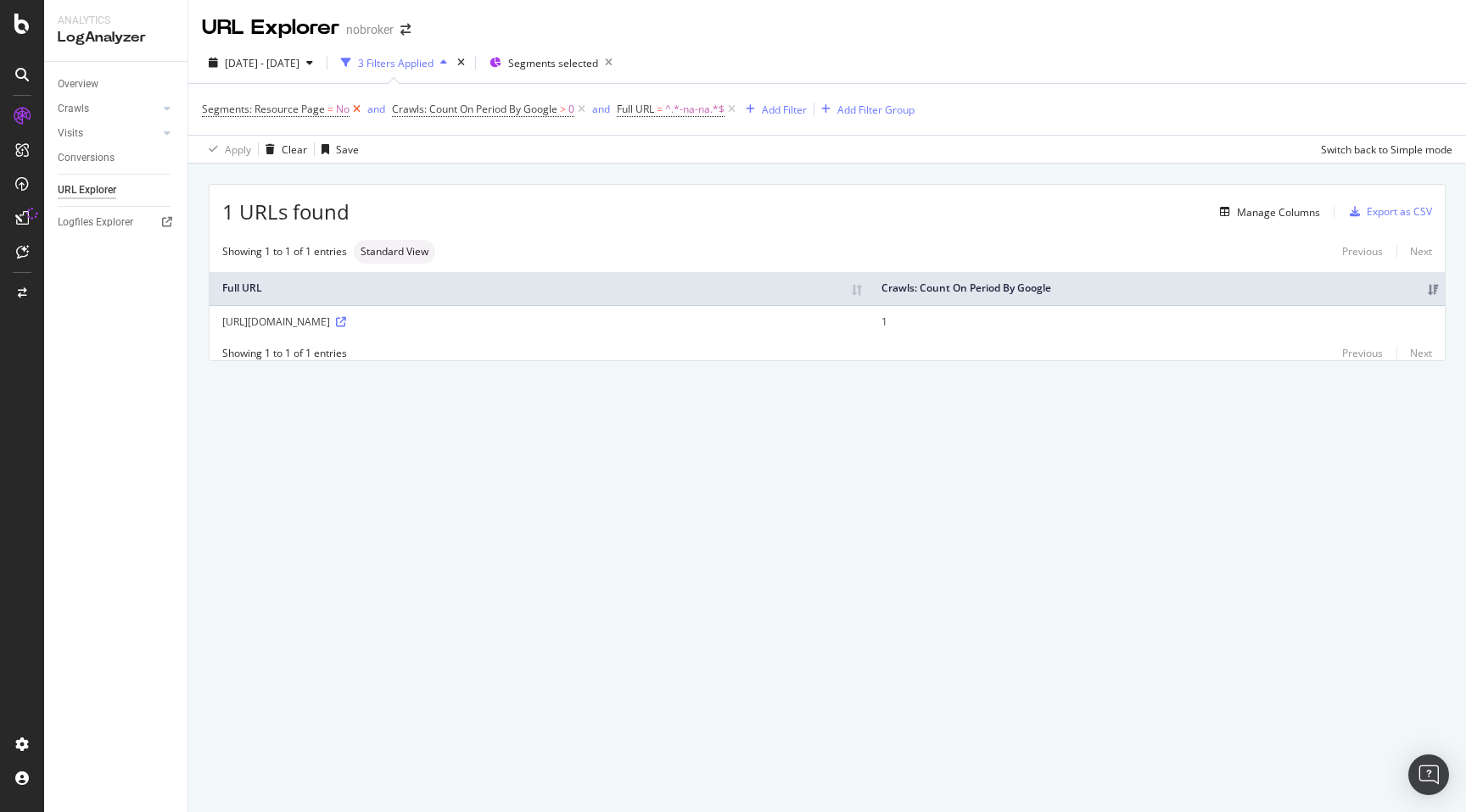
click at [356, 109] on icon at bounding box center [356, 110] width 15 height 17
click at [392, 110] on icon at bounding box center [391, 110] width 15 height 17
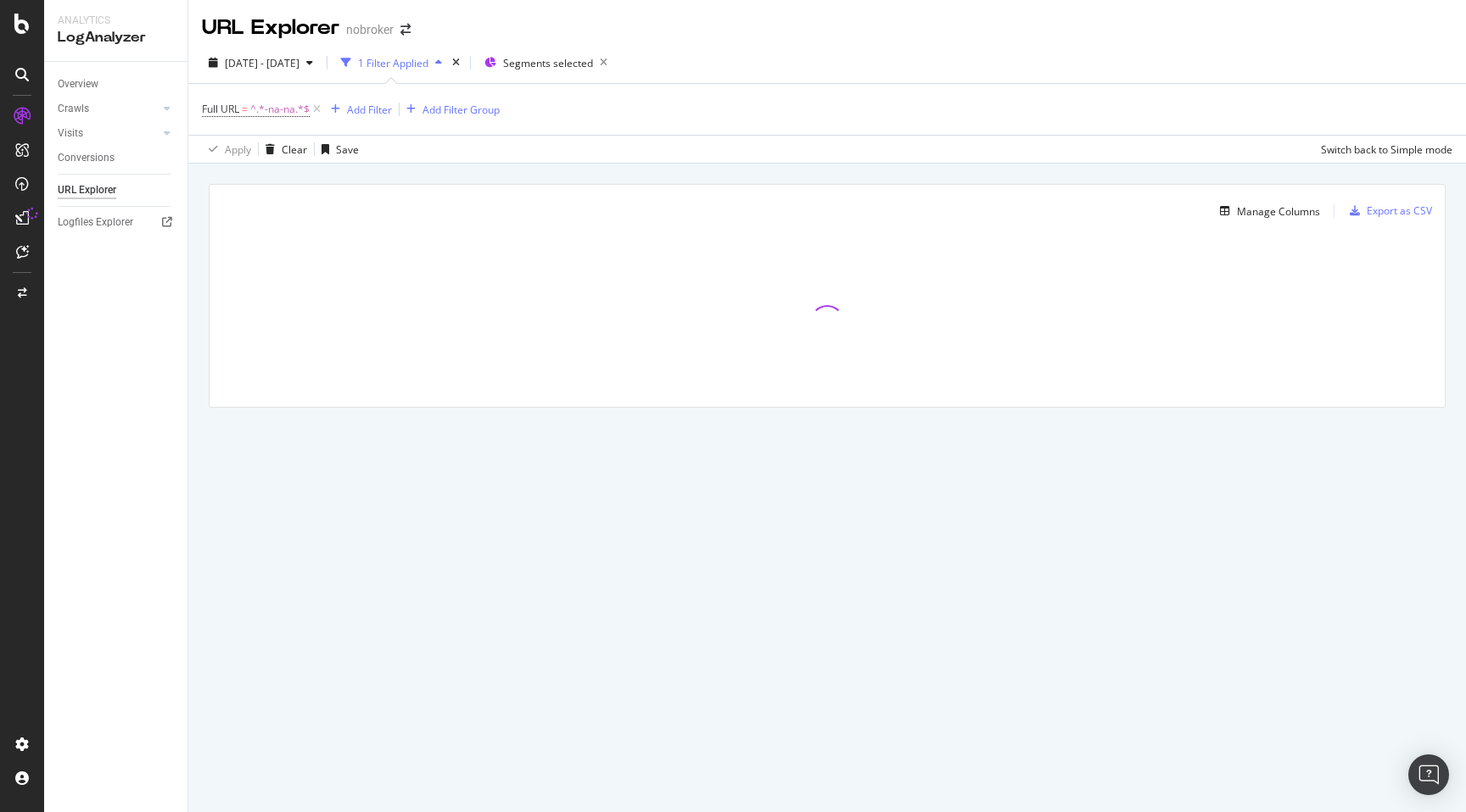
click at [195, 218] on div "Manage Columns Export as CSV Full URL Crawls: Count On Period By Google" at bounding box center [827, 315] width 1278 height 303
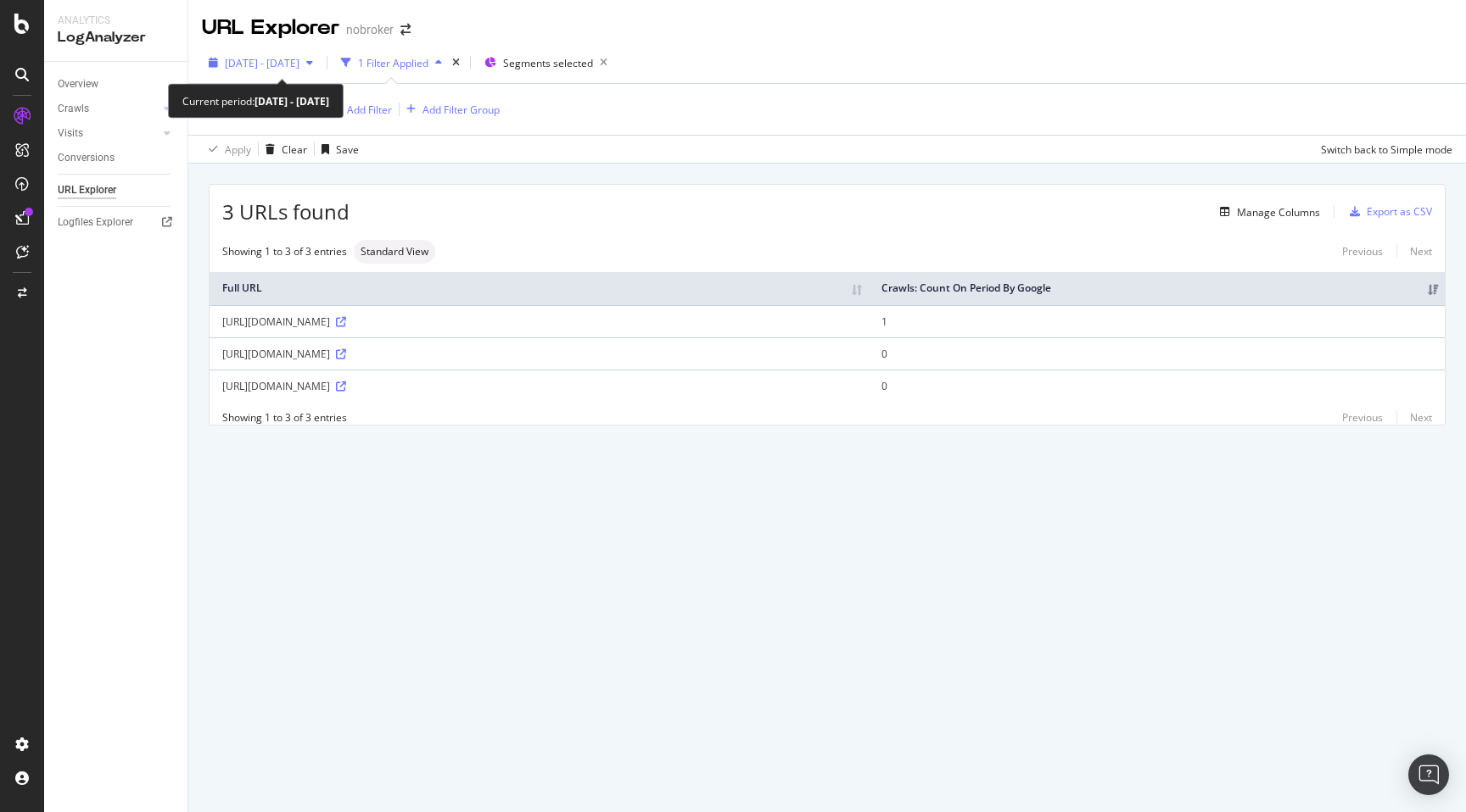
click at [295, 59] on span "[DATE] - [DATE]" at bounding box center [261, 63] width 75 height 15
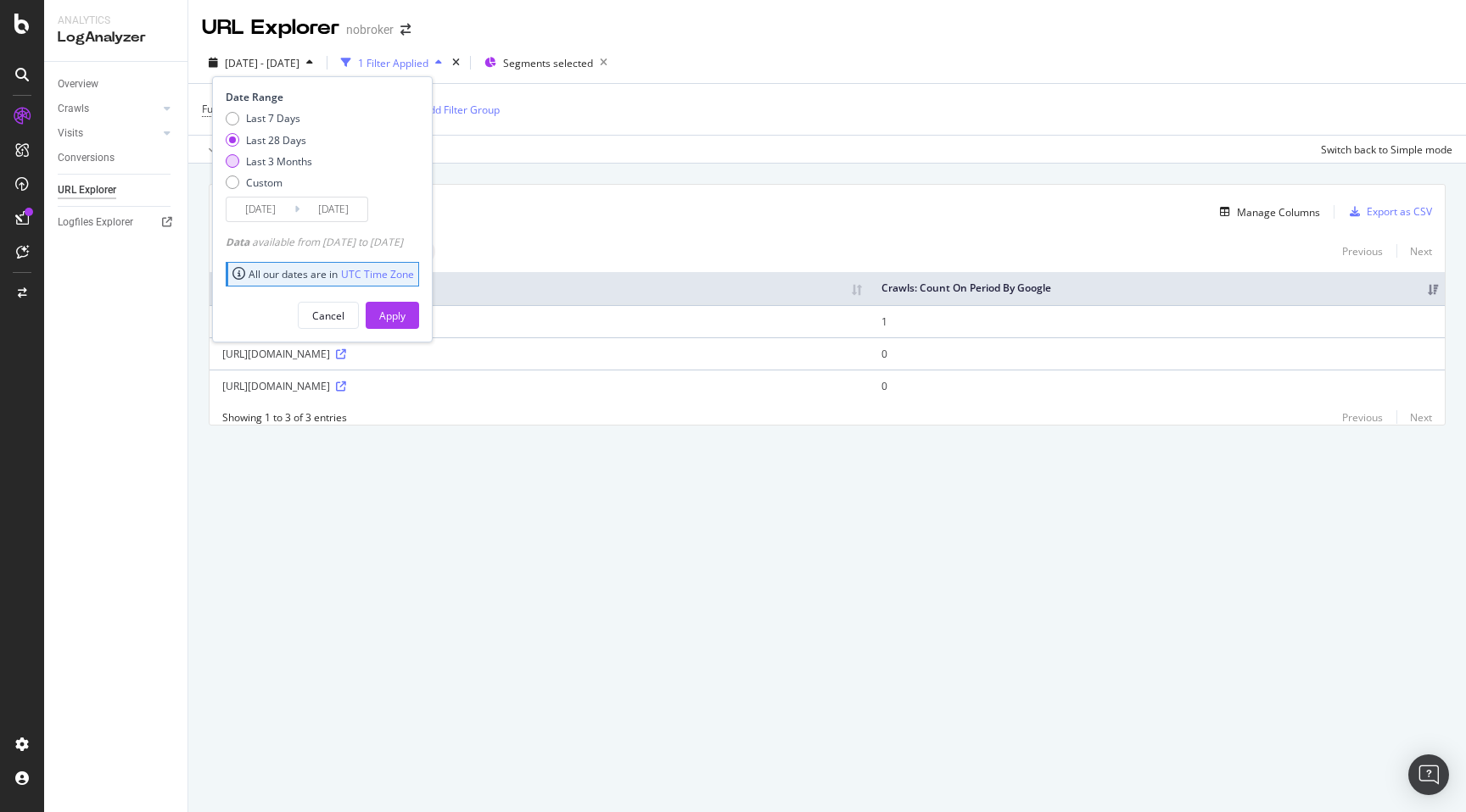
click at [285, 155] on div "Last 3 Months" at bounding box center [278, 161] width 66 height 15
type input "[DATE]"
click at [405, 310] on div "Apply" at bounding box center [392, 315] width 27 height 15
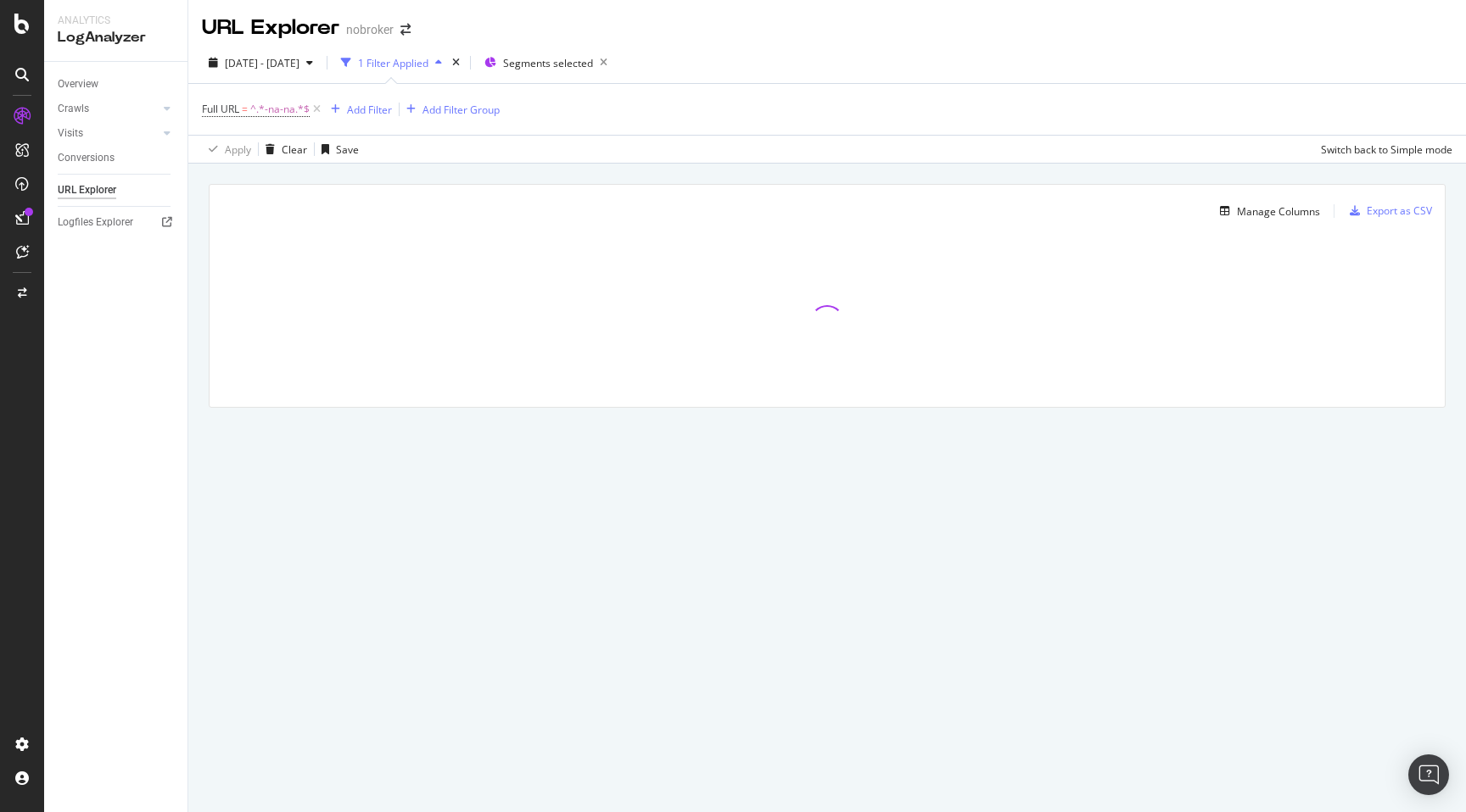
drag, startPoint x: 200, startPoint y: 260, endPoint x: 207, endPoint y: 278, distance: 19.3
click at [207, 278] on div "Manage Columns Export as CSV Full URL Crawls: Count On Period By Google" at bounding box center [827, 315] width 1278 height 303
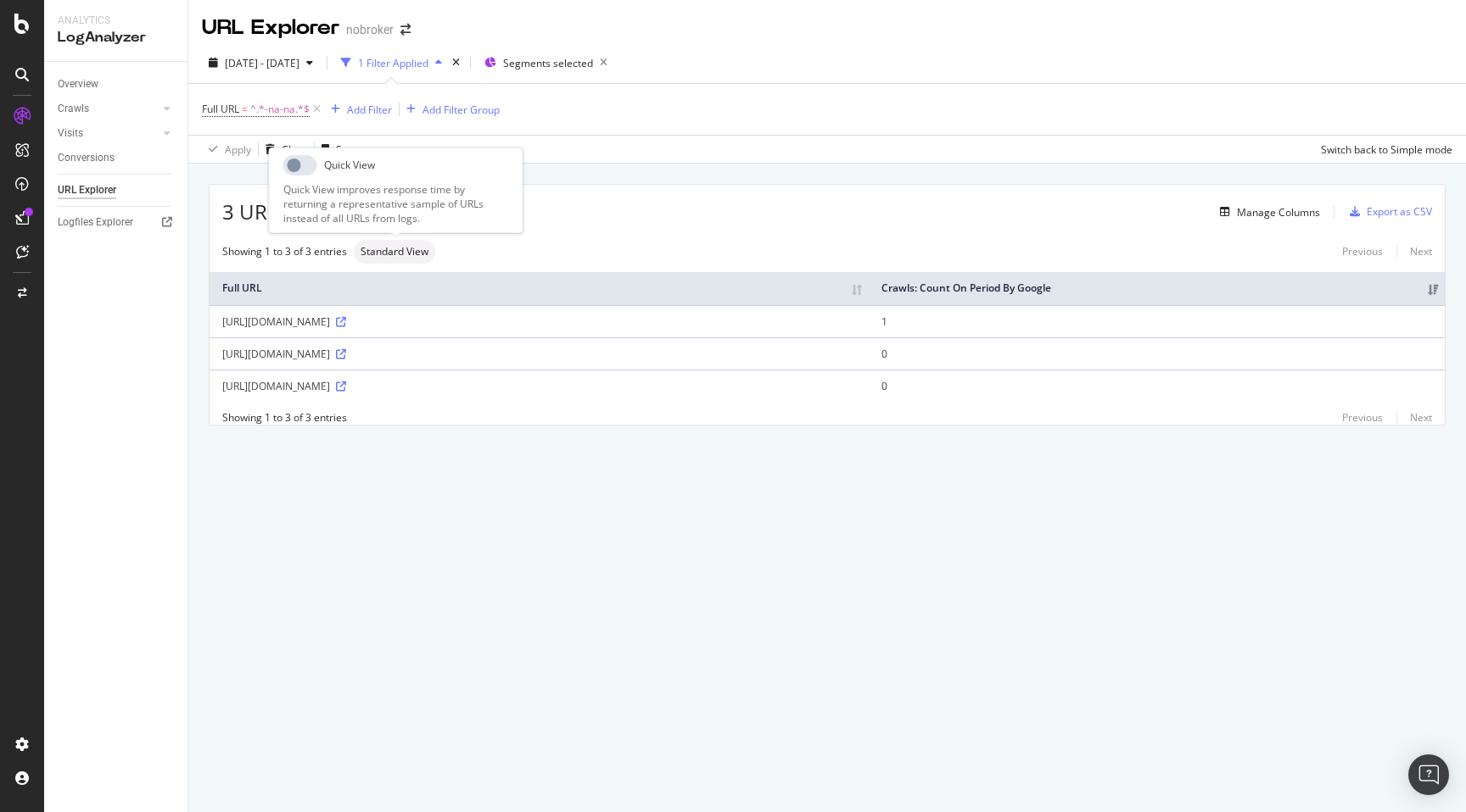
click at [414, 249] on span "Standard View" at bounding box center [394, 252] width 68 height 10
click at [1261, 207] on div "Manage Columns" at bounding box center [1278, 212] width 83 height 15
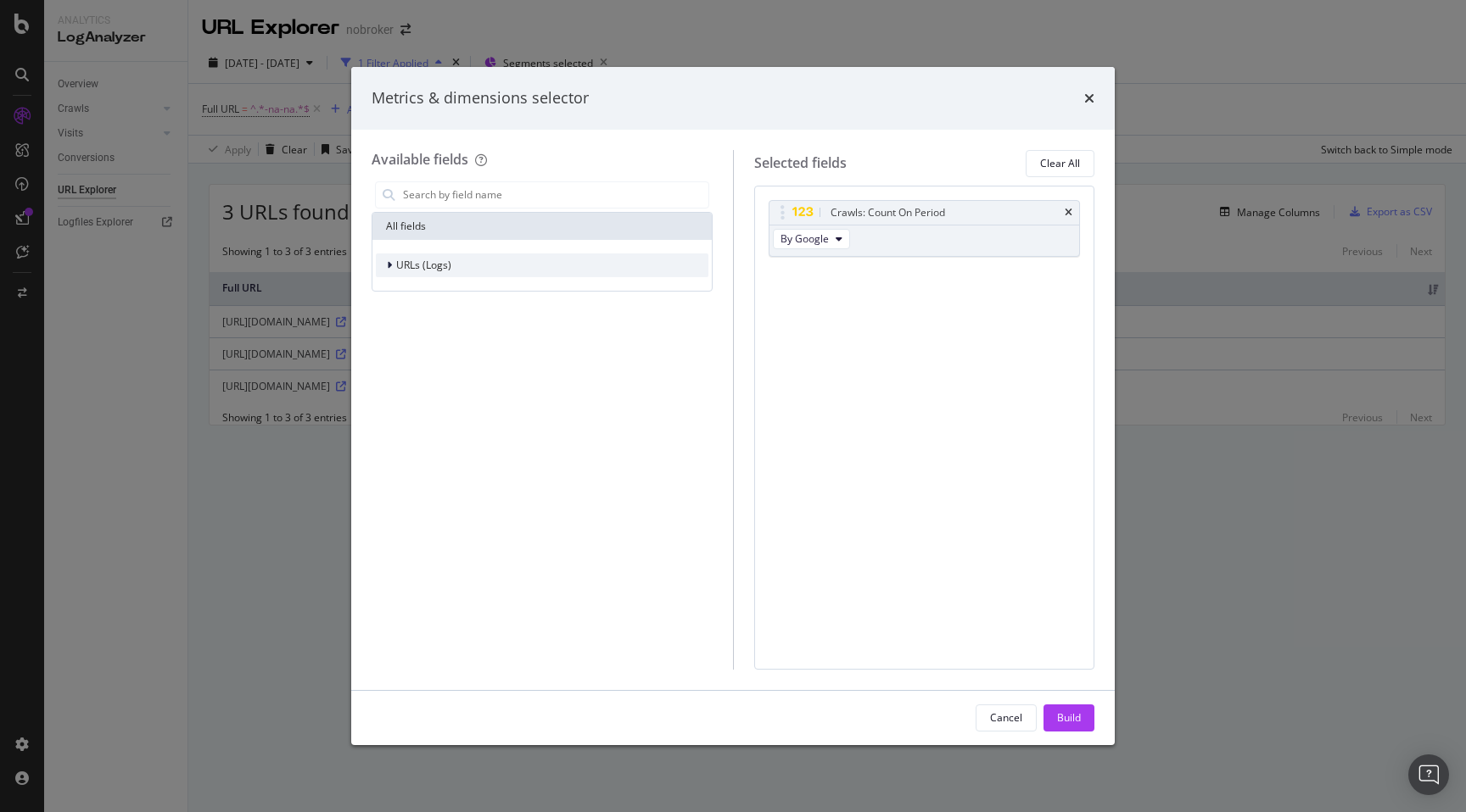
click at [405, 254] on div "URLs (Logs)" at bounding box center [542, 266] width 332 height 24
click at [433, 349] on span "Crawls" at bounding box center [422, 343] width 33 height 15
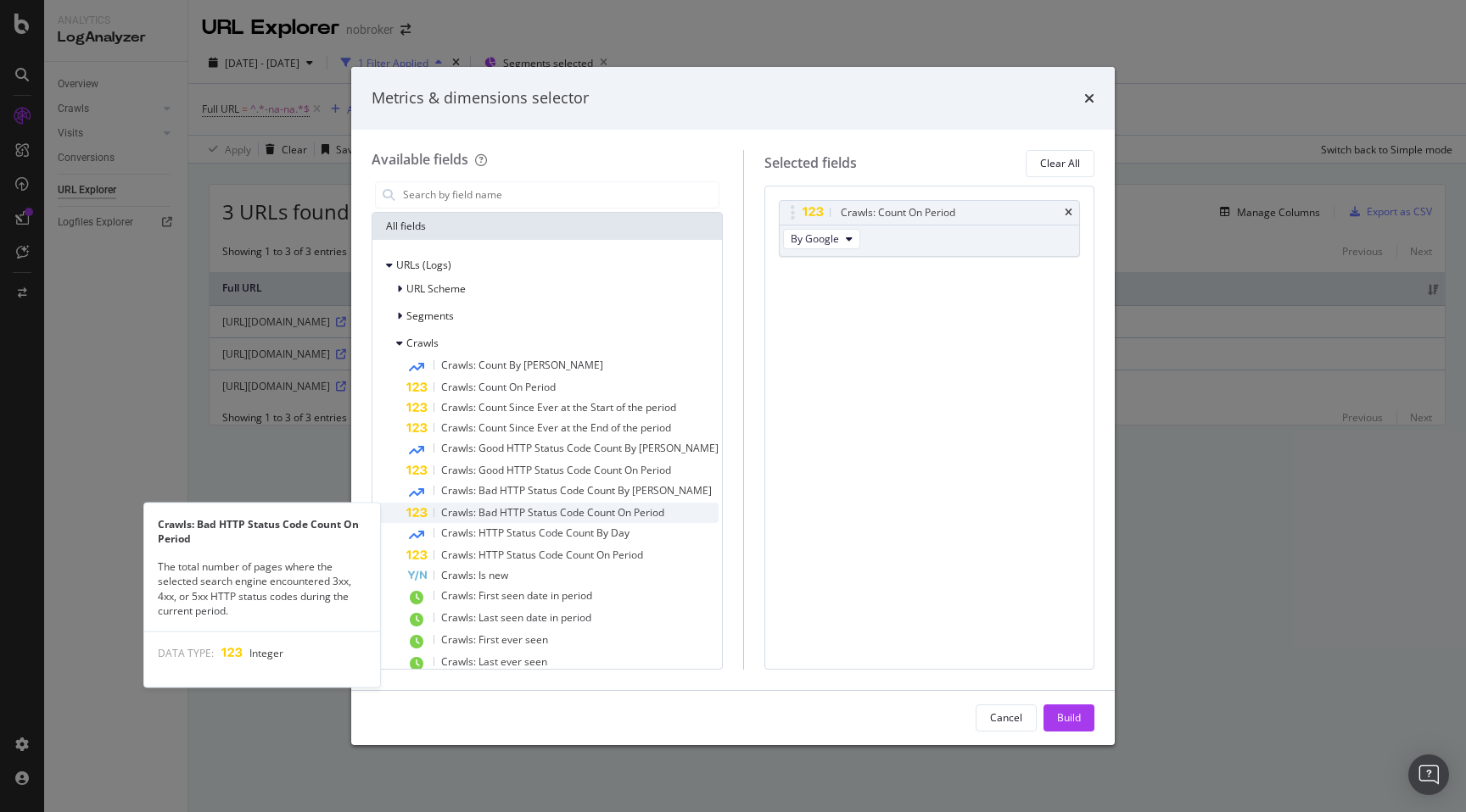
scroll to position [45, 0]
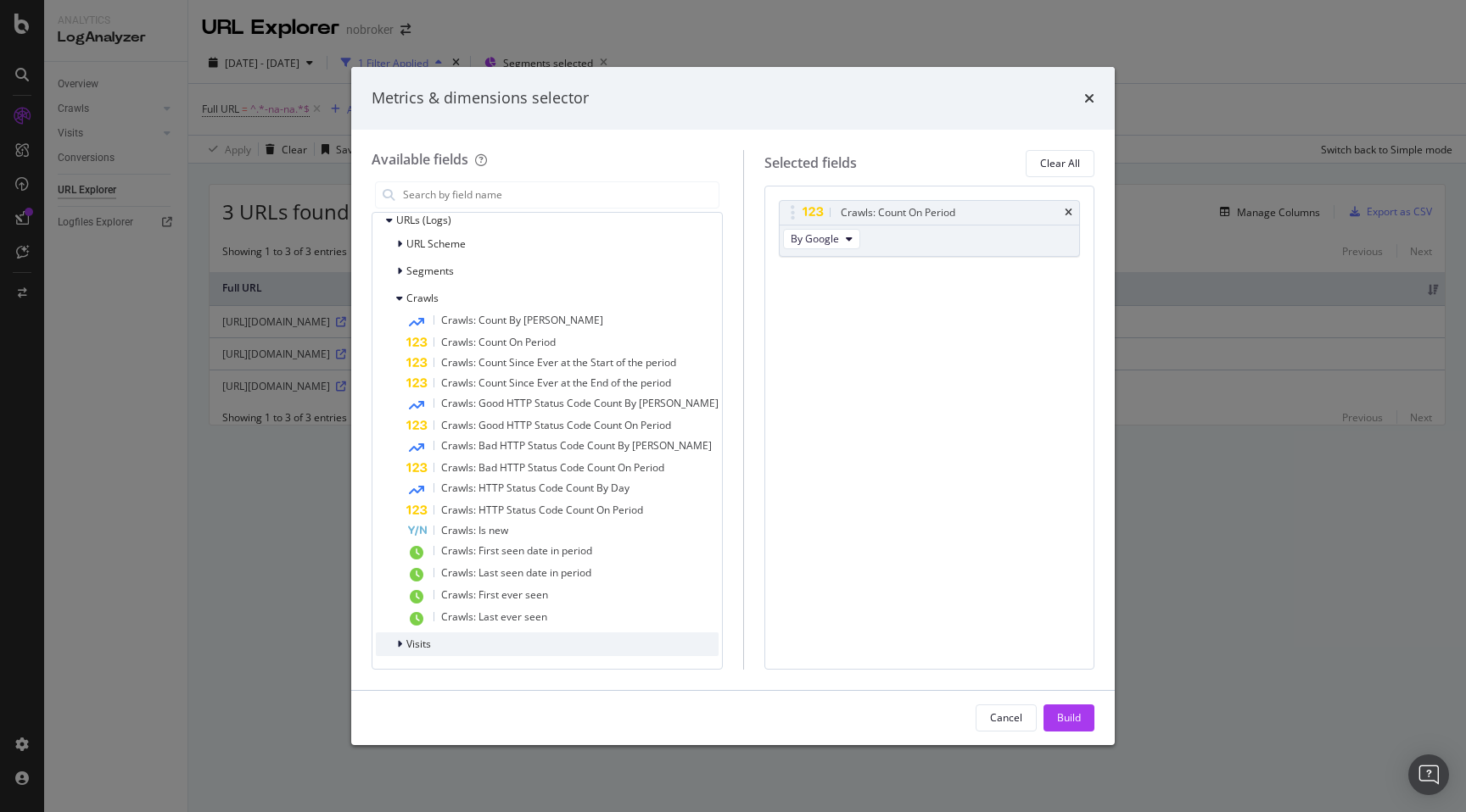
click at [425, 645] on span "Visits" at bounding box center [418, 643] width 25 height 15
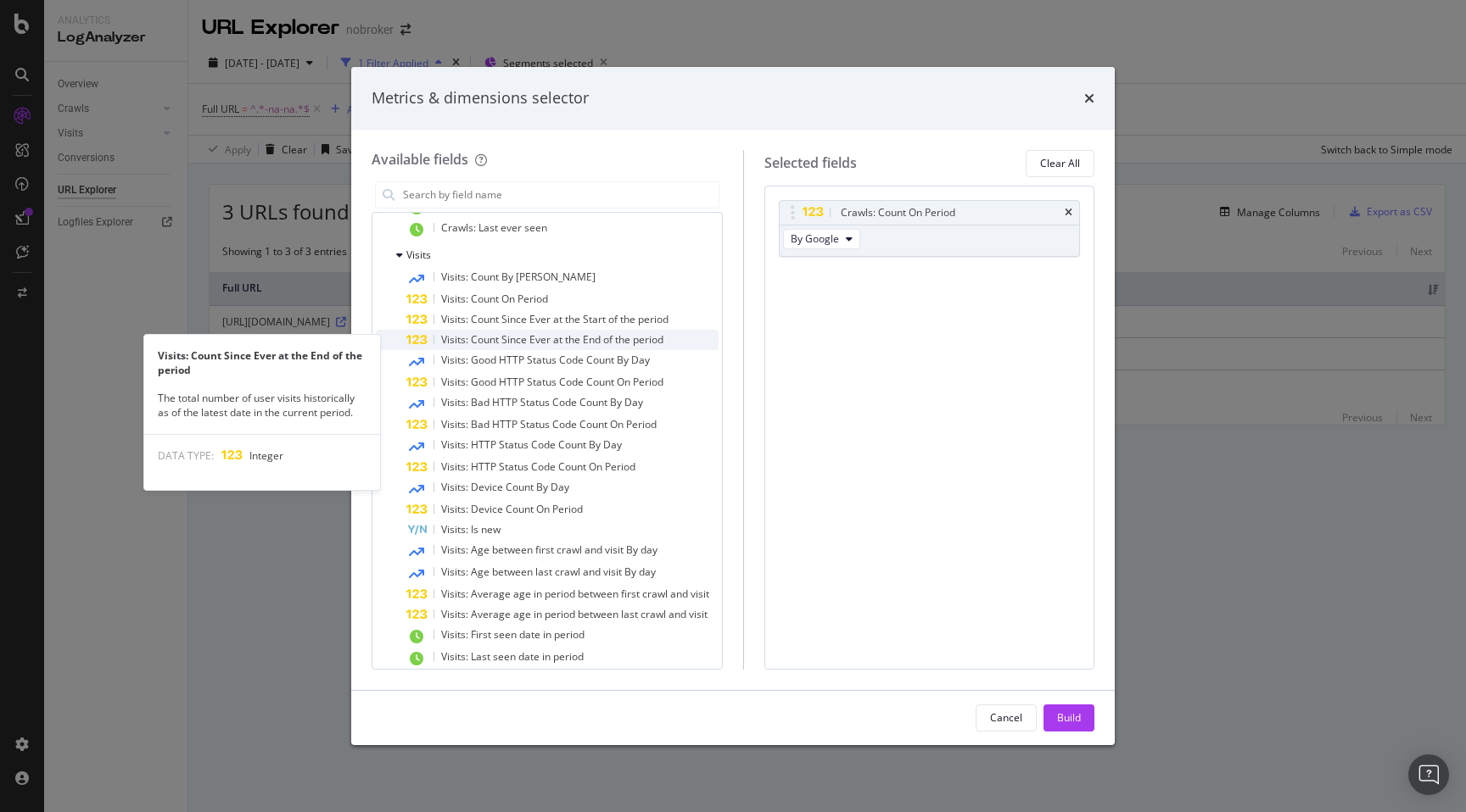
scroll to position [429, 0]
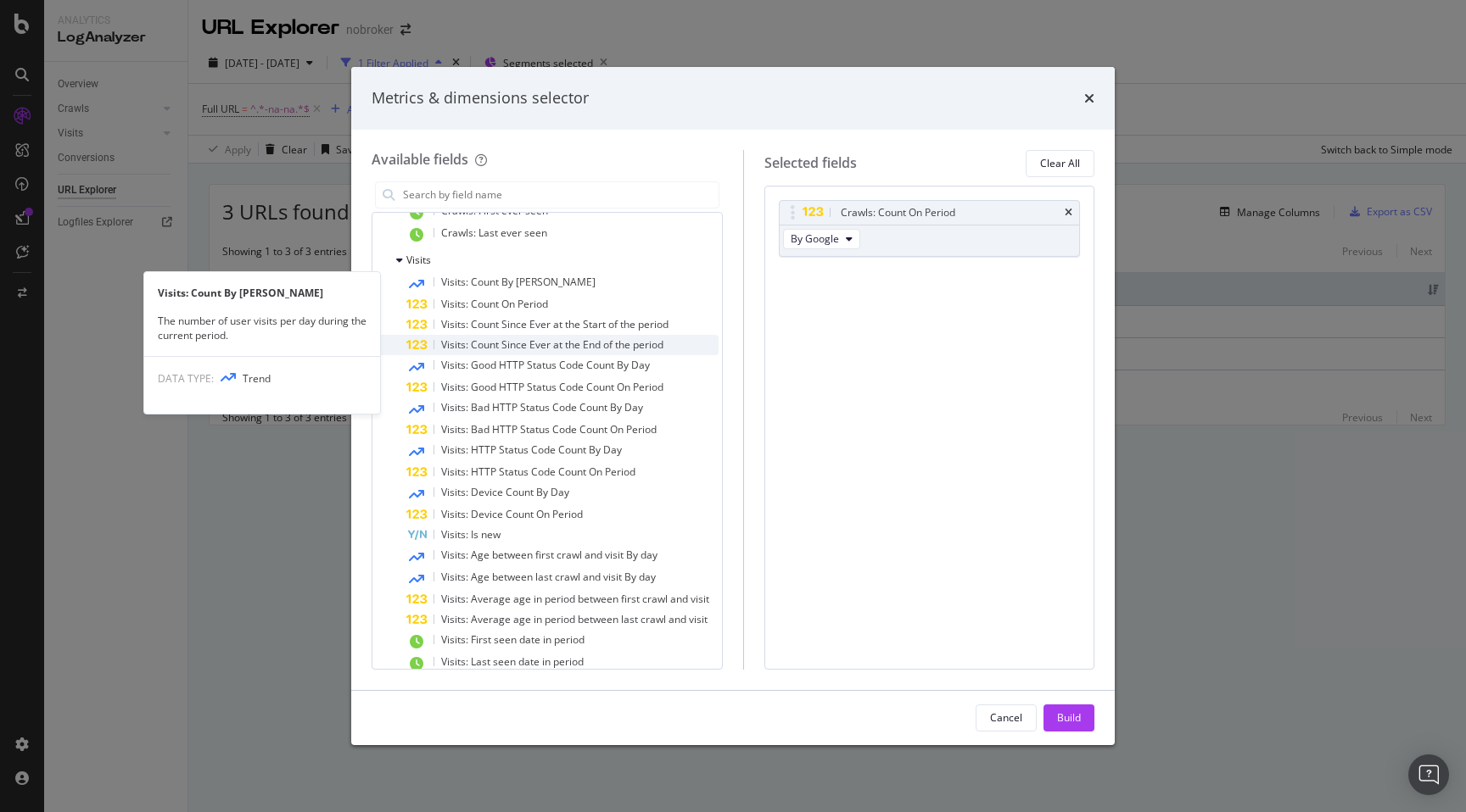
click at [523, 272] on div "Visits: Count By [PERSON_NAME]" at bounding box center [562, 284] width 312 height 22
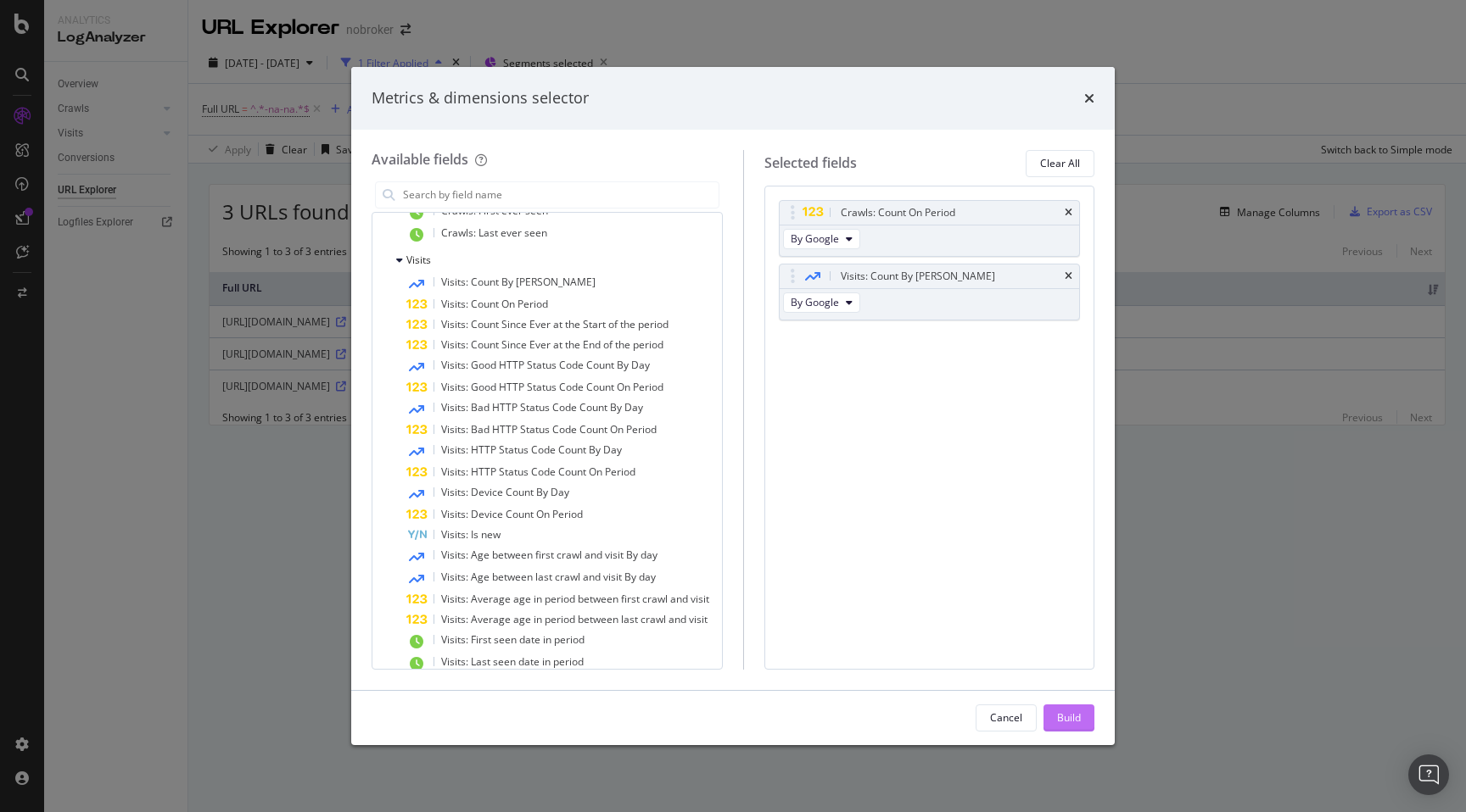
click at [1085, 714] on button "Build" at bounding box center [1068, 719] width 51 height 27
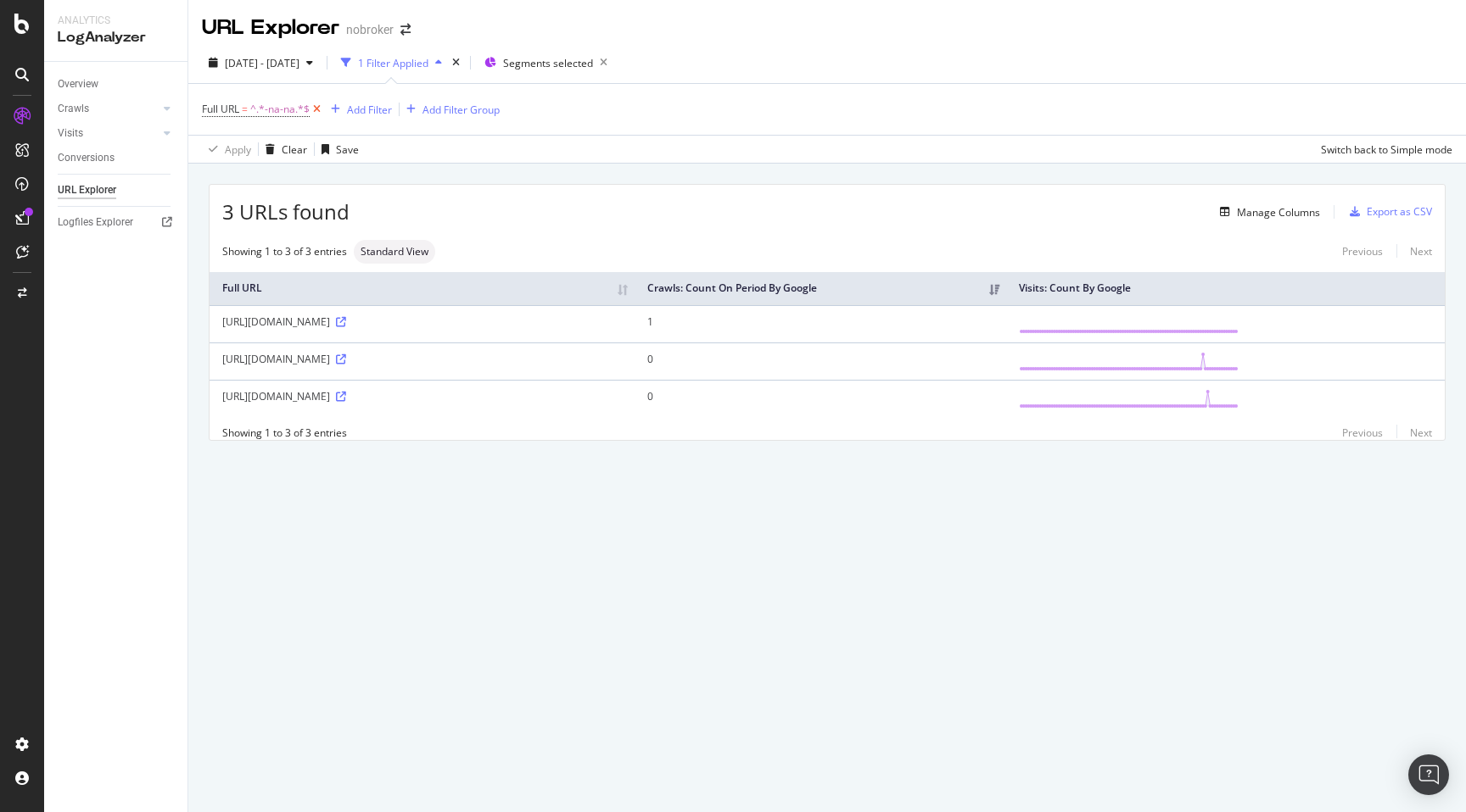
click at [316, 104] on icon at bounding box center [316, 110] width 15 height 17
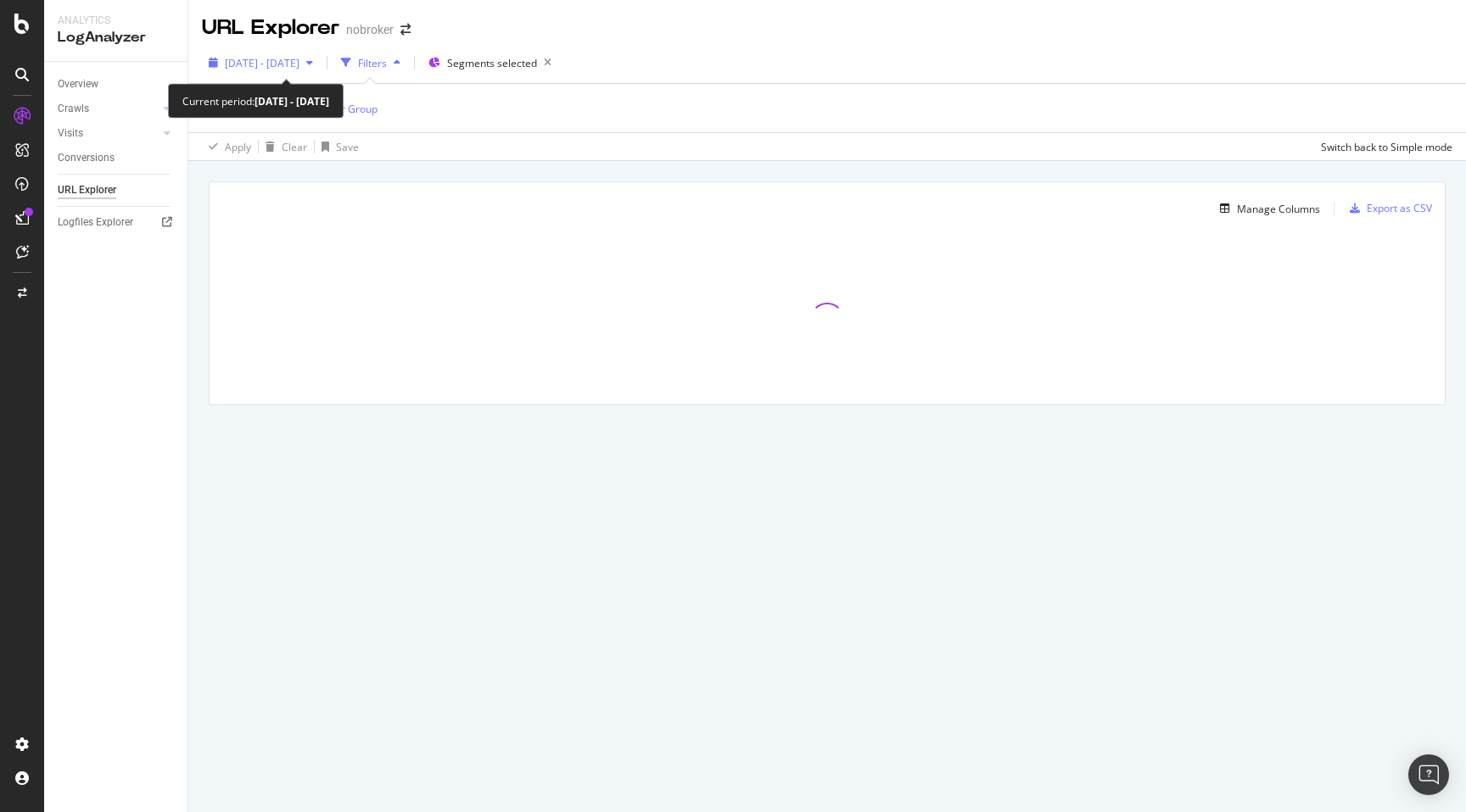
click at [299, 64] on span "[DATE] - [DATE]" at bounding box center [261, 63] width 75 height 15
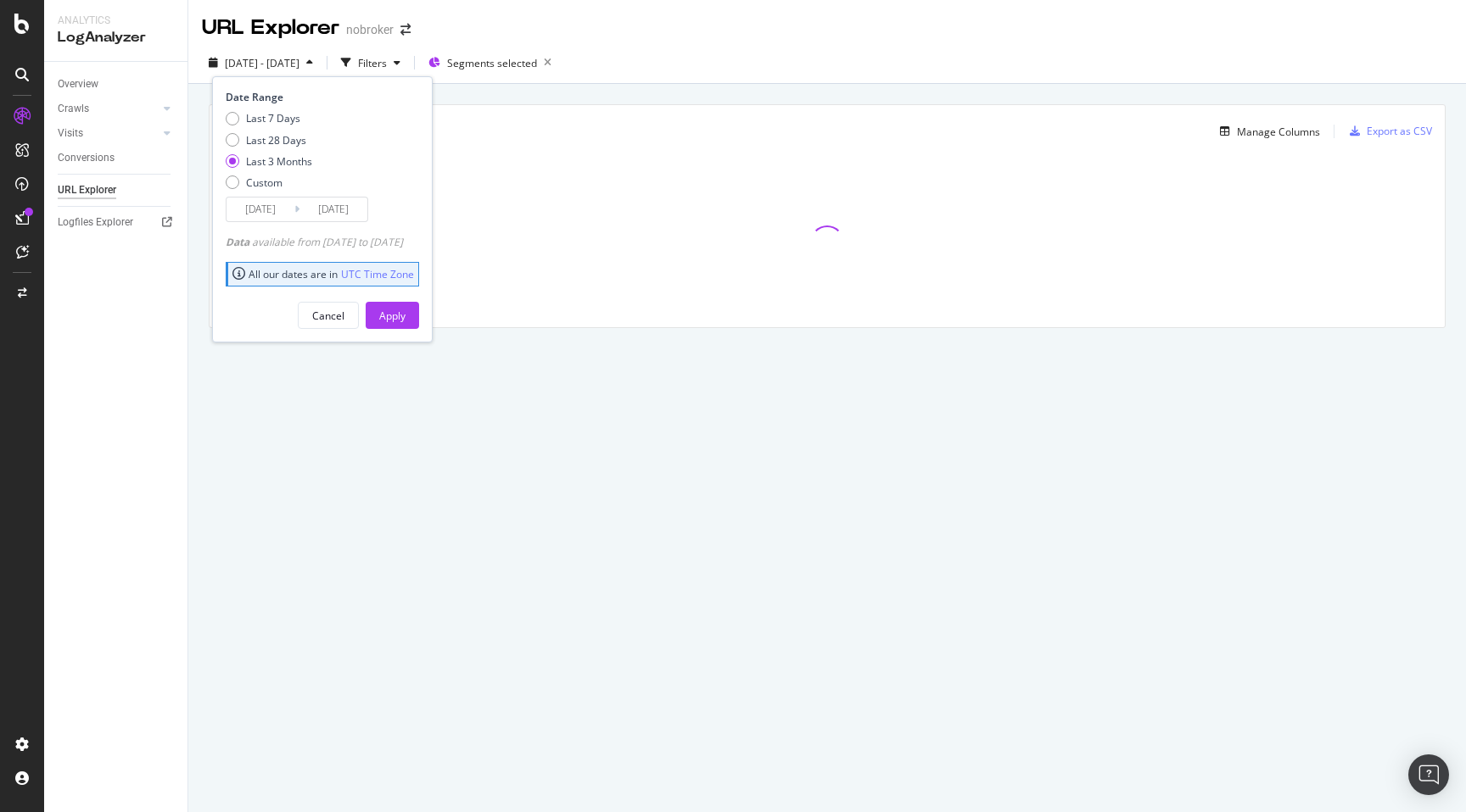
click at [195, 220] on div "Manage Columns Export as CSV Full URL Crawls: Count On Period By Google Visits:…" at bounding box center [827, 236] width 1278 height 303
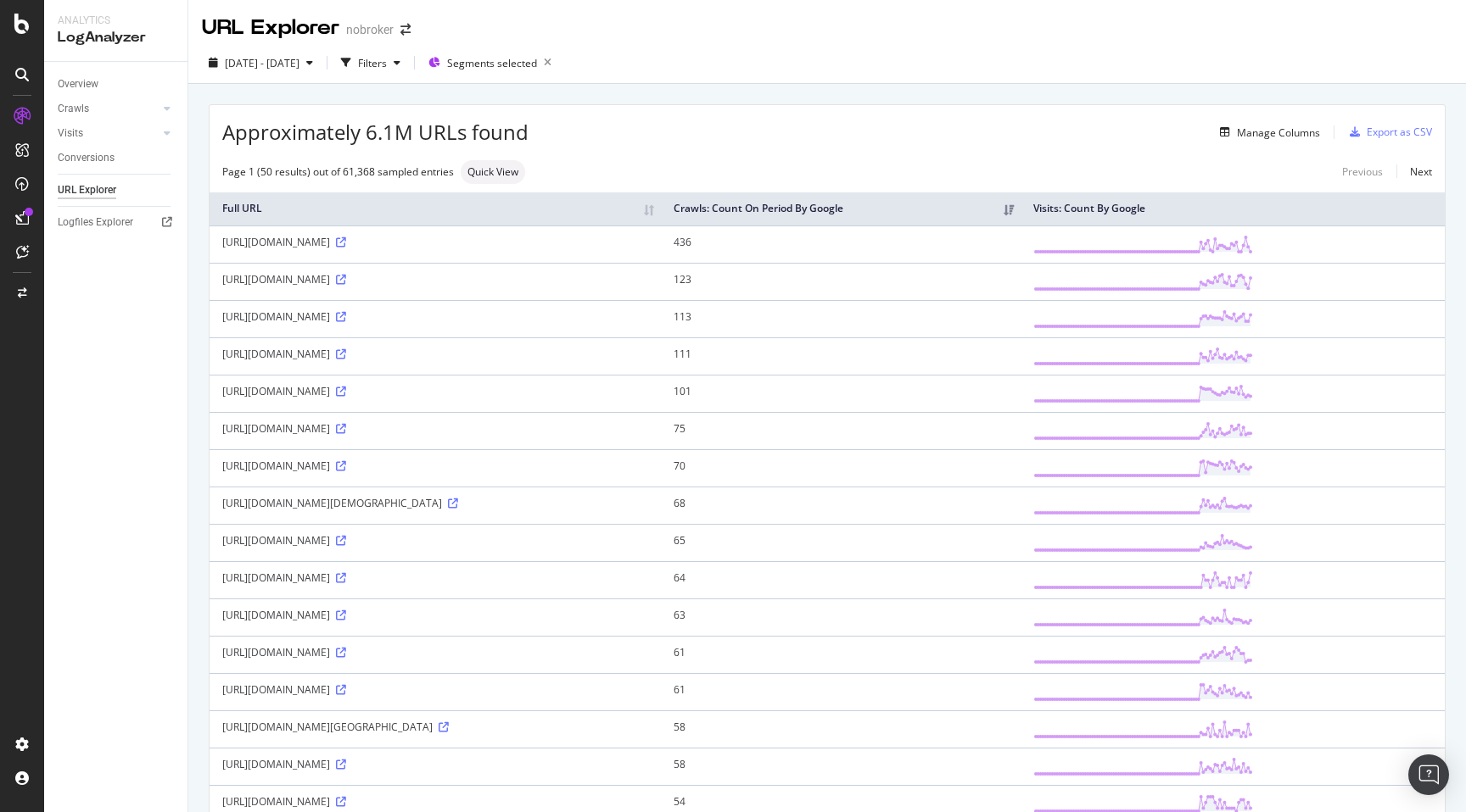
click at [537, 57] on span "Segments selected" at bounding box center [492, 63] width 90 height 15
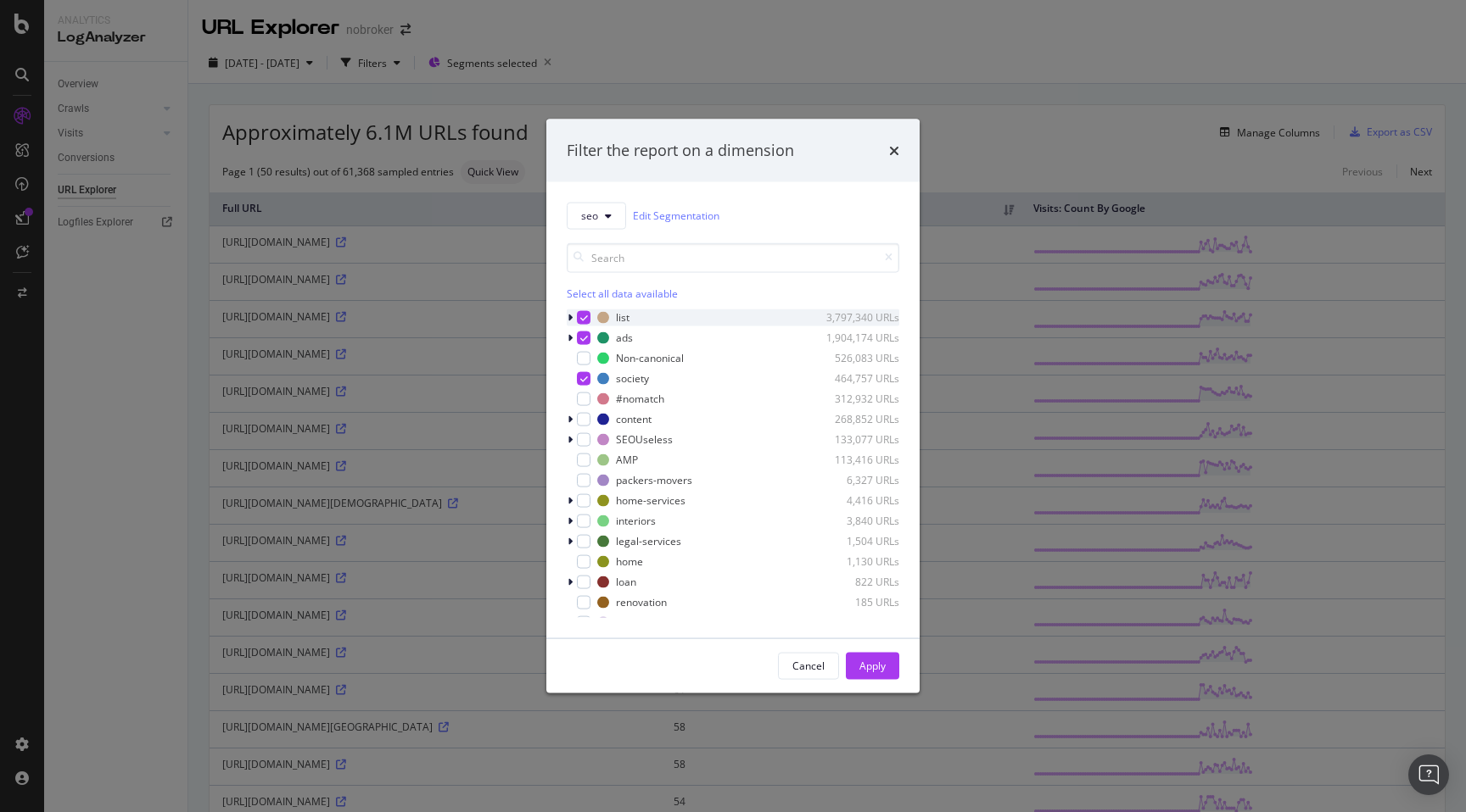
click at [573, 317] on div "modal" at bounding box center [571, 317] width 10 height 17
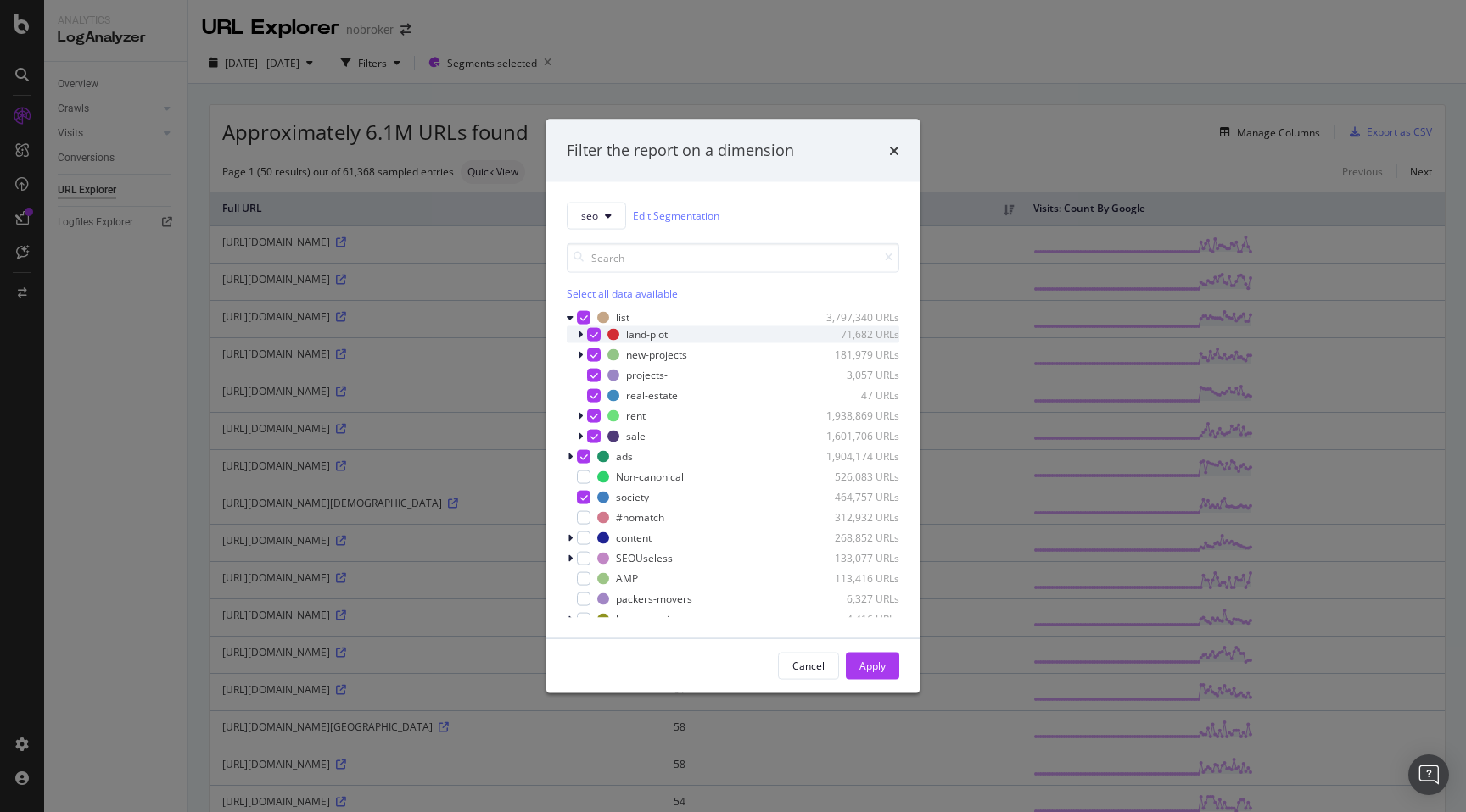
click at [589, 333] on div "modal" at bounding box center [594, 334] width 14 height 14
click at [594, 358] on icon "modal" at bounding box center [594, 355] width 8 height 9
click at [594, 377] on icon "modal" at bounding box center [594, 375] width 8 height 9
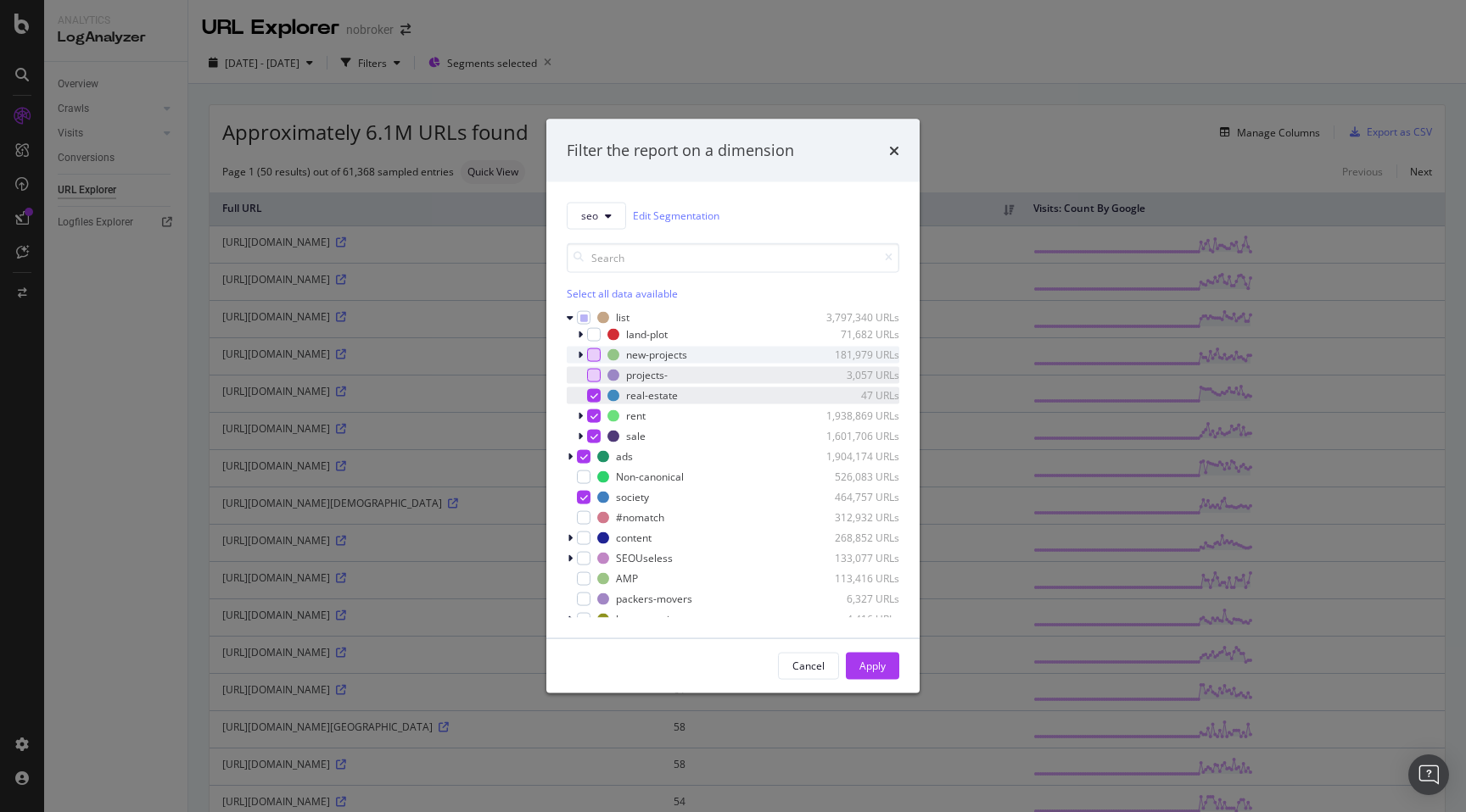
click at [591, 397] on icon "modal" at bounding box center [594, 395] width 8 height 9
click at [592, 437] on icon "modal" at bounding box center [594, 436] width 8 height 9
click at [587, 459] on icon "modal" at bounding box center [583, 457] width 8 height 9
click at [586, 494] on icon "modal" at bounding box center [583, 497] width 8 height 9
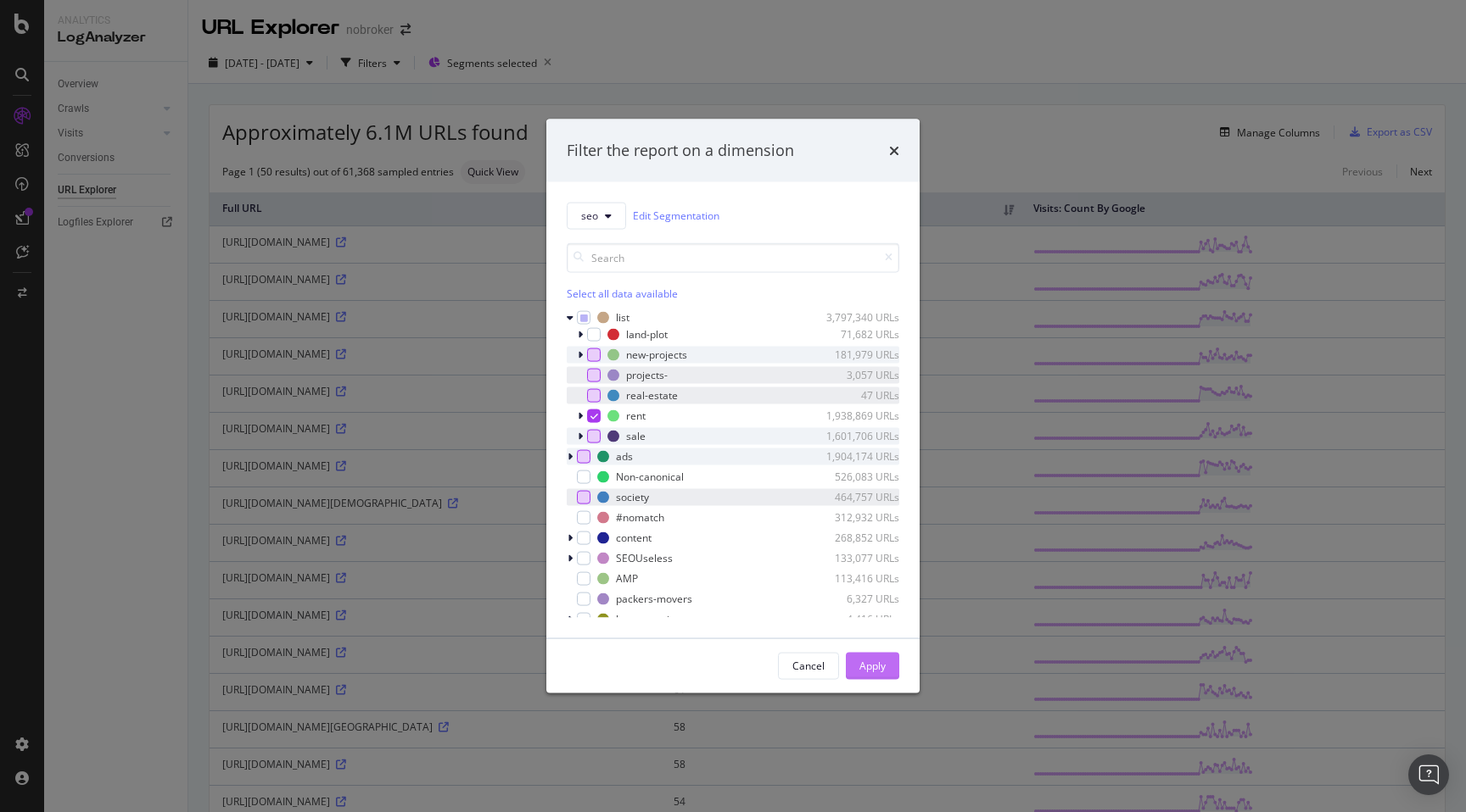
click at [872, 672] on div "Apply" at bounding box center [872, 666] width 27 height 15
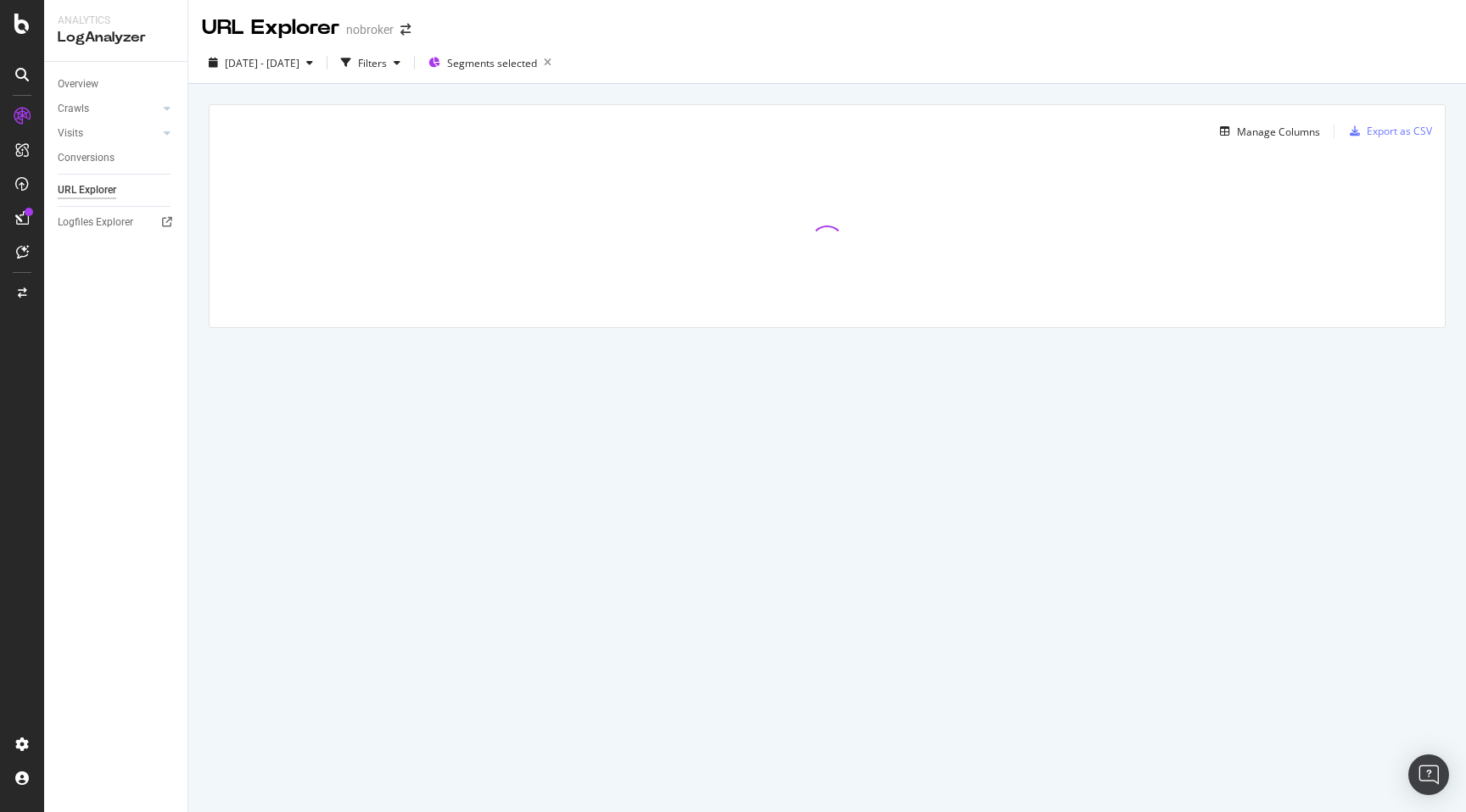
click at [200, 293] on div "Manage Columns Export as CSV Full URL Crawls: Count On Period By Google Visits:…" at bounding box center [827, 236] width 1278 height 303
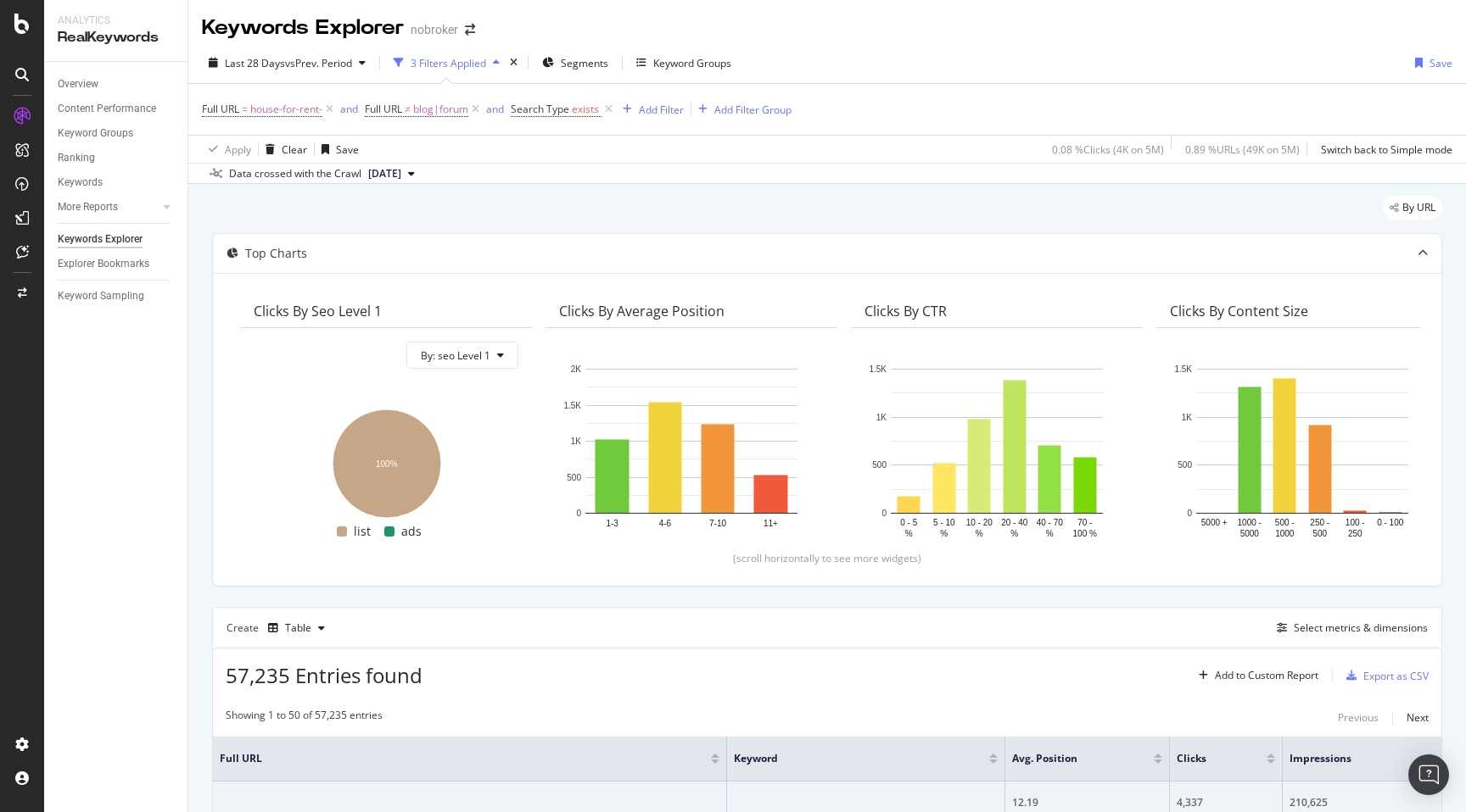
click at [1023, 215] on div "By URL" at bounding box center [826, 215] width 1230 height 38
